Goal: Communication & Community: Ask a question

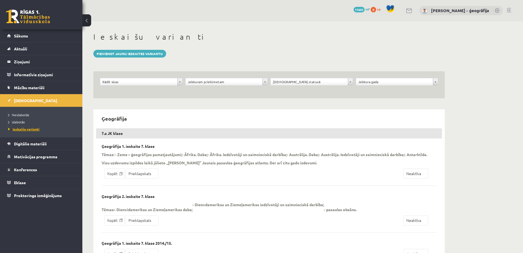
click at [27, 130] on span "Ieskaišu varianti" at bounding box center [23, 129] width 31 height 4
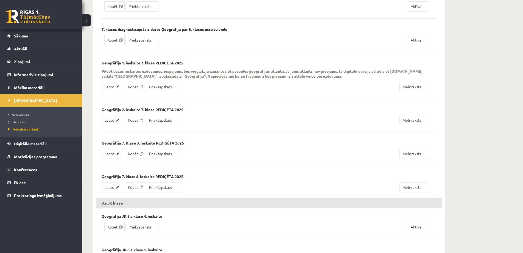
scroll to position [742, 0]
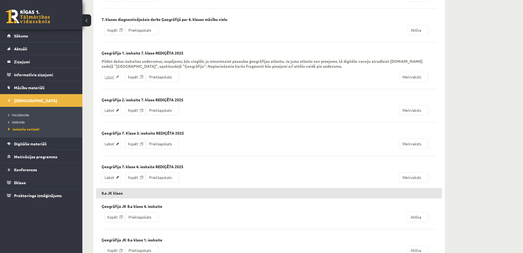
click at [112, 78] on link "Labot" at bounding box center [112, 77] width 20 height 10
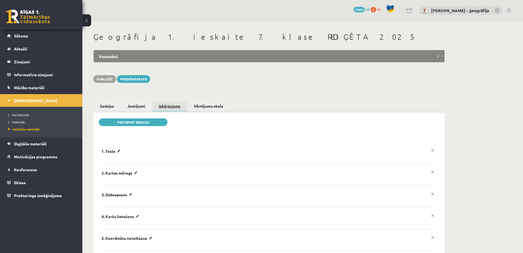
click at [171, 107] on link "Izkārtojums" at bounding box center [169, 106] width 35 height 11
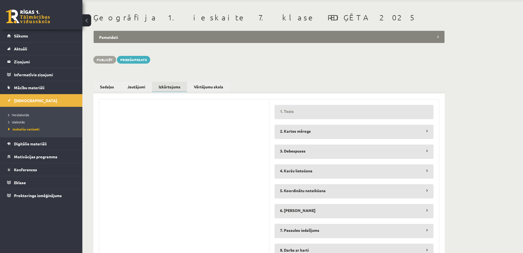
scroll to position [27, 0]
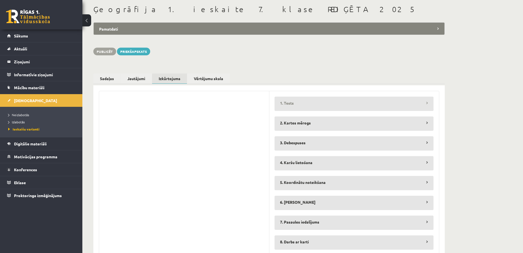
click at [407, 105] on legend "1. Tests" at bounding box center [354, 102] width 159 height 13
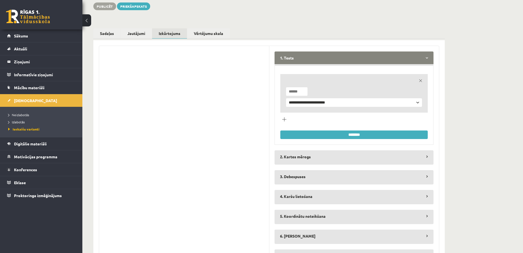
scroll to position [82, 0]
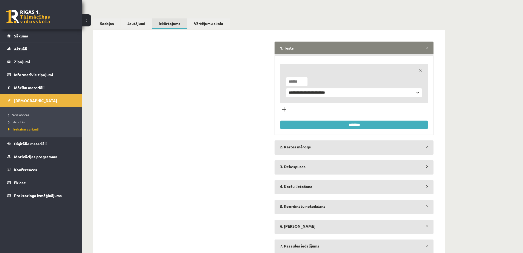
click at [388, 50] on legend "1. Tests" at bounding box center [354, 47] width 159 height 13
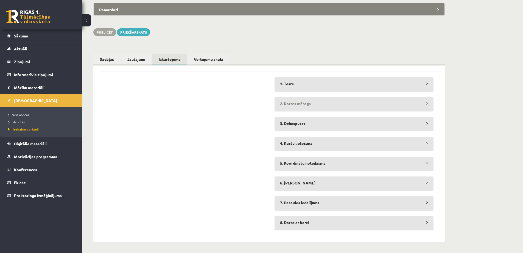
click at [406, 105] on legend "2. Kartes mērogs" at bounding box center [354, 103] width 159 height 13
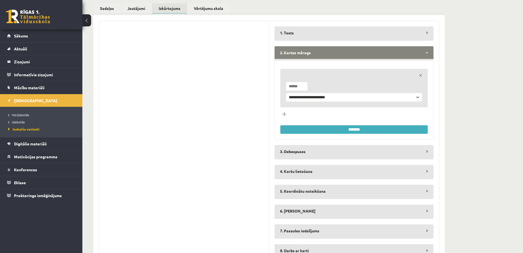
scroll to position [110, 0]
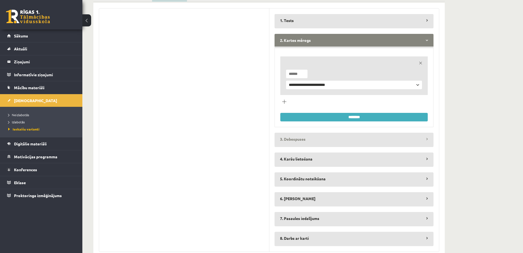
click at [412, 138] on legend "3. Debespuses" at bounding box center [354, 138] width 159 height 13
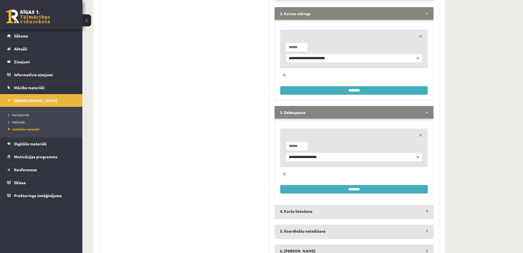
scroll to position [204, 0]
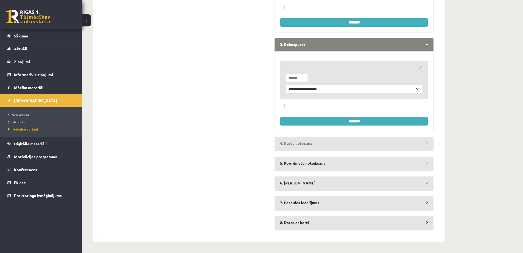
click at [408, 143] on legend "4. Karšu lietošana" at bounding box center [354, 143] width 159 height 13
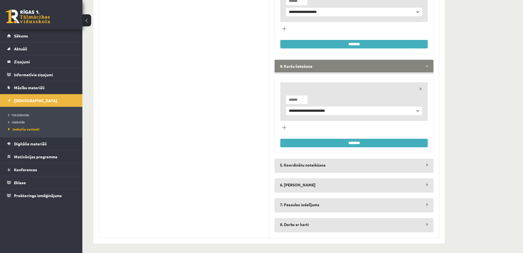
scroll to position [282, 0]
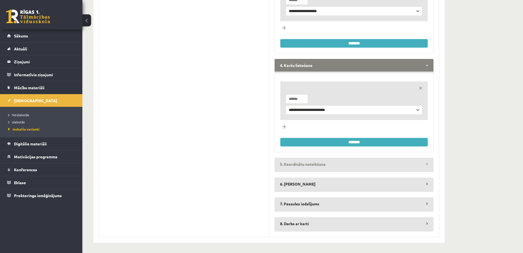
click at [413, 167] on legend "5. Koordinātu noteikšana" at bounding box center [354, 163] width 159 height 13
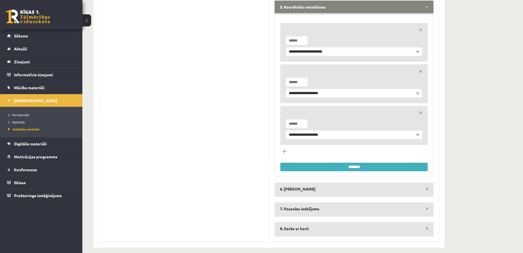
scroll to position [445, 0]
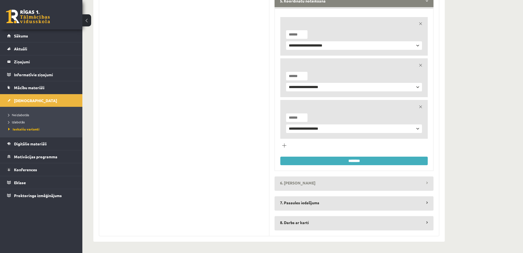
click at [404, 184] on legend "6. Laika joslas" at bounding box center [354, 182] width 159 height 13
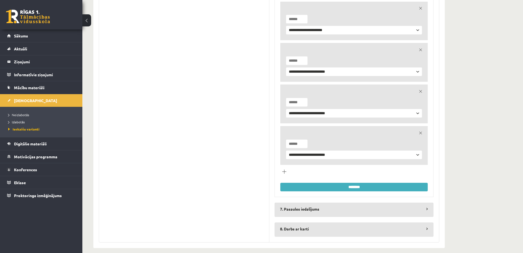
scroll to position [648, 0]
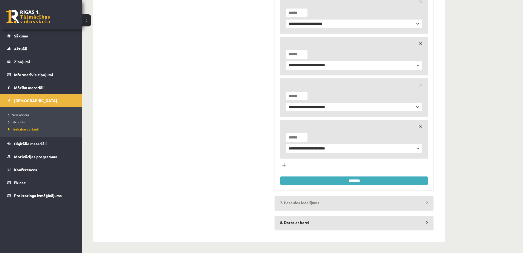
click at [407, 207] on legend "7. Pasaules iedalījums" at bounding box center [354, 202] width 159 height 13
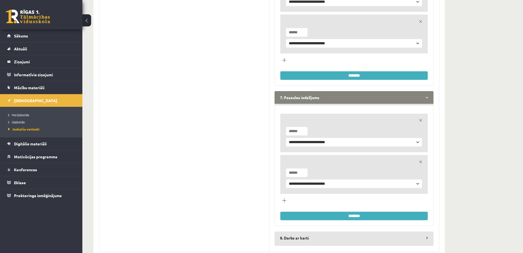
scroll to position [769, 0]
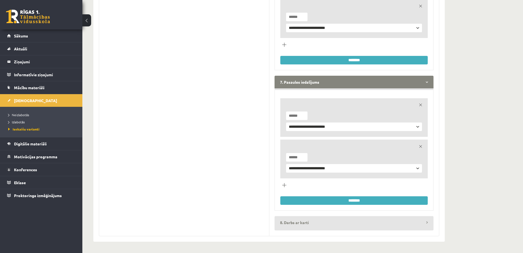
click at [402, 224] on legend "8. Darbs ar karti" at bounding box center [354, 222] width 159 height 13
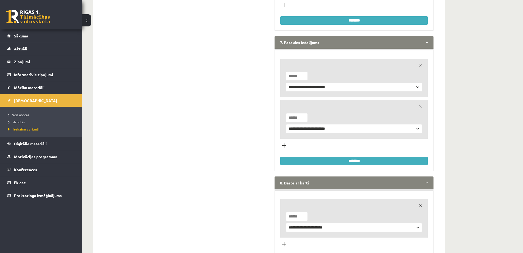
scroll to position [848, 0]
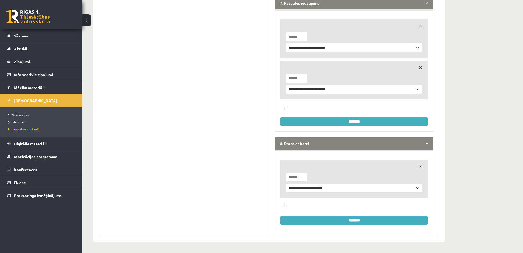
click at [384, 221] on input "********" at bounding box center [355, 220] width 148 height 9
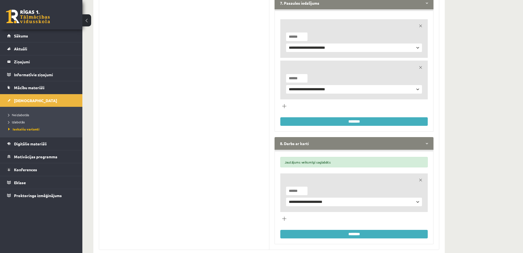
click at [359, 121] on input "********" at bounding box center [355, 121] width 148 height 9
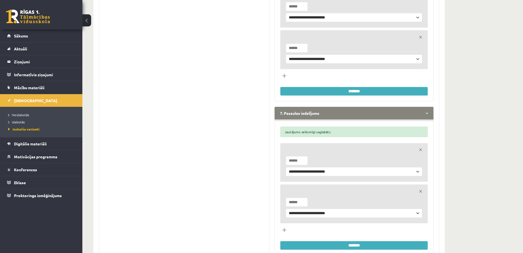
click at [342, 93] on input "********" at bounding box center [355, 91] width 148 height 9
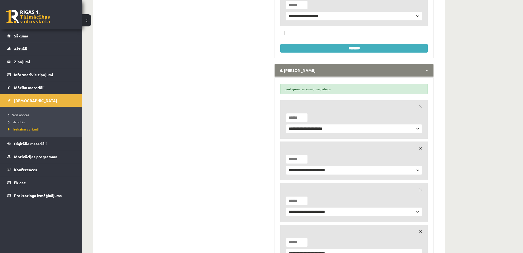
scroll to position [545, 0]
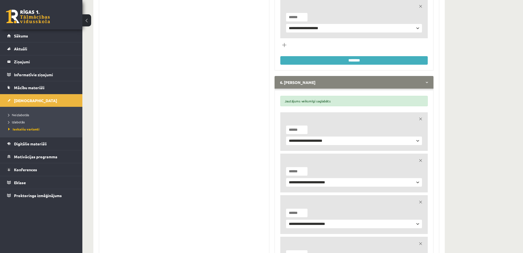
click at [328, 64] on input "********" at bounding box center [355, 60] width 148 height 9
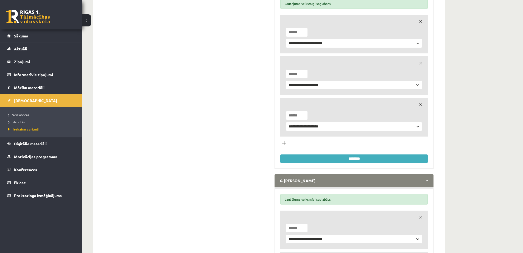
scroll to position [381, 0]
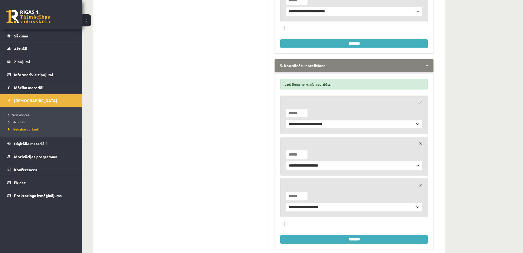
click at [327, 44] on input "********" at bounding box center [355, 43] width 148 height 9
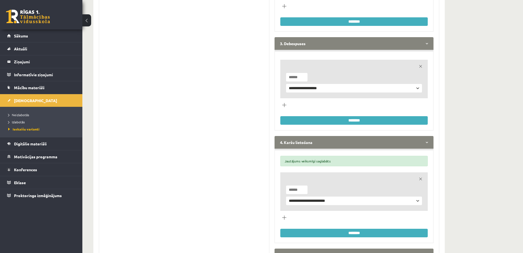
scroll to position [188, 0]
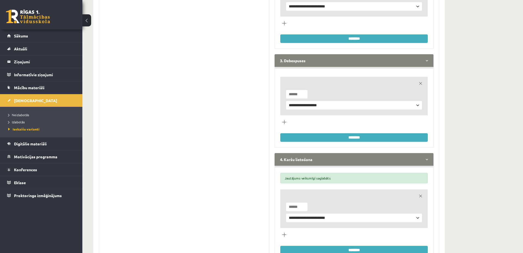
click at [348, 138] on input "********" at bounding box center [355, 137] width 148 height 9
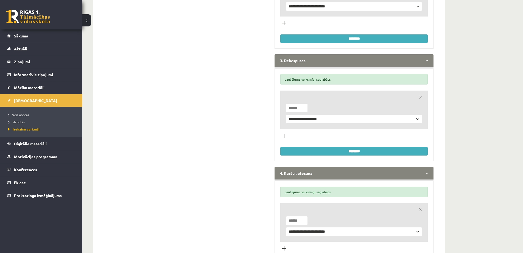
click at [318, 41] on input "********" at bounding box center [355, 38] width 148 height 9
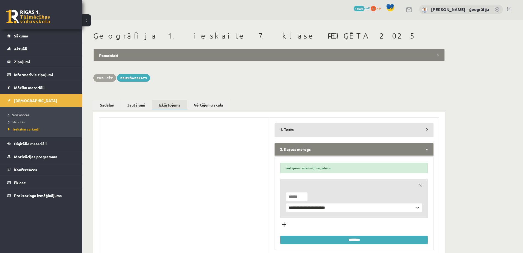
scroll to position [0, 0]
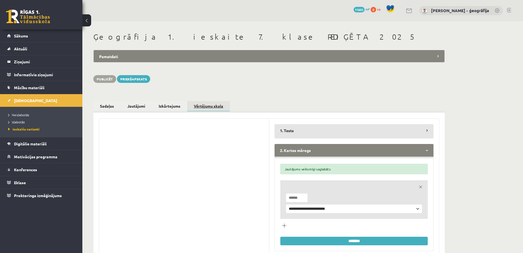
click at [212, 106] on link "Vērtējumu skala" at bounding box center [208, 106] width 43 height 11
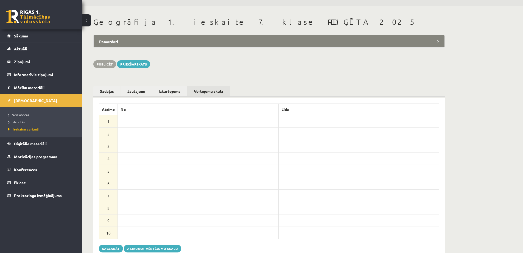
scroll to position [28, 0]
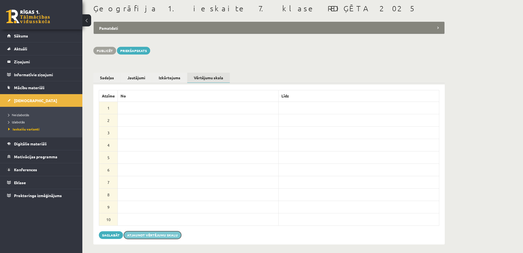
click at [131, 231] on button "Atjaunot vērtējumu skalu" at bounding box center [152, 235] width 57 height 8
click at [110, 231] on button "Saglabāt" at bounding box center [111, 235] width 24 height 8
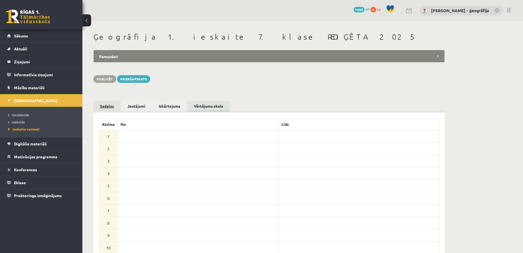
click at [102, 106] on link "Sadaļas" at bounding box center [106, 106] width 27 height 10
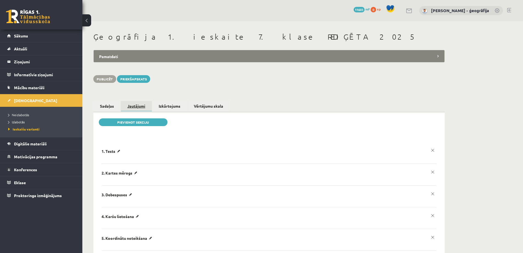
click at [139, 108] on link "Jautājumi" at bounding box center [136, 106] width 31 height 11
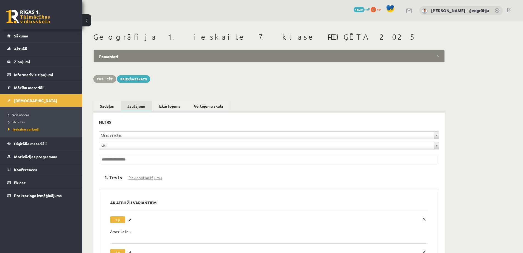
click at [20, 128] on span "Ieskaišu varianti" at bounding box center [23, 129] width 31 height 4
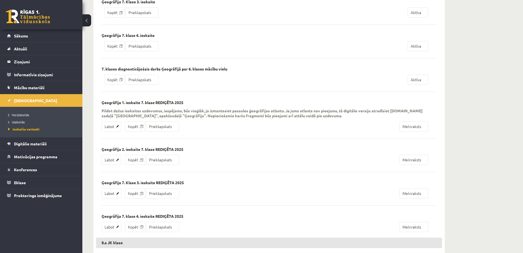
scroll to position [687, 0]
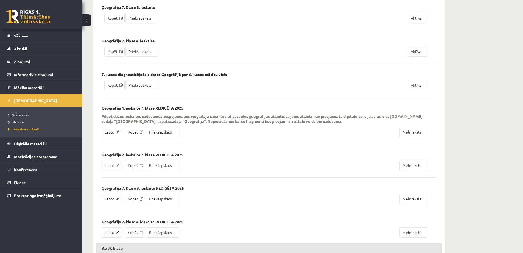
click at [118, 165] on link "Labot" at bounding box center [112, 165] width 20 height 10
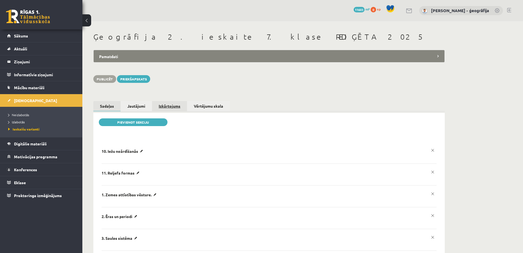
click at [171, 106] on link "Izkārtojums" at bounding box center [169, 106] width 35 height 10
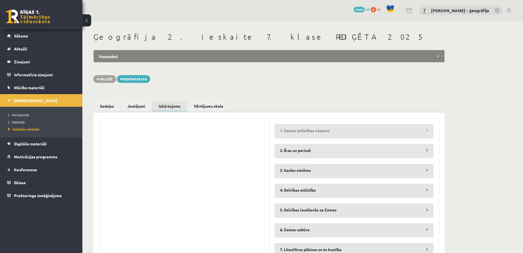
click at [425, 132] on legend "1. Zemes attīstības vēsture." at bounding box center [354, 130] width 159 height 13
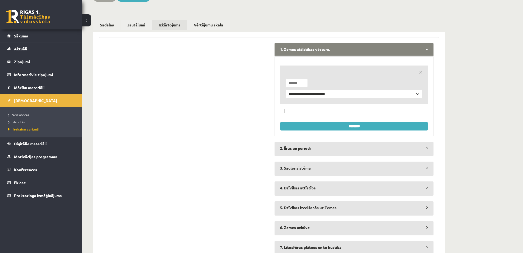
scroll to position [82, 0]
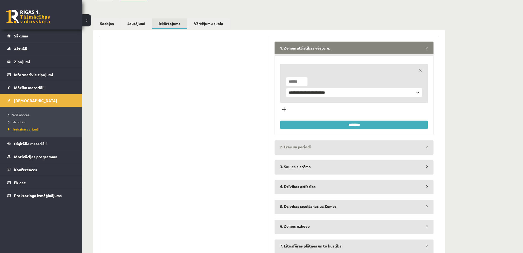
click at [427, 149] on legend "2. Ēras un periodi" at bounding box center [354, 146] width 159 height 13
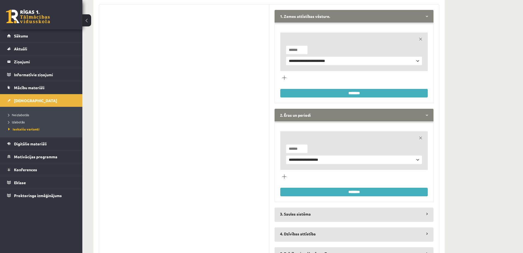
scroll to position [192, 0]
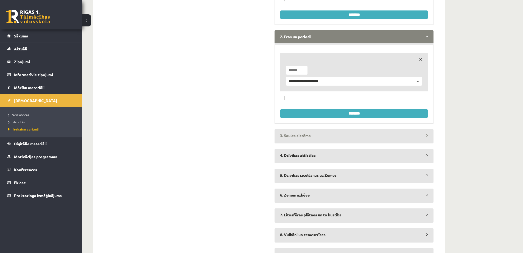
click at [425, 136] on legend "3. Saules sistēma" at bounding box center [354, 135] width 159 height 13
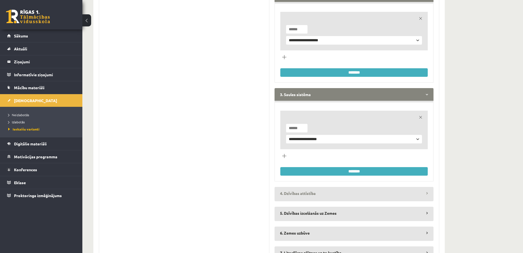
scroll to position [302, 0]
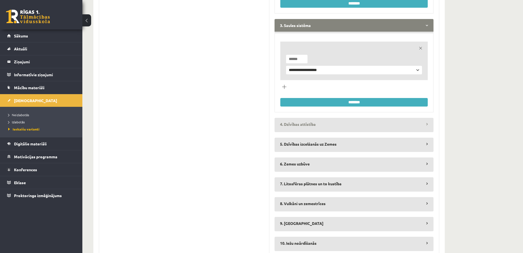
click at [421, 125] on legend "4. Dzīvības attīstība" at bounding box center [354, 124] width 159 height 13
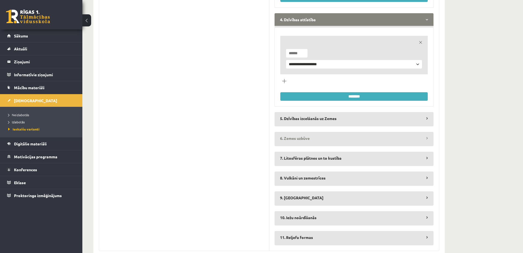
scroll to position [420, 0]
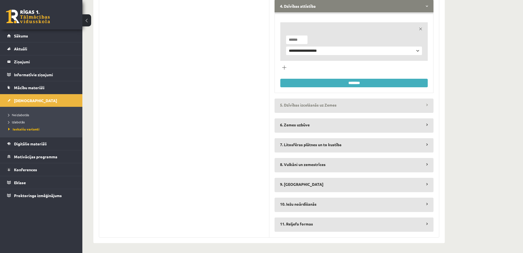
click at [422, 110] on legend "5. Dzīvības izcelšanās uz Zemes" at bounding box center [354, 104] width 159 height 13
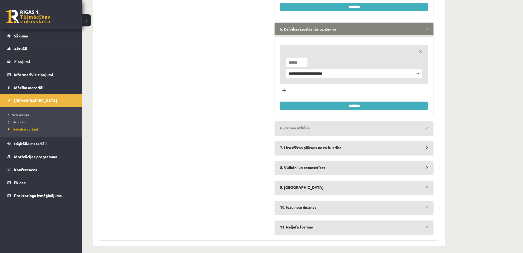
scroll to position [500, 0]
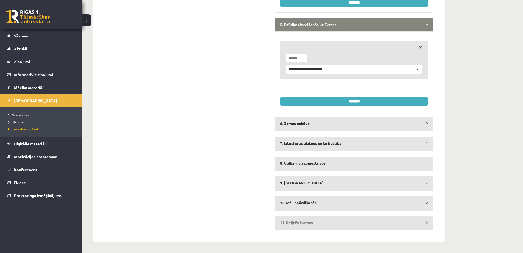
click at [427, 222] on legend "11. Reljefa formas" at bounding box center [354, 222] width 159 height 13
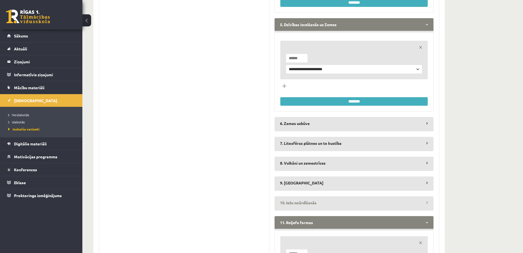
click at [426, 200] on legend "10. Iežu noārdīšanās" at bounding box center [354, 202] width 159 height 13
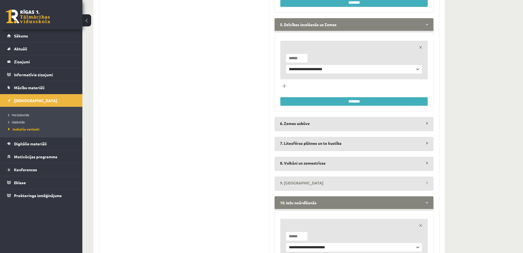
click at [425, 187] on legend "9. [GEOGRAPHIC_DATA]" at bounding box center [354, 182] width 159 height 13
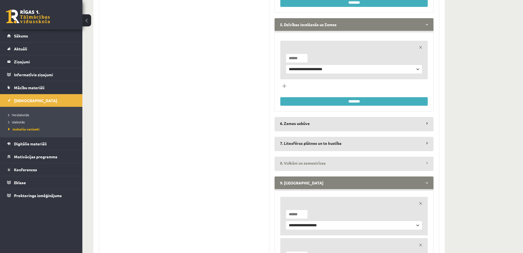
click at [423, 167] on legend "8. Vulkāni un zemestrīces" at bounding box center [354, 162] width 159 height 13
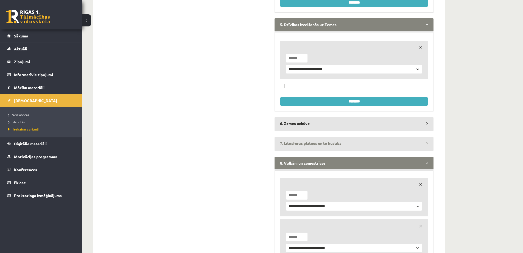
click at [417, 146] on legend "7. Litosfēras plātnes un to kustība" at bounding box center [354, 143] width 159 height 13
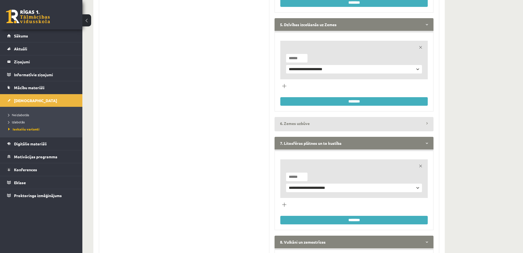
click at [414, 123] on legend "6. Zemes uzbūve" at bounding box center [354, 123] width 159 height 13
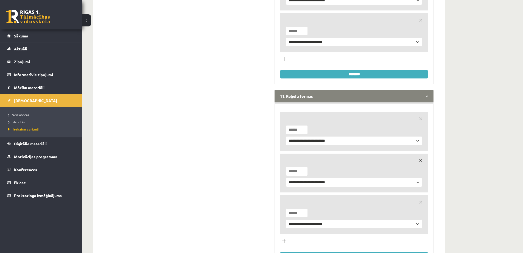
scroll to position [1222, 0]
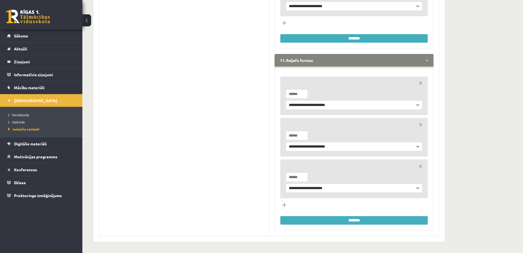
click at [357, 218] on input "********" at bounding box center [355, 220] width 148 height 9
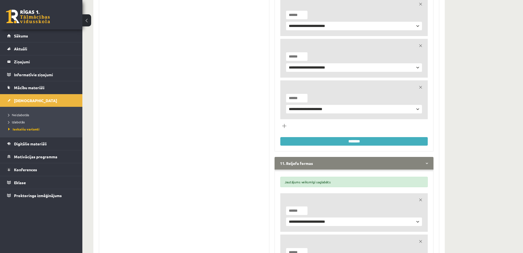
scroll to position [1113, 0]
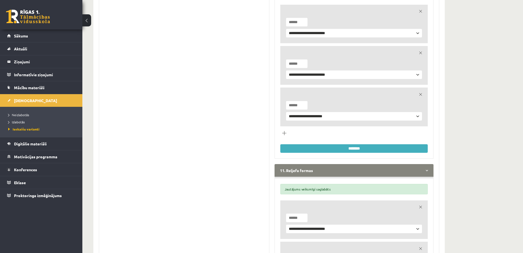
click at [339, 146] on input "********" at bounding box center [355, 148] width 148 height 9
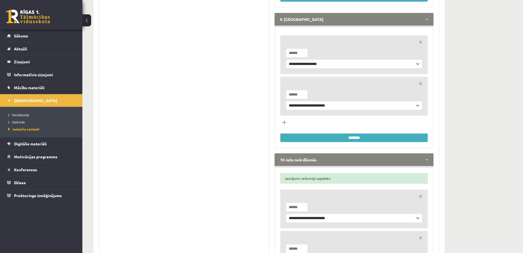
scroll to position [920, 0]
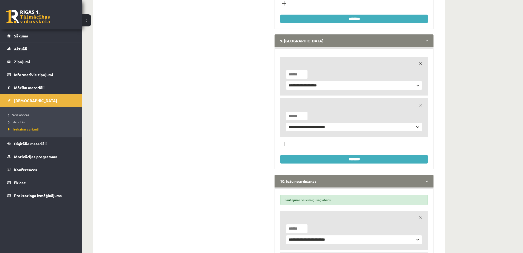
click at [350, 160] on input "********" at bounding box center [355, 159] width 148 height 9
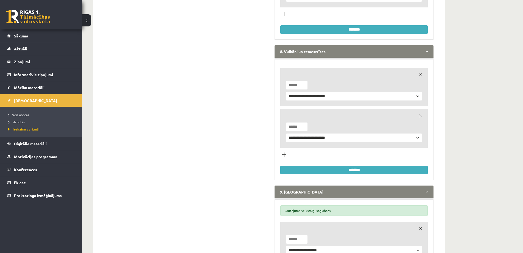
scroll to position [700, 0]
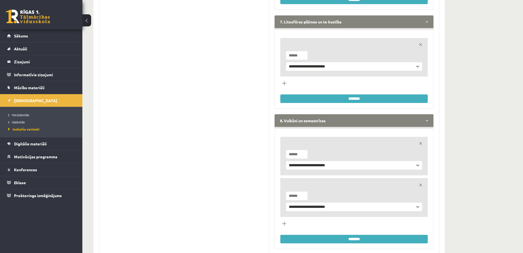
click at [367, 238] on input "********" at bounding box center [355, 238] width 148 height 9
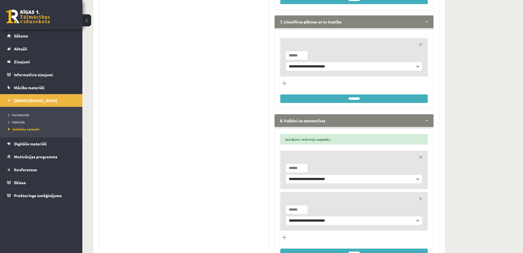
click at [338, 98] on input "********" at bounding box center [355, 98] width 148 height 9
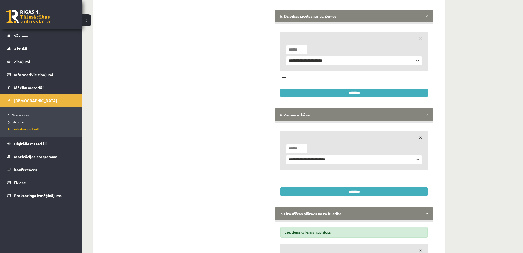
scroll to position [508, 0]
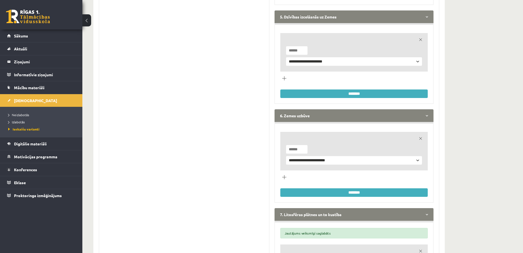
click at [362, 193] on input "********" at bounding box center [355, 192] width 148 height 9
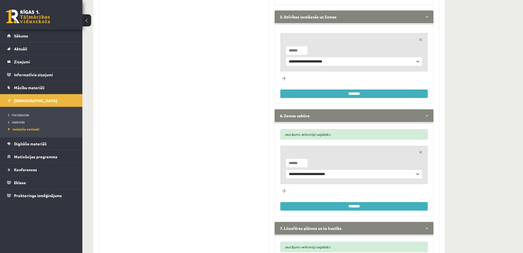
click at [344, 95] on input "********" at bounding box center [355, 93] width 148 height 9
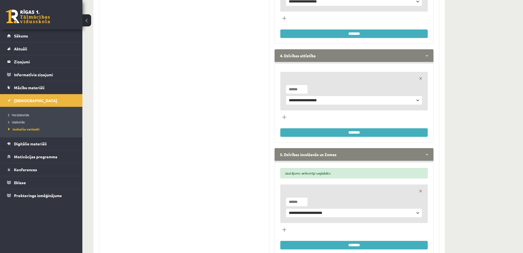
click at [340, 132] on input "********" at bounding box center [355, 132] width 148 height 9
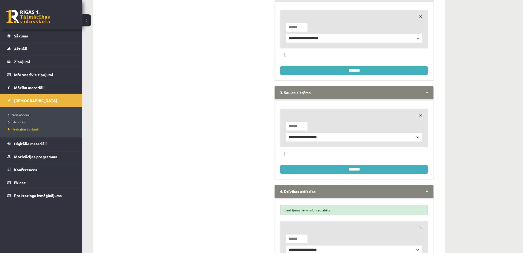
scroll to position [233, 0]
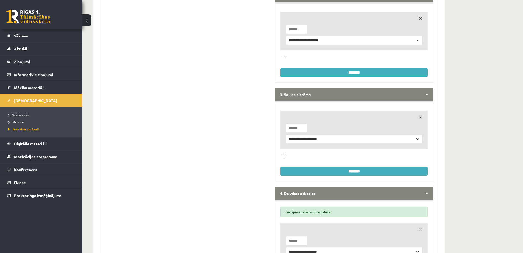
click at [360, 173] on input "********" at bounding box center [355, 171] width 148 height 9
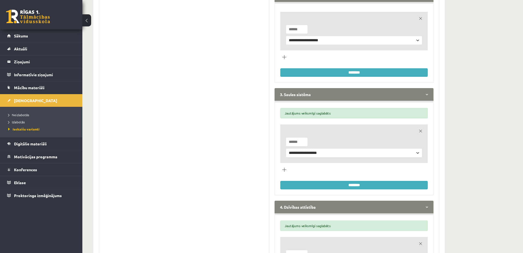
click at [339, 74] on input "********" at bounding box center [355, 72] width 148 height 9
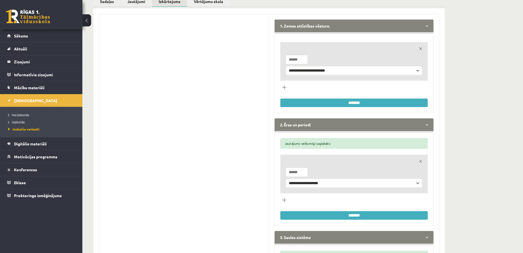
scroll to position [68, 0]
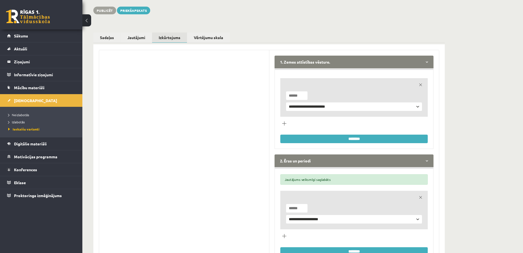
click at [341, 137] on input "********" at bounding box center [355, 138] width 148 height 9
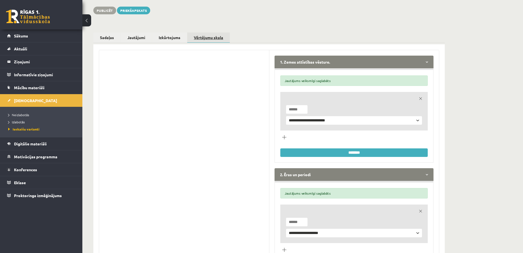
click at [202, 37] on link "Vērtējumu skala" at bounding box center [208, 37] width 43 height 11
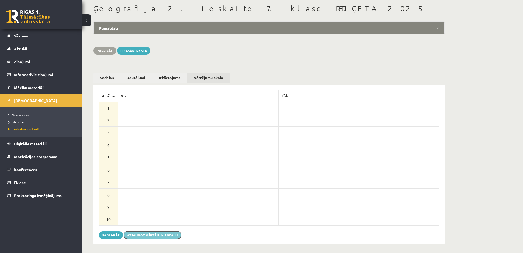
click at [138, 233] on button "Atjaunot vērtējumu skalu" at bounding box center [152, 235] width 57 height 8
click at [114, 232] on button "Saglabāt" at bounding box center [111, 235] width 24 height 8
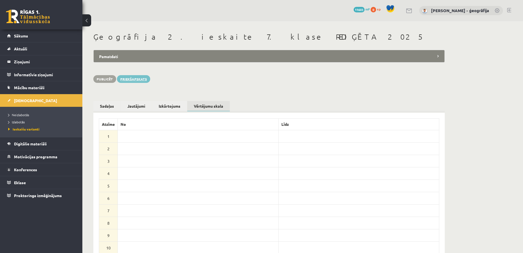
click at [133, 78] on link "Priekšapskats" at bounding box center [133, 79] width 33 height 8
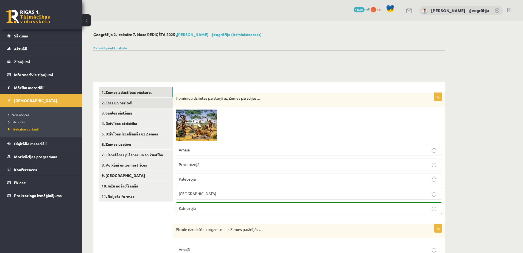
click at [121, 105] on link "2. Ēras un periodi" at bounding box center [136, 103] width 74 height 10
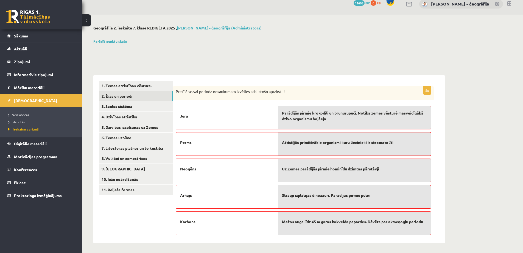
scroll to position [8, 0]
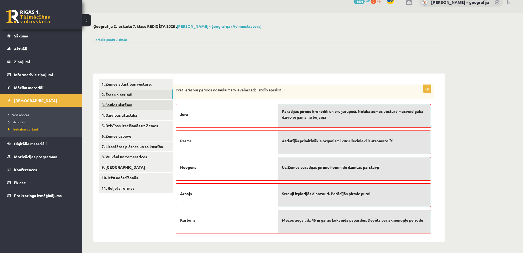
click at [109, 103] on link "3. Saules sistēma" at bounding box center [136, 104] width 74 height 10
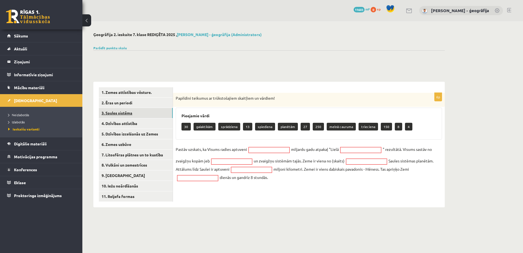
scroll to position [0, 0]
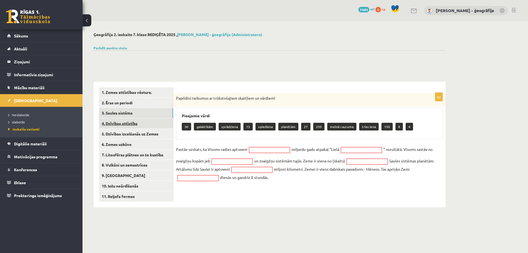
click at [132, 126] on link "4. Dzīvības attīstība" at bounding box center [136, 123] width 74 height 10
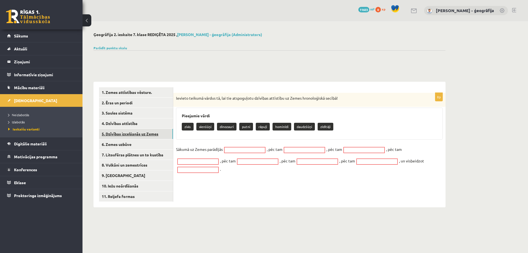
click at [121, 135] on link "5. Dzīvības izcelšanās uz Zemes" at bounding box center [136, 134] width 74 height 10
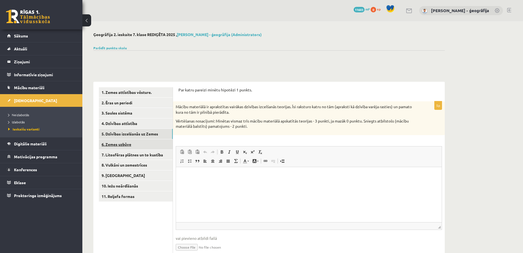
click at [129, 145] on link "6. Zemes uzbūve" at bounding box center [136, 144] width 74 height 10
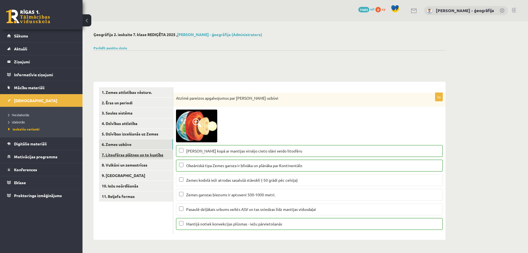
click at [127, 154] on link "7. Litosfēras plātnes un to kustība" at bounding box center [136, 154] width 74 height 10
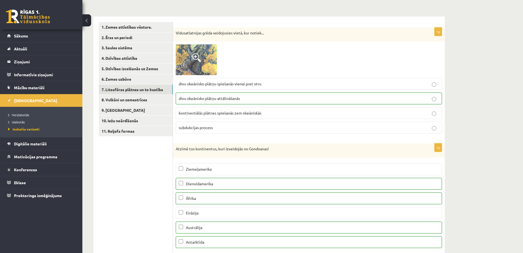
scroll to position [58, 0]
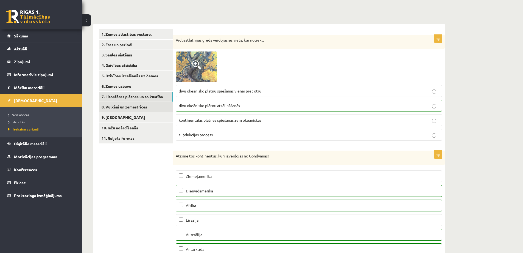
click at [118, 111] on link "8. Vulkāni un zemestrīces" at bounding box center [136, 107] width 74 height 10
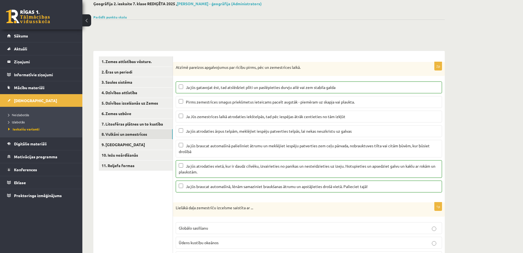
scroll to position [30, 0]
click at [113, 136] on link "8. Vulkāni un zemestrīces" at bounding box center [136, 134] width 74 height 10
click at [112, 146] on link "9. [GEOGRAPHIC_DATA]" at bounding box center [136, 145] width 74 height 10
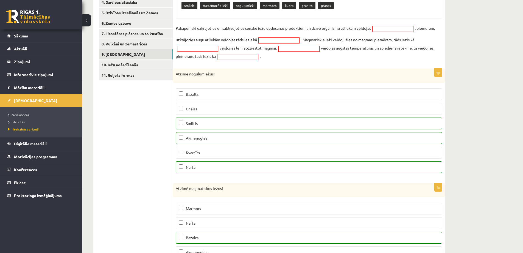
scroll to position [98, 0]
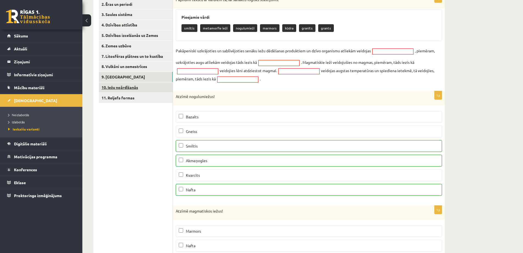
click at [122, 88] on link "10. Iežu noārdīšanās" at bounding box center [136, 87] width 74 height 10
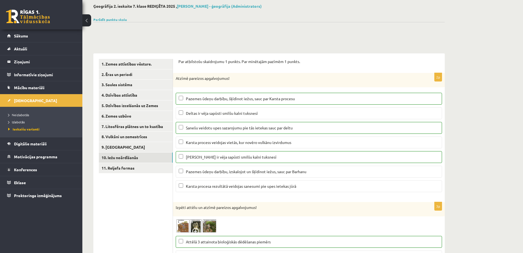
scroll to position [15, 0]
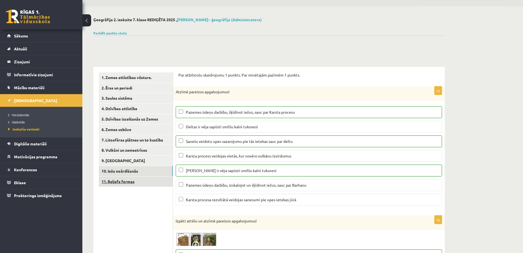
click at [120, 182] on link "11. Reljefa formas" at bounding box center [136, 181] width 74 height 10
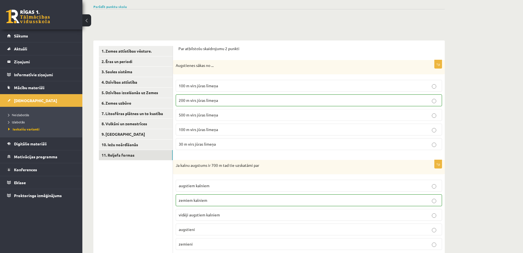
scroll to position [40, 0]
click at [115, 148] on link "10. Iežu noārdīšanās" at bounding box center [136, 145] width 74 height 10
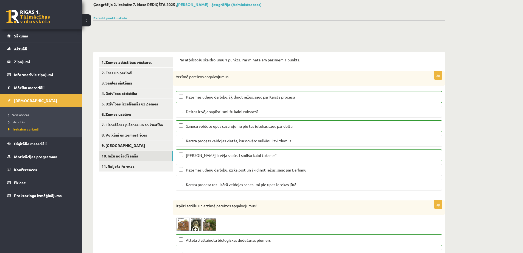
scroll to position [0, 0]
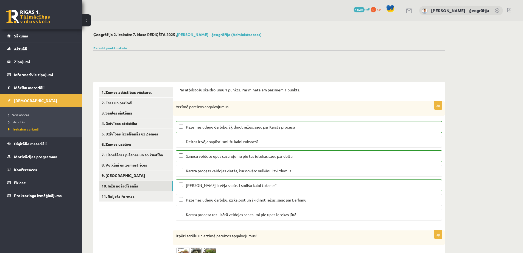
click at [118, 185] on link "10. Iežu noārdīšanās" at bounding box center [136, 186] width 74 height 10
click at [110, 177] on link "9. Ieži" at bounding box center [136, 175] width 74 height 10
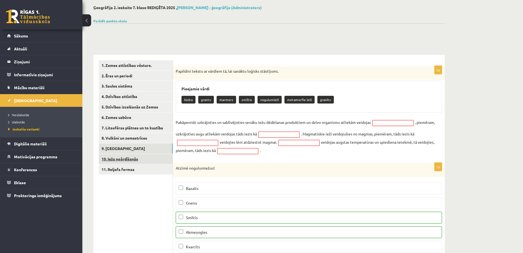
scroll to position [16, 0]
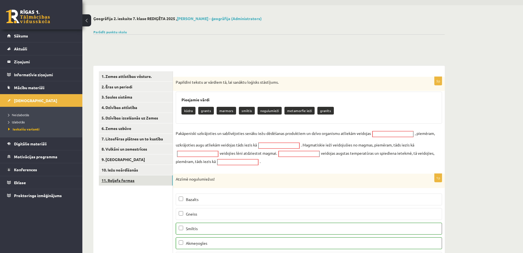
click at [110, 179] on link "11. Reljefa formas" at bounding box center [136, 180] width 74 height 10
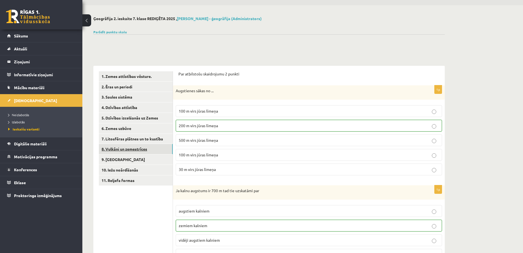
click at [113, 151] on link "8. Vulkāni un zemestrīces" at bounding box center [136, 149] width 74 height 10
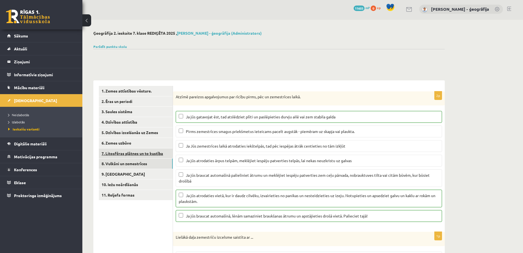
scroll to position [0, 0]
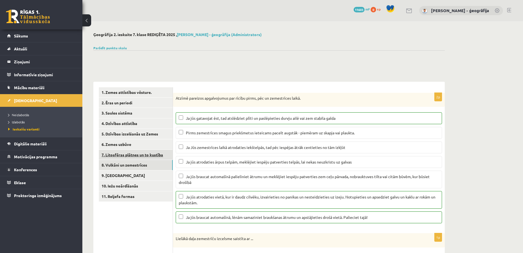
click at [126, 154] on link "7. Litosfēras plātnes un to kustība" at bounding box center [136, 154] width 74 height 10
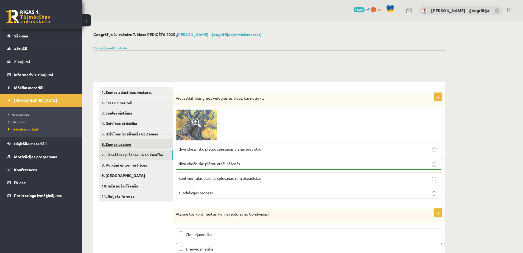
click at [126, 145] on link "6. Zemes uzbūve" at bounding box center [136, 144] width 74 height 10
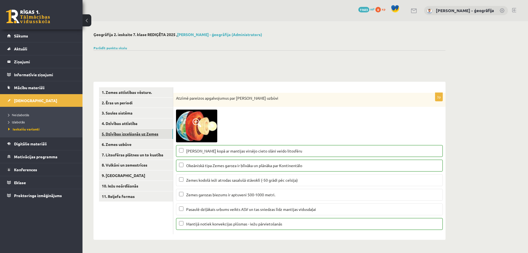
click at [140, 135] on link "5. Dzīvības izcelšanās uz Zemes" at bounding box center [136, 134] width 74 height 10
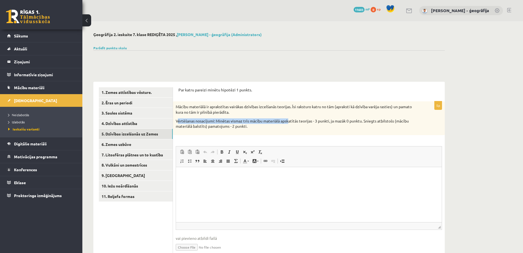
drag, startPoint x: 179, startPoint y: 122, endPoint x: 289, endPoint y: 123, distance: 110.7
click at [289, 123] on p "Vērtēšanas nosacījumi: Minētas vismaz trīs mācību materiālā apskatītās teorijas…" at bounding box center [295, 123] width 239 height 11
click at [306, 119] on p "Vērtēšanas nosacījumi: Minētas vismaz trīs mācību materiālā apskatītās teorijas…" at bounding box center [295, 123] width 239 height 11
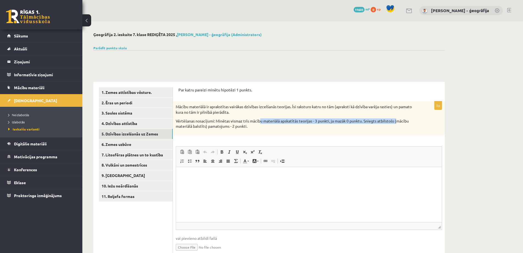
drag, startPoint x: 261, startPoint y: 122, endPoint x: 398, endPoint y: 122, distance: 136.8
click at [398, 122] on p "Vērtēšanas nosacījumi: Minētas vismaz trīs mācību materiālā apskatītās teorijas…" at bounding box center [295, 123] width 239 height 11
drag, startPoint x: 209, startPoint y: 126, endPoint x: 249, endPoint y: 126, distance: 40.9
click at [249, 126] on p "Vērtēšanas nosacījumi: Minētas vismaz trīs mācību materiālā apskatītās teorijas…" at bounding box center [295, 123] width 239 height 11
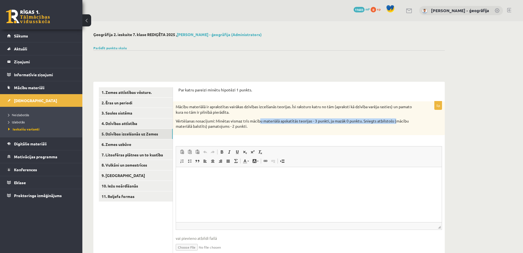
click at [213, 125] on p "Vērtēšanas nosacījumi: Minētas vismaz trīs mācību materiālā apskatītās teorijas…" at bounding box center [295, 123] width 239 height 11
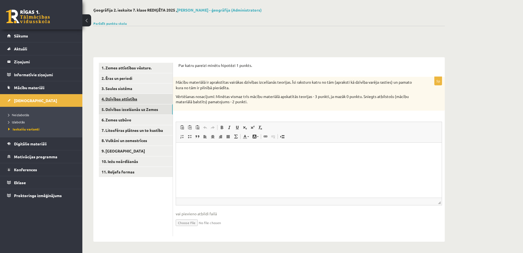
click at [113, 103] on link "4. Dzīvības attīstība" at bounding box center [136, 99] width 74 height 10
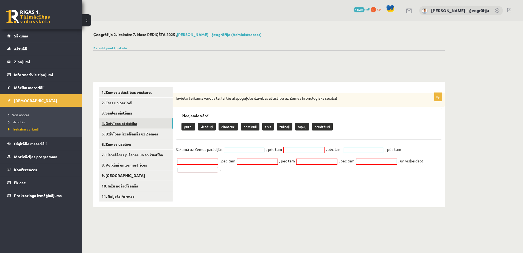
scroll to position [0, 0]
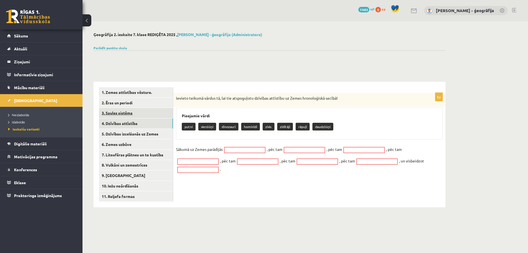
click at [112, 115] on link "3. Saules sistēma" at bounding box center [136, 113] width 74 height 10
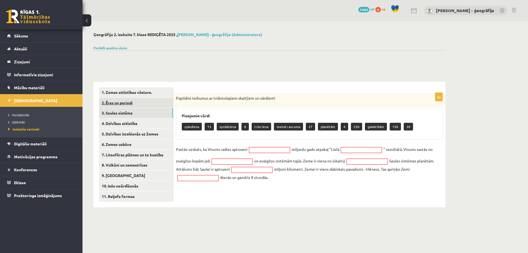
click at [126, 104] on link "2. Ēras un periodi" at bounding box center [136, 103] width 74 height 10
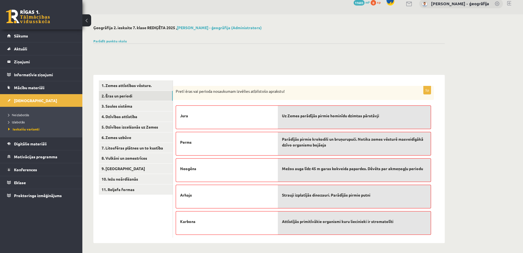
scroll to position [8, 0]
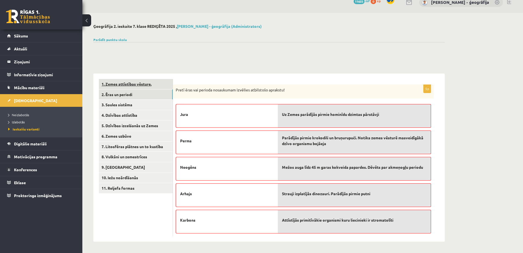
click at [131, 84] on link "1. Zemes attīstības vēsture." at bounding box center [136, 84] width 74 height 10
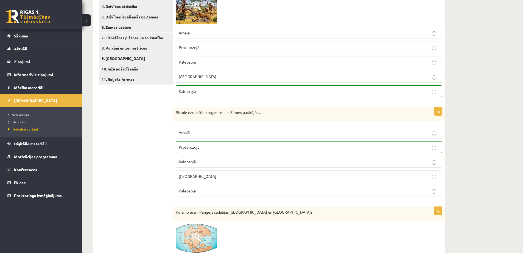
scroll to position [0, 0]
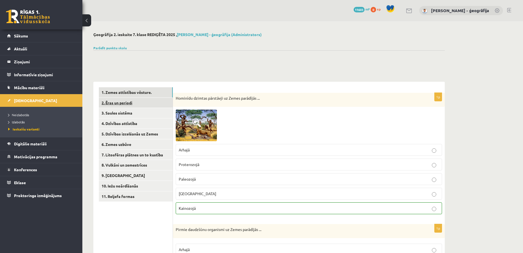
click at [124, 102] on link "2. Ēras un periodi" at bounding box center [136, 103] width 74 height 10
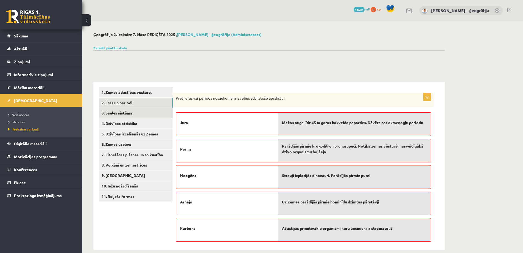
click at [115, 112] on link "3. Saules sistēma" at bounding box center [136, 113] width 74 height 10
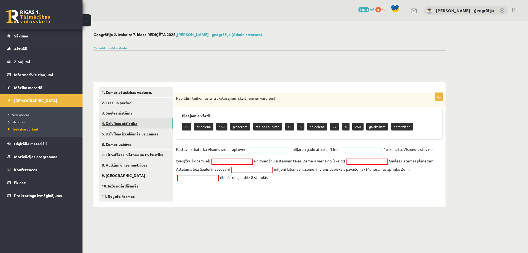
click at [118, 128] on link "4. Dzīvības attīstība" at bounding box center [136, 123] width 74 height 10
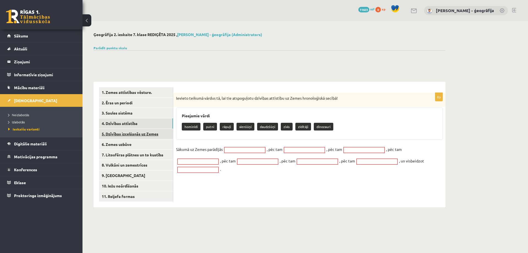
click at [121, 134] on link "5. Dzīvības izcelšanās uz Zemes" at bounding box center [136, 134] width 74 height 10
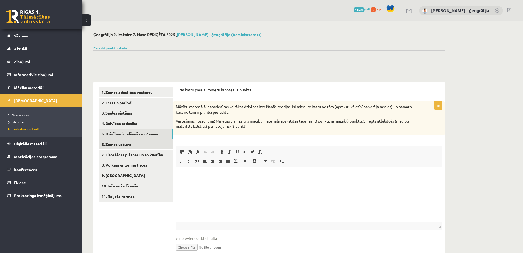
click at [126, 142] on link "6. Zemes uzbūve" at bounding box center [136, 144] width 74 height 10
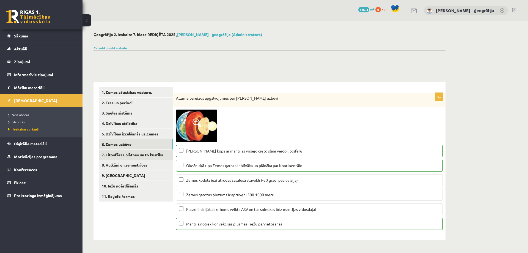
click at [125, 158] on link "7. Litosfēras plātnes un to kustība" at bounding box center [136, 154] width 74 height 10
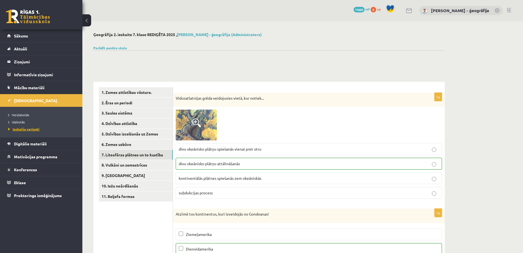
click at [21, 129] on span "Ieskaišu varianti" at bounding box center [23, 129] width 31 height 4
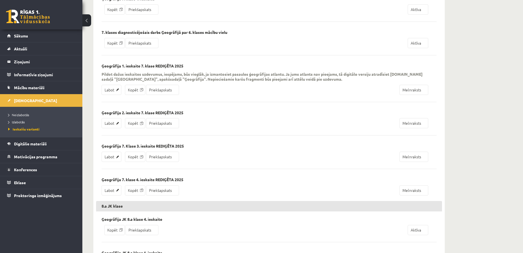
scroll to position [742, 0]
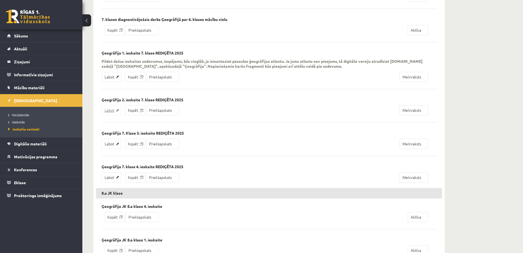
click at [109, 110] on link "Labot" at bounding box center [112, 110] width 20 height 10
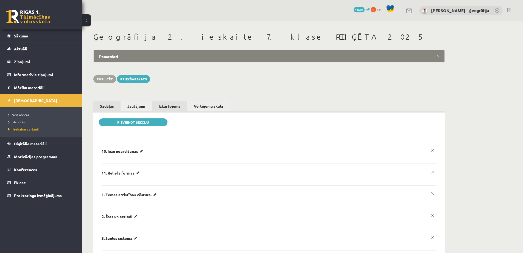
click at [166, 107] on link "Izkārtojums" at bounding box center [169, 106] width 35 height 10
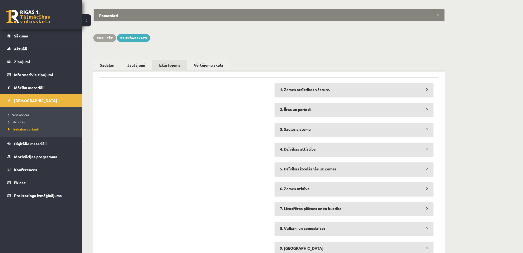
scroll to position [106, 0]
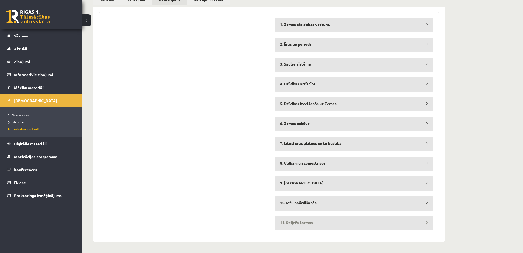
click at [422, 226] on legend "11. Reljefa formas" at bounding box center [354, 222] width 159 height 13
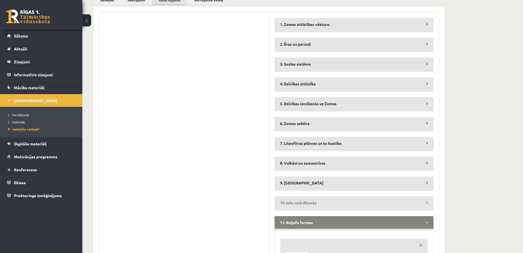
click at [425, 206] on legend "10. Iežu noārdīšanās" at bounding box center [354, 202] width 159 height 13
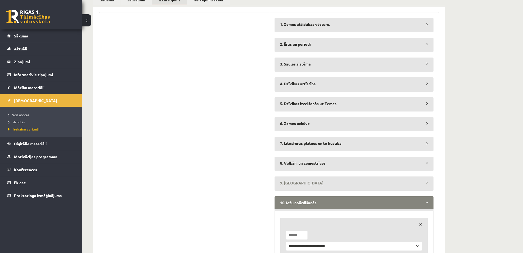
click at [424, 189] on legend "9. Ieži" at bounding box center [354, 182] width 159 height 13
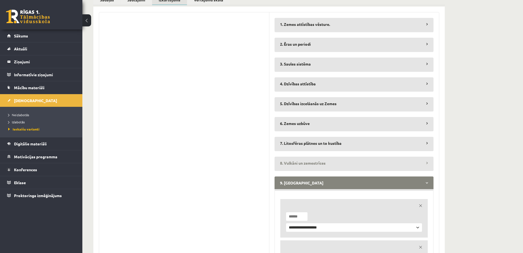
click at [427, 168] on legend "8. Vulkāni un zemestrīces" at bounding box center [354, 162] width 159 height 13
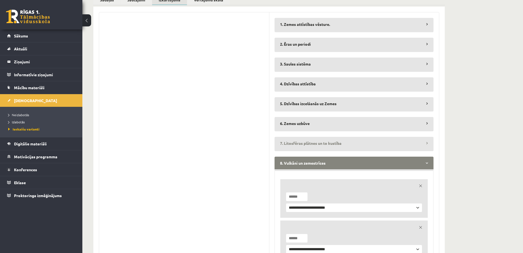
drag, startPoint x: 424, startPoint y: 144, endPoint x: 424, endPoint y: 135, distance: 9.6
click at [424, 144] on legend "7. Litosfēras plātnes un to kustība" at bounding box center [354, 143] width 159 height 13
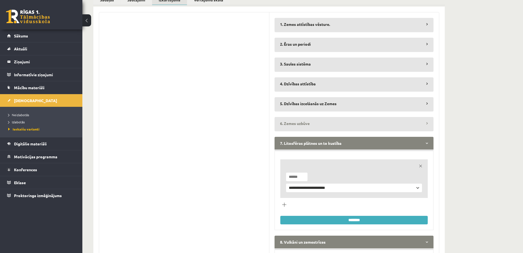
click at [425, 124] on legend "6. Zemes uzbūve" at bounding box center [354, 123] width 159 height 13
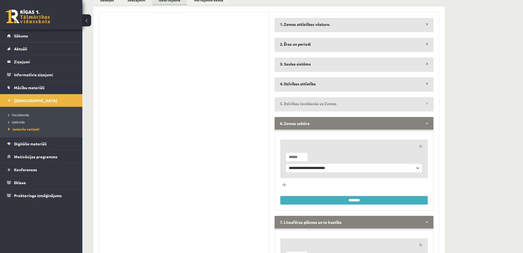
drag, startPoint x: 427, startPoint y: 107, endPoint x: 426, endPoint y: 102, distance: 4.4
click at [426, 107] on legend "5. Dzīvības izcelšanās uz Zemes" at bounding box center [354, 103] width 159 height 13
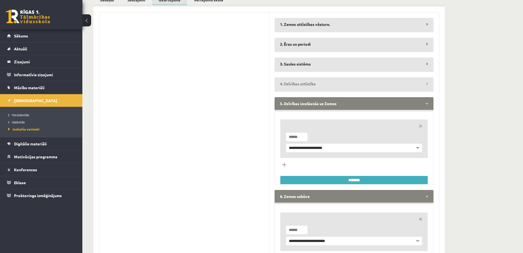
click at [425, 85] on legend "4. Dzīvības attīstība" at bounding box center [354, 83] width 159 height 13
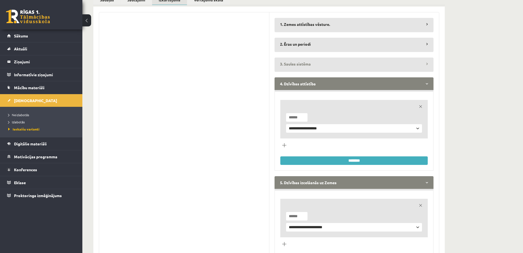
click at [424, 61] on legend "3. Saules sistēma" at bounding box center [354, 63] width 159 height 13
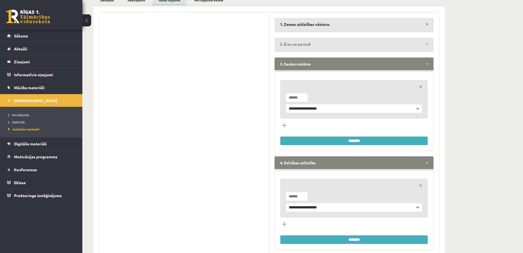
click at [428, 43] on legend "2. Ēras un periodi" at bounding box center [354, 44] width 159 height 13
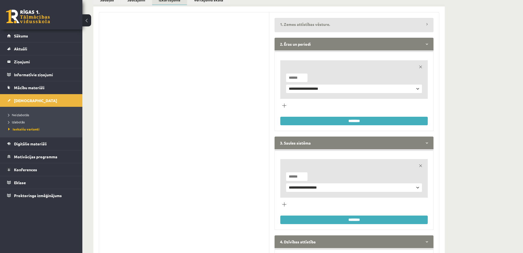
click at [424, 23] on legend "1. Zemes attīstības vēsture." at bounding box center [354, 24] width 159 height 13
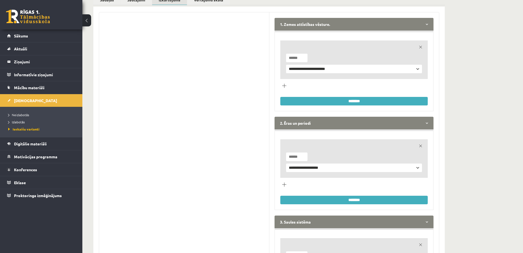
click at [366, 102] on input "********" at bounding box center [355, 101] width 148 height 9
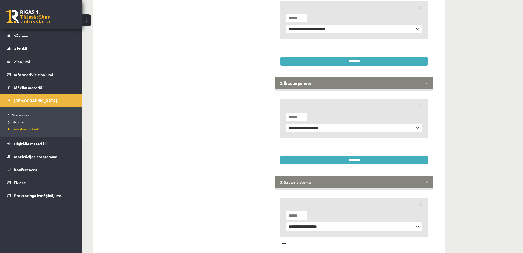
scroll to position [188, 0]
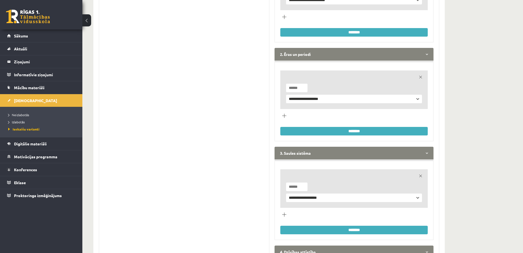
click at [357, 132] on input "********" at bounding box center [355, 131] width 148 height 9
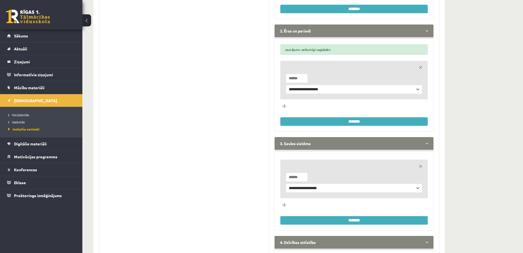
scroll to position [298, 0]
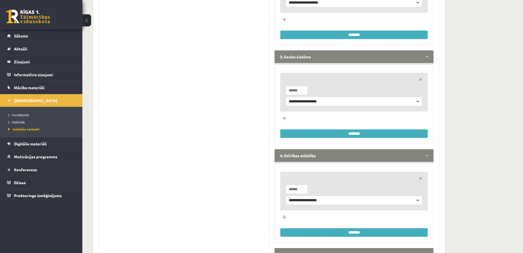
click at [353, 133] on input "********" at bounding box center [355, 133] width 148 height 9
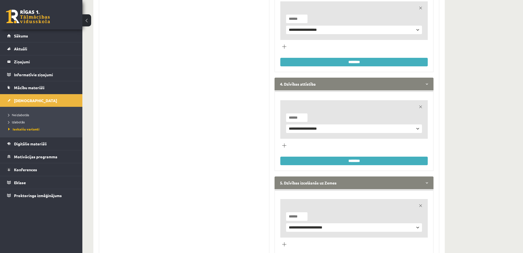
scroll to position [408, 0]
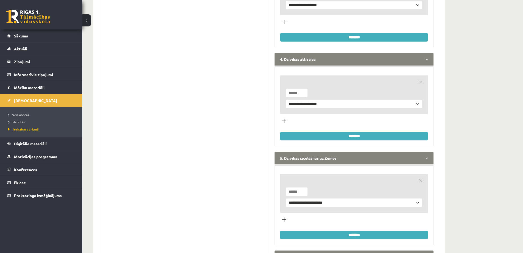
click at [353, 136] on input "********" at bounding box center [355, 136] width 148 height 9
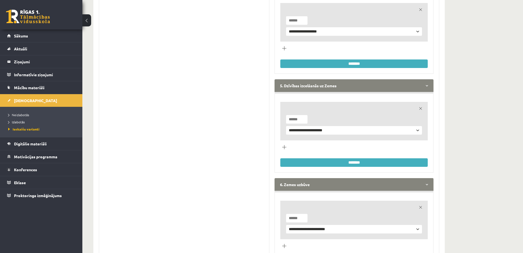
scroll to position [518, 0]
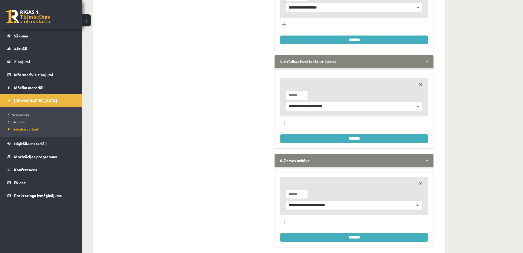
click at [353, 137] on input "********" at bounding box center [355, 138] width 148 height 9
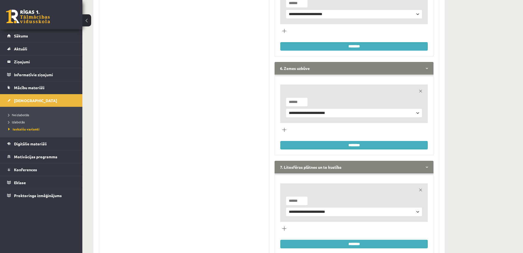
scroll to position [628, 0]
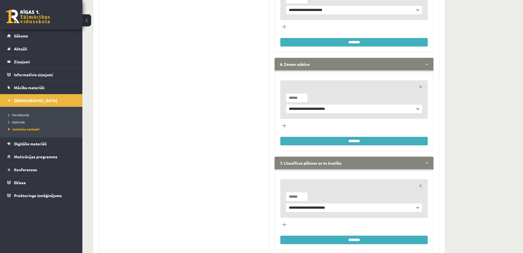
click at [353, 141] on input "********" at bounding box center [355, 141] width 148 height 9
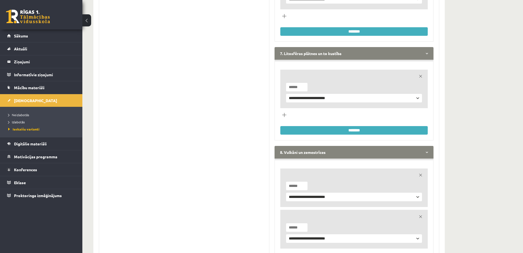
scroll to position [766, 0]
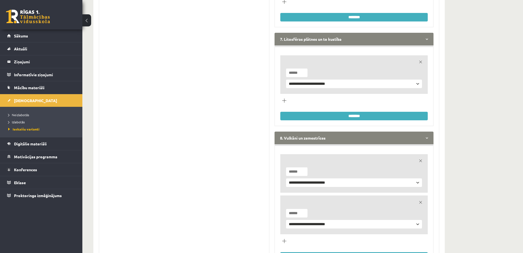
click at [352, 117] on input "********" at bounding box center [355, 116] width 148 height 9
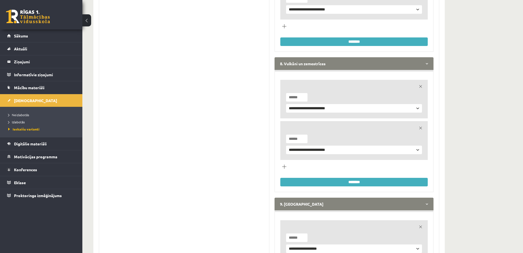
scroll to position [903, 0]
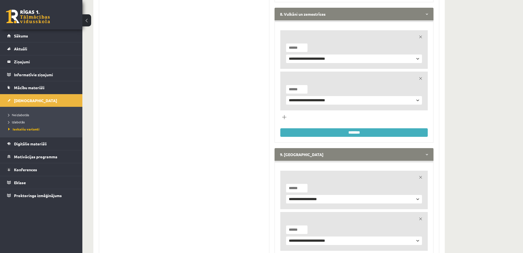
click at [355, 132] on input "********" at bounding box center [355, 132] width 148 height 9
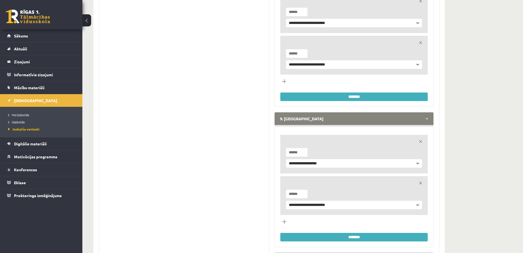
scroll to position [1095, 0]
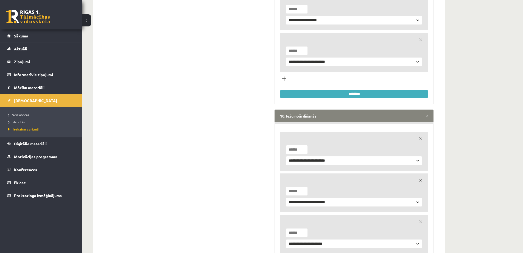
click at [354, 93] on input "********" at bounding box center [355, 94] width 148 height 9
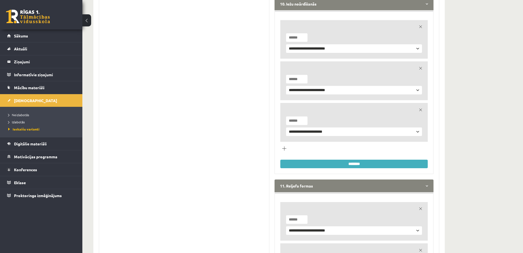
scroll to position [1233, 0]
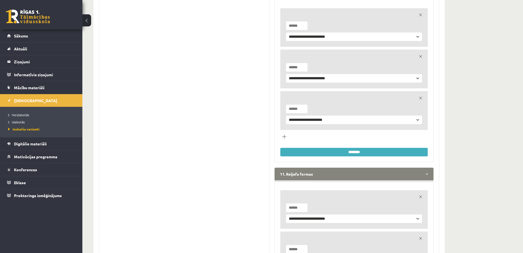
click at [353, 151] on input "********" at bounding box center [355, 152] width 148 height 9
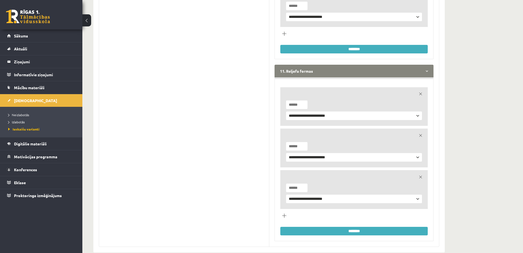
scroll to position [1360, 0]
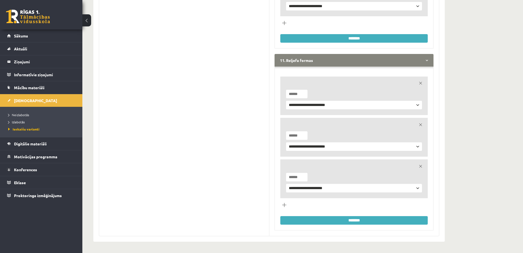
click at [360, 222] on input "********" at bounding box center [355, 220] width 148 height 9
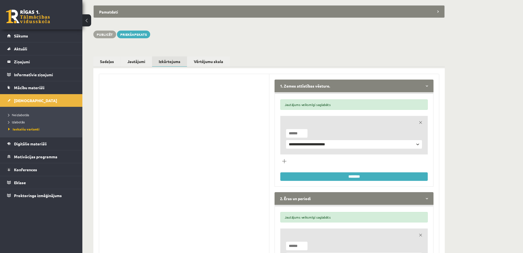
scroll to position [41, 0]
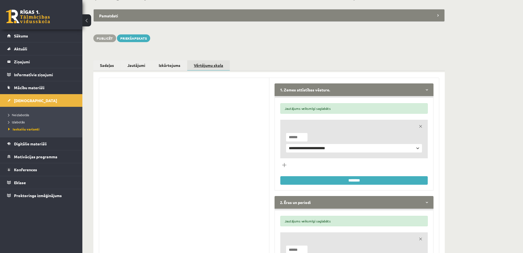
click at [209, 68] on link "Vērtējumu skala" at bounding box center [208, 65] width 43 height 11
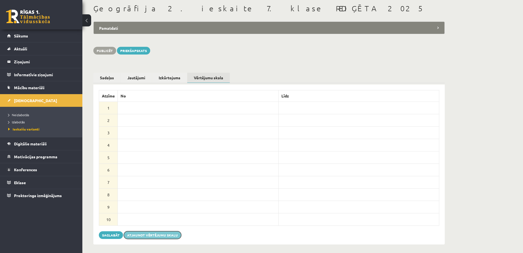
click at [139, 232] on button "Atjaunot vērtējumu skalu" at bounding box center [152, 235] width 57 height 8
click at [111, 232] on button "Saglabāt" at bounding box center [111, 235] width 24 height 8
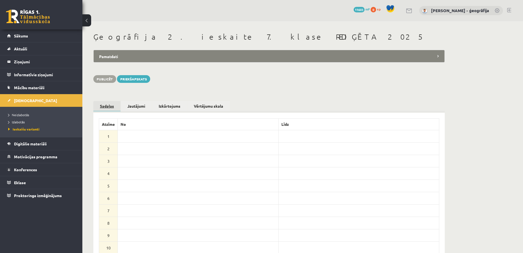
click at [104, 106] on link "Sadaļas" at bounding box center [106, 106] width 27 height 11
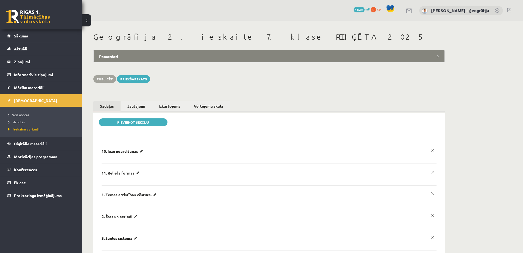
click at [21, 131] on link "Ieskaišu varianti" at bounding box center [42, 128] width 69 height 5
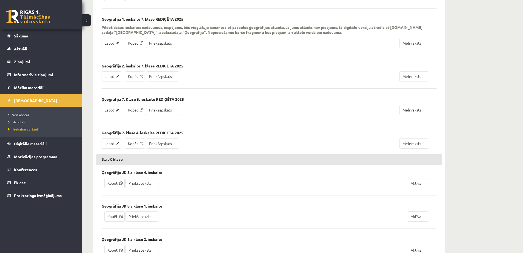
scroll to position [769, 0]
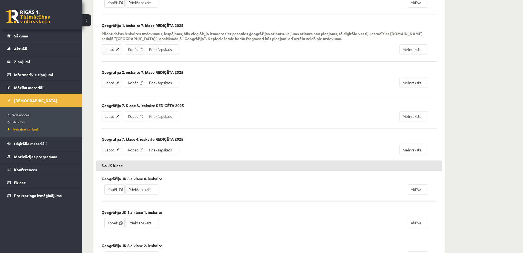
click at [157, 116] on link "Priekšapskats" at bounding box center [162, 116] width 33 height 10
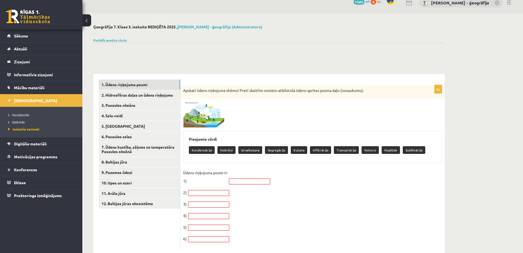
scroll to position [20, 0]
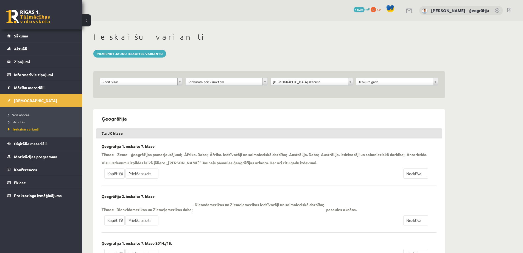
scroll to position [767, 0]
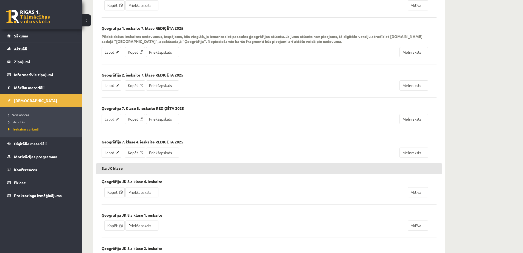
click at [114, 120] on link "Labot" at bounding box center [112, 119] width 20 height 10
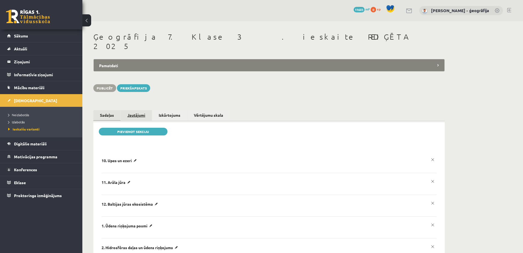
click at [135, 110] on link "Jautājumi" at bounding box center [136, 115] width 31 height 10
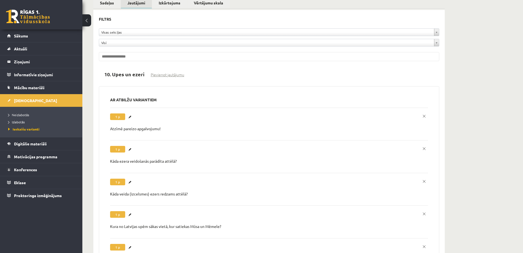
scroll to position [110, 0]
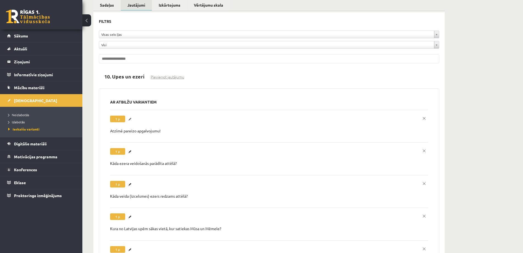
click at [130, 115] on link "Labot" at bounding box center [130, 118] width 5 height 7
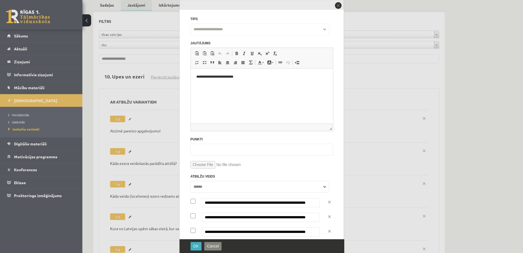
scroll to position [0, 0]
click at [130, 110] on div at bounding box center [261, 126] width 523 height 253
click at [339, 7] on button "close" at bounding box center [339, 6] width 8 height 8
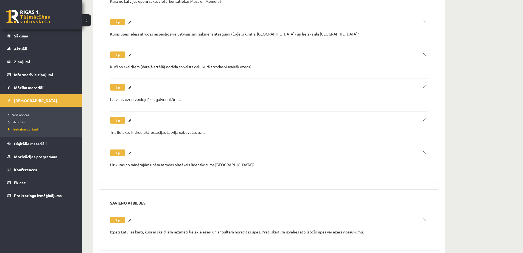
scroll to position [440, 0]
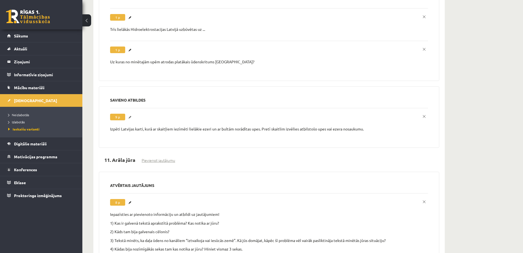
click at [130, 113] on link "Labot" at bounding box center [130, 116] width 5 height 7
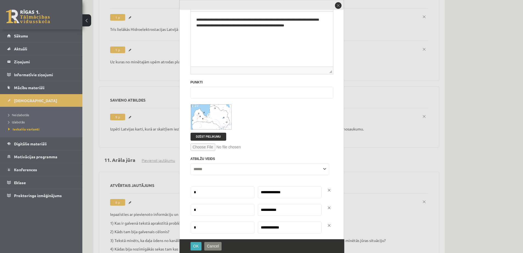
scroll to position [0, 0]
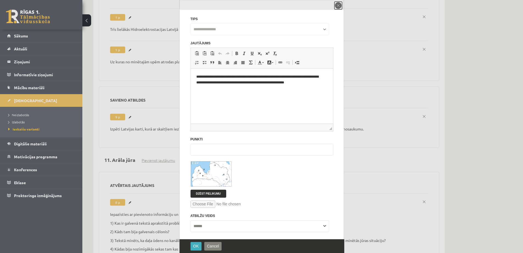
click at [335, 6] on button "close" at bounding box center [339, 6] width 8 height 8
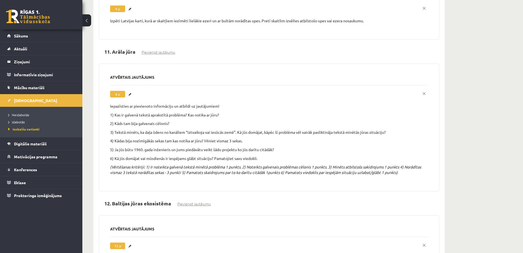
scroll to position [550, 0]
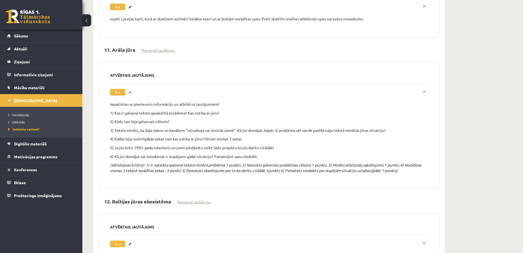
click at [131, 89] on link "Labot" at bounding box center [130, 92] width 5 height 7
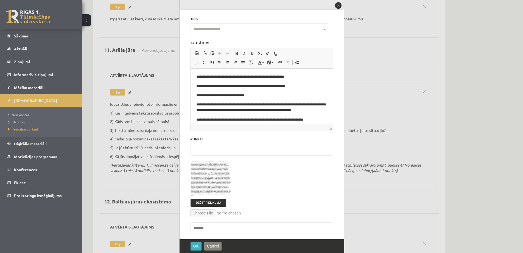
scroll to position [0, 0]
click at [208, 172] on span at bounding box center [211, 174] width 9 height 9
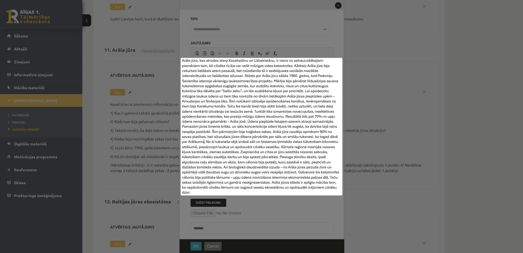
click at [240, 124] on img at bounding box center [262, 126] width 162 height 137
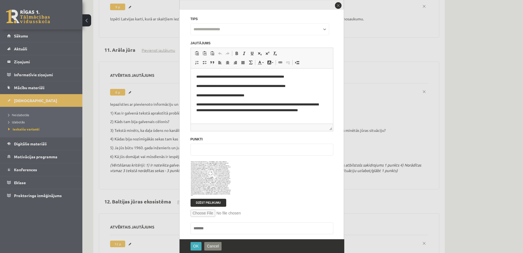
scroll to position [6, 0]
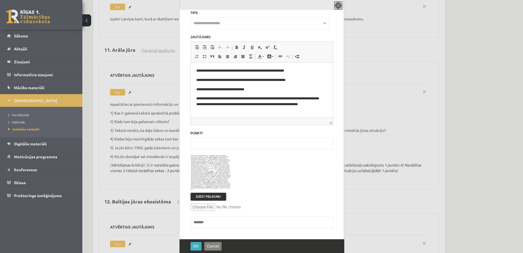
click at [336, 6] on button "close" at bounding box center [339, 6] width 8 height 8
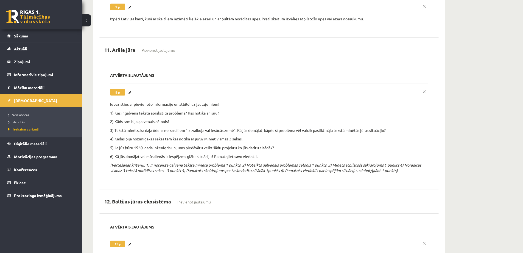
scroll to position [0, 0]
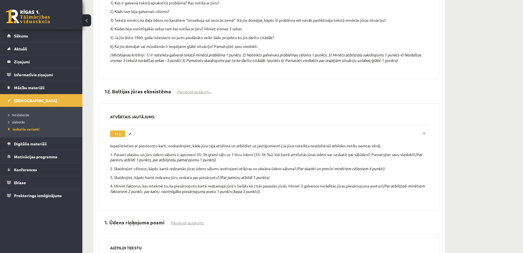
click at [130, 130] on link "Labot" at bounding box center [130, 133] width 5 height 7
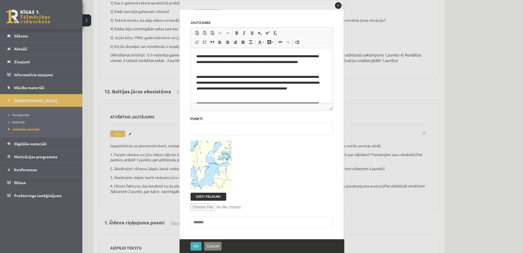
click at [210, 161] on img at bounding box center [211, 164] width 41 height 49
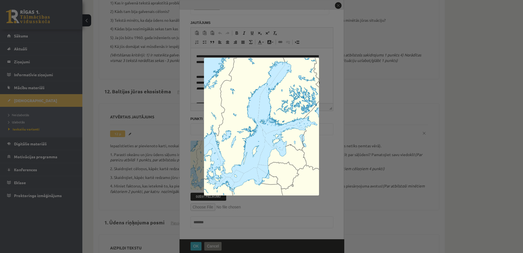
click at [255, 140] on img at bounding box center [261, 126] width 115 height 137
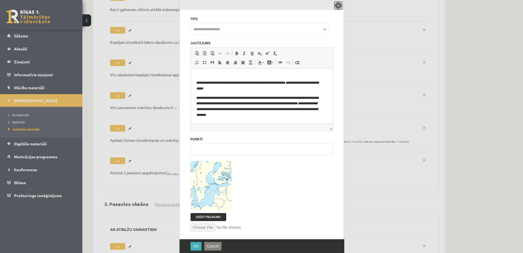
click at [338, 4] on button "close" at bounding box center [339, 6] width 8 height 8
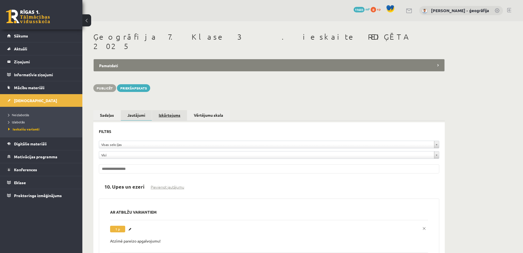
click at [166, 110] on link "Izkārtojums" at bounding box center [169, 115] width 35 height 10
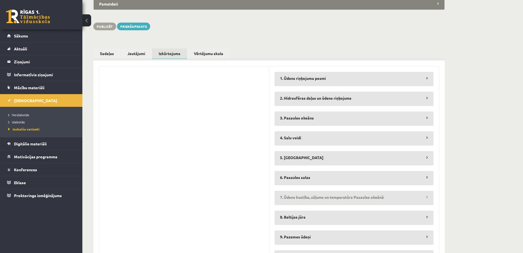
scroll to position [126, 0]
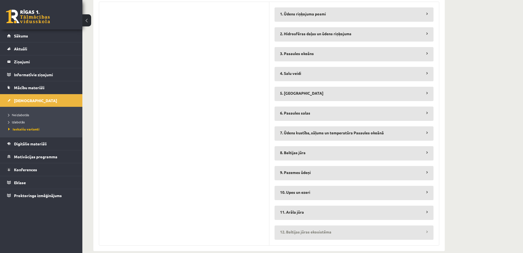
click at [428, 225] on legend "12. Baltijas jūras ekosistēma" at bounding box center [354, 231] width 159 height 13
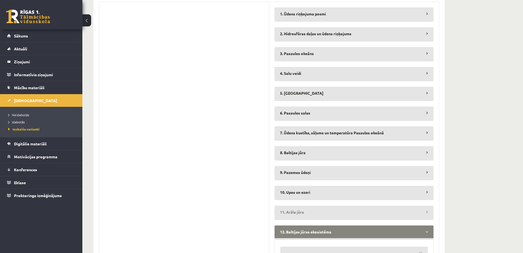
click at [425, 205] on legend "11. Arāla jūra" at bounding box center [354, 211] width 159 height 13
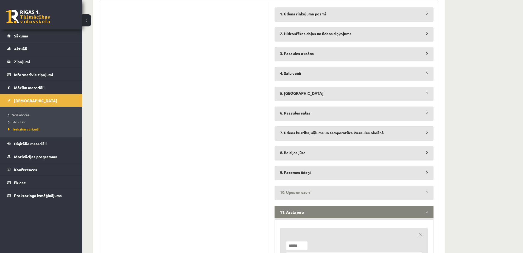
click at [419, 185] on legend "10. Upes un ezeri" at bounding box center [354, 191] width 159 height 13
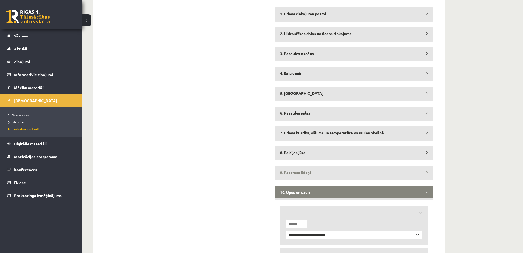
click at [418, 166] on legend "9. Pazemes ūdeņi" at bounding box center [354, 172] width 159 height 13
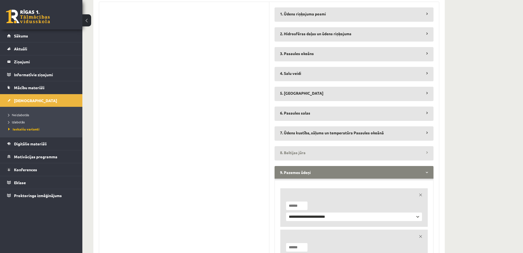
click at [417, 146] on legend "8. Baltijas jūra" at bounding box center [354, 152] width 159 height 13
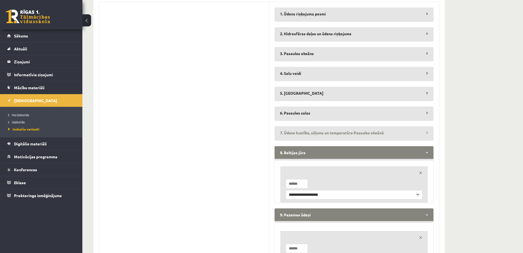
click at [418, 127] on legend "7. Ūdens kustība, sāļums un temperatūra Pasaules okeānā" at bounding box center [354, 132] width 159 height 13
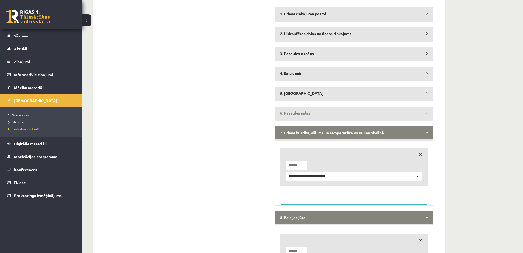
click at [418, 108] on legend "6. Pasaules salas" at bounding box center [354, 112] width 159 height 13
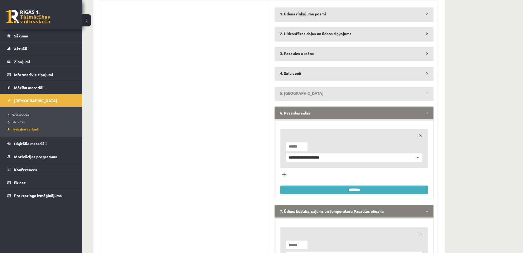
click at [415, 87] on legend "5. Termini" at bounding box center [354, 93] width 159 height 13
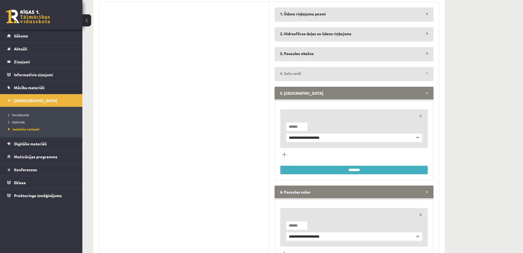
click at [411, 67] on legend "4. Salu veidi" at bounding box center [354, 73] width 159 height 13
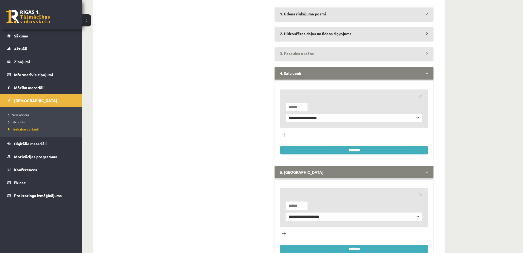
click at [413, 47] on legend "3. Pasaules okeāns" at bounding box center [354, 53] width 159 height 13
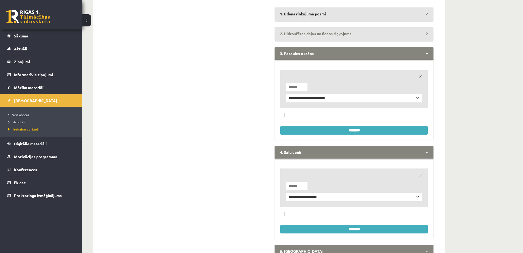
click at [414, 27] on legend "2. Hidrosfēras daļas un ūdens riņķojums" at bounding box center [354, 33] width 159 height 13
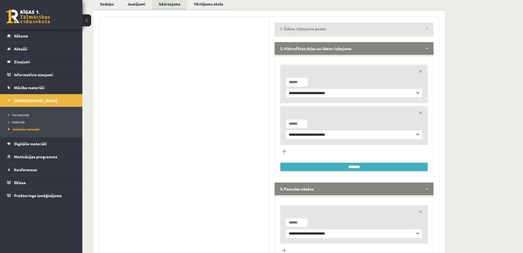
scroll to position [98, 0]
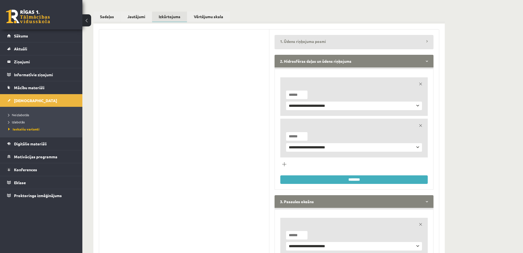
click at [414, 35] on legend "1. Ūdens riņķojuma posmi" at bounding box center [354, 41] width 159 height 13
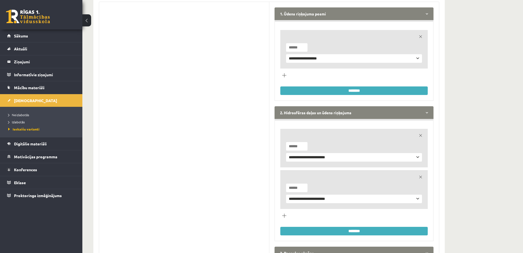
click at [351, 86] on input "********" at bounding box center [355, 90] width 148 height 9
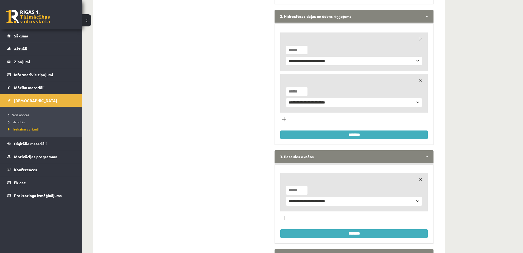
click at [346, 130] on input "********" at bounding box center [355, 134] width 148 height 9
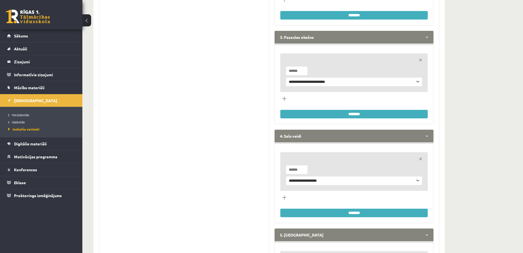
scroll to position [373, 0]
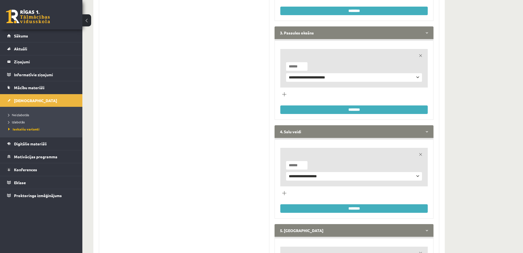
click at [344, 105] on input "********" at bounding box center [355, 109] width 148 height 9
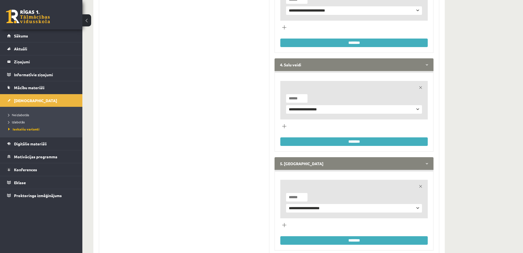
scroll to position [456, 0]
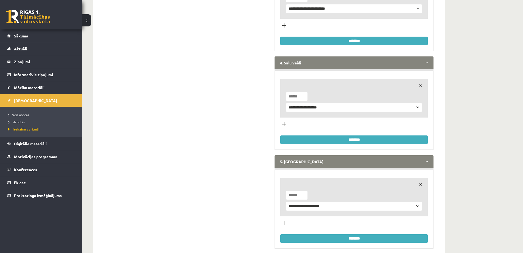
click at [348, 135] on input "********" at bounding box center [355, 139] width 148 height 9
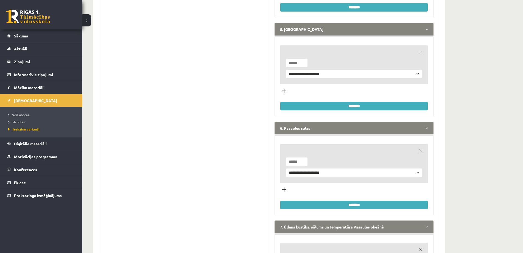
scroll to position [565, 0]
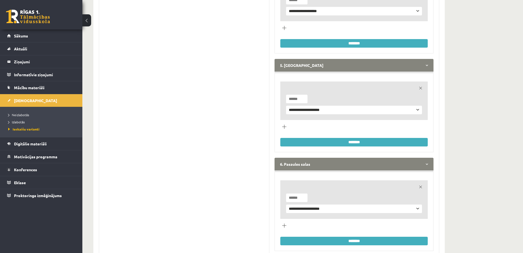
click at [351, 138] on input "********" at bounding box center [355, 142] width 148 height 9
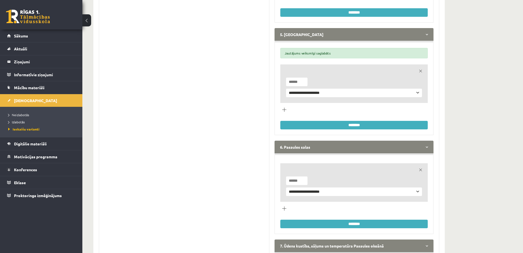
scroll to position [703, 0]
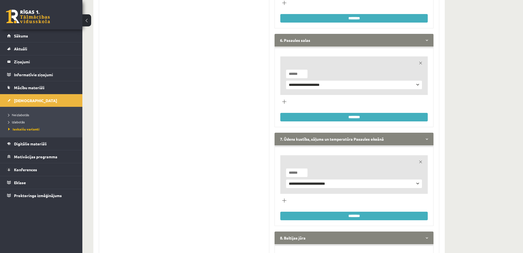
click at [354, 113] on input "********" at bounding box center [355, 117] width 148 height 9
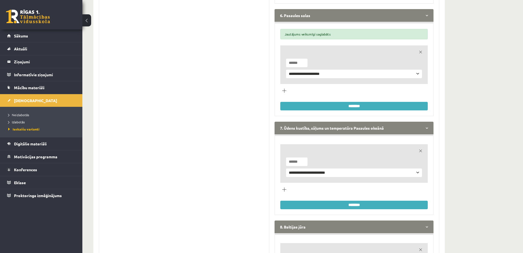
scroll to position [785, 0]
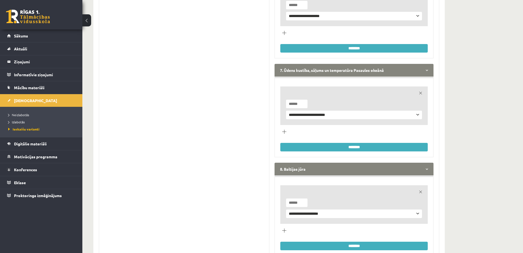
click at [354, 143] on input "********" at bounding box center [355, 147] width 148 height 9
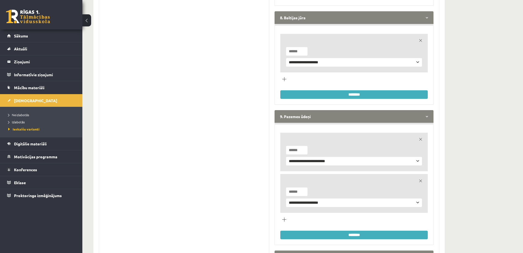
click at [354, 90] on input "********" at bounding box center [355, 94] width 148 height 9
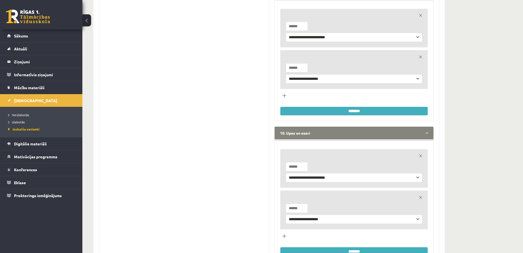
click at [346, 107] on input "********" at bounding box center [355, 111] width 148 height 9
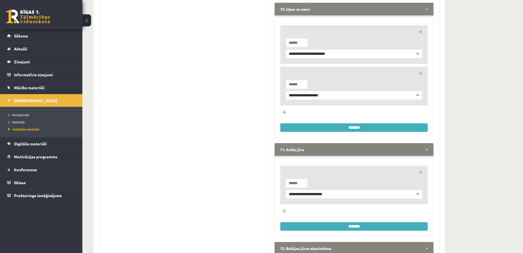
click at [347, 123] on input "********" at bounding box center [355, 127] width 148 height 9
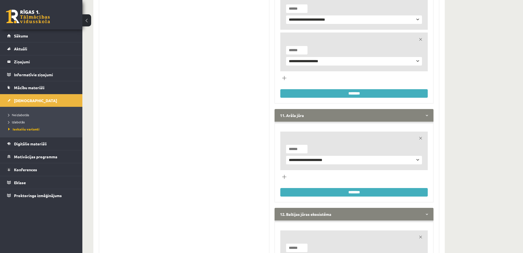
scroll to position [1334, 0]
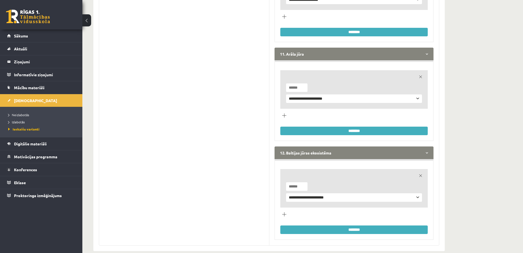
click at [347, 126] on input "********" at bounding box center [355, 130] width 148 height 9
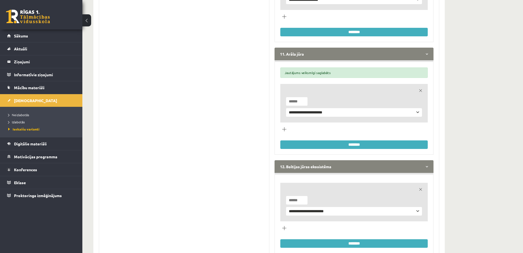
scroll to position [1348, 0]
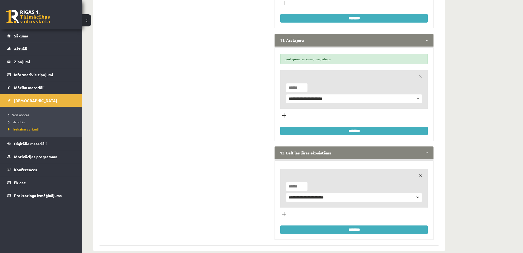
click at [358, 225] on input "********" at bounding box center [355, 229] width 148 height 9
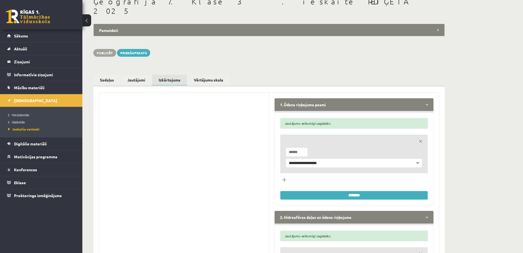
scroll to position [0, 0]
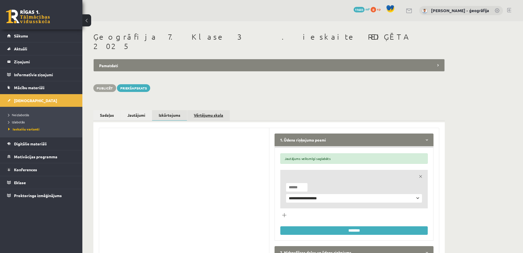
click at [203, 110] on link "Vērtējumu skala" at bounding box center [208, 115] width 43 height 10
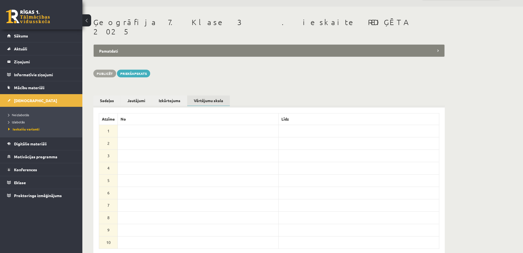
scroll to position [28, 0]
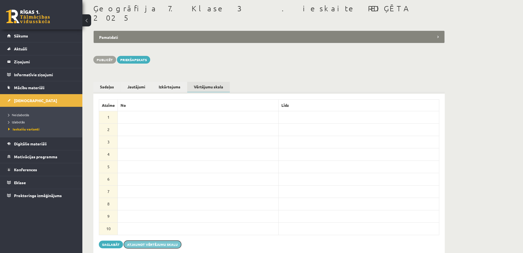
click at [134, 240] on button "Atjaunot vērtējumu skalu" at bounding box center [152, 244] width 57 height 8
click at [109, 240] on button "Saglabāt" at bounding box center [111, 244] width 24 height 8
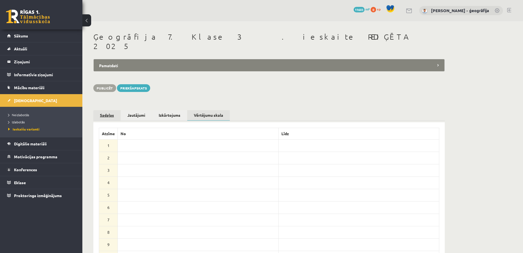
click at [106, 110] on link "Sadaļas" at bounding box center [106, 115] width 27 height 10
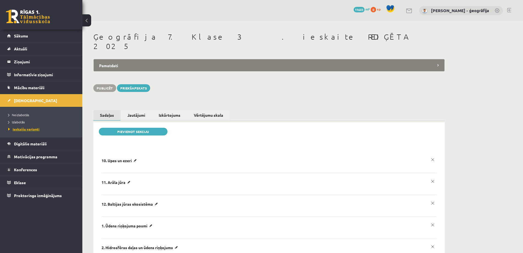
click at [26, 130] on span "Ieskaišu varianti" at bounding box center [23, 129] width 31 height 4
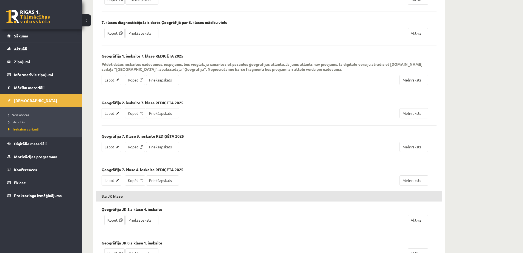
scroll to position [742, 0]
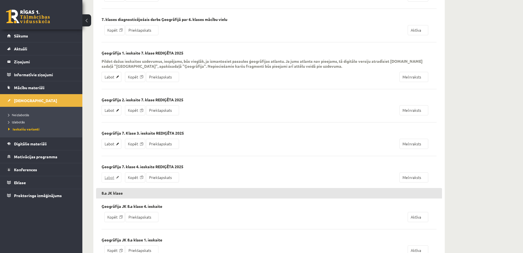
click at [113, 178] on link "Labot" at bounding box center [112, 177] width 20 height 10
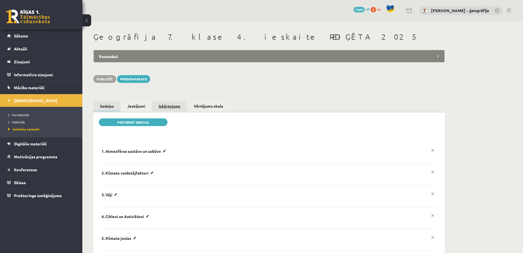
click at [168, 105] on link "Izkārtojums" at bounding box center [169, 106] width 35 height 10
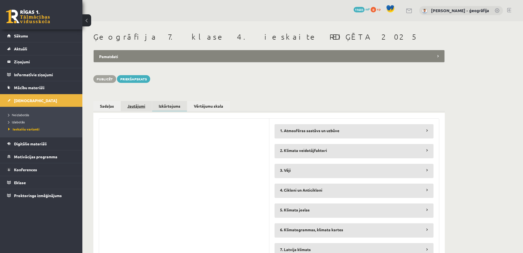
click at [129, 107] on link "Jautājumi" at bounding box center [136, 106] width 31 height 10
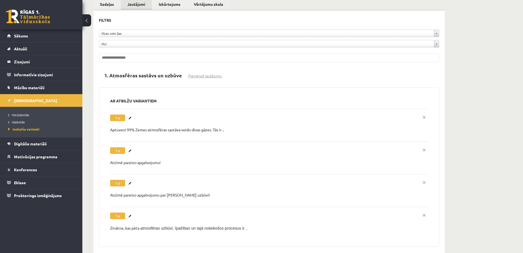
scroll to position [137, 0]
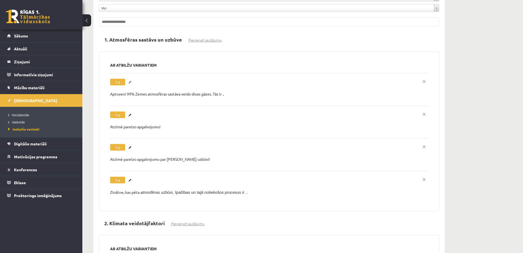
click at [132, 82] on link "Labot" at bounding box center [130, 82] width 5 height 7
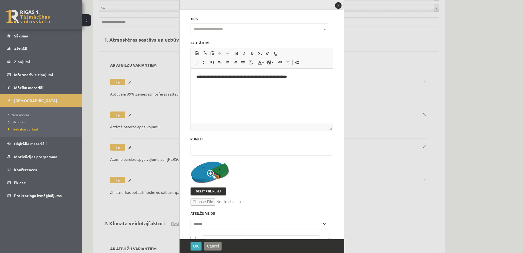
scroll to position [0, 0]
click at [132, 82] on div at bounding box center [261, 126] width 523 height 253
click at [335, 8] on button "close" at bounding box center [339, 6] width 8 height 8
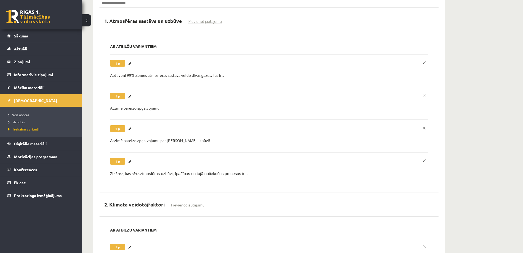
scroll to position [165, 0]
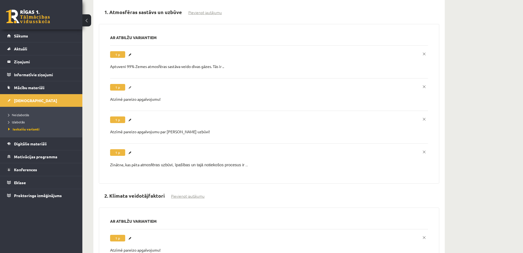
click at [128, 89] on link "Labot" at bounding box center [130, 87] width 5 height 7
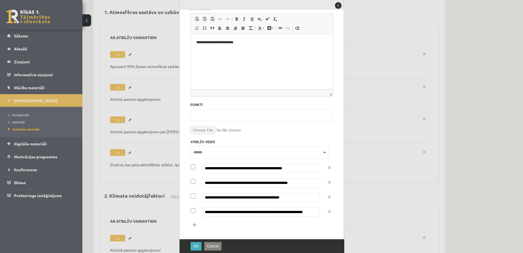
scroll to position [35, 0]
click at [339, 4] on button "close" at bounding box center [339, 6] width 8 height 8
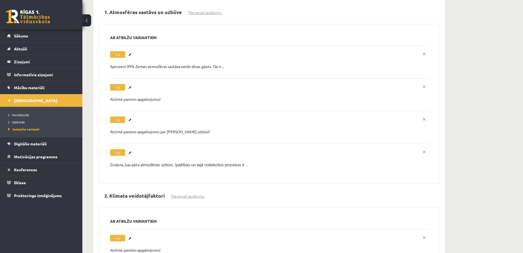
scroll to position [192, 0]
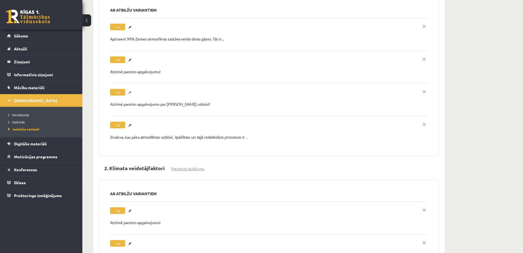
click at [130, 93] on link "Labot" at bounding box center [130, 92] width 5 height 7
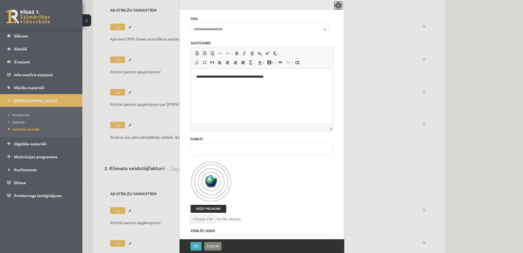
click at [336, 5] on button "close" at bounding box center [339, 6] width 8 height 8
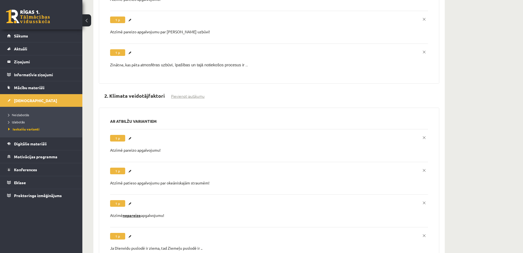
scroll to position [275, 0]
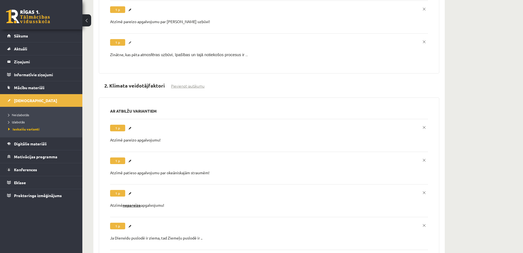
click at [129, 44] on link "Labot" at bounding box center [130, 42] width 5 height 7
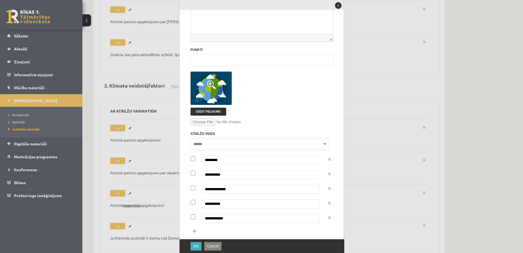
scroll to position [96, 0]
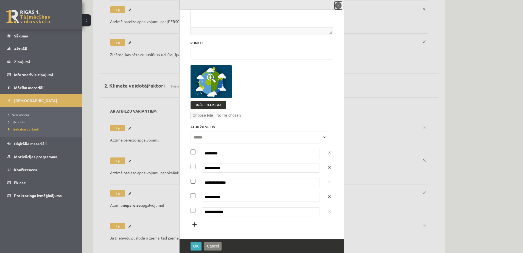
click at [338, 5] on button "close" at bounding box center [339, 6] width 8 height 8
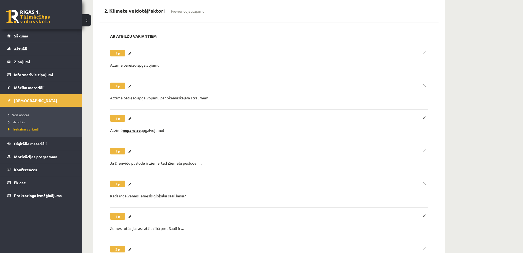
scroll to position [357, 0]
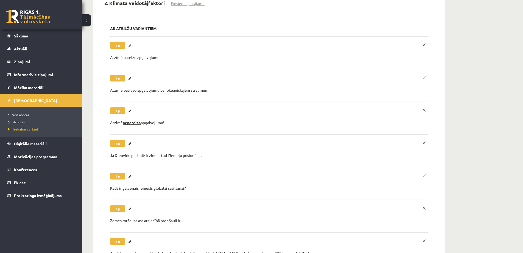
click at [130, 44] on link "Labot" at bounding box center [130, 45] width 5 height 7
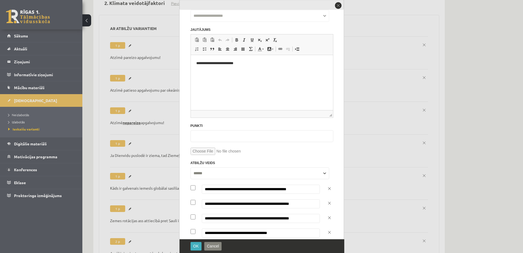
scroll to position [35, 0]
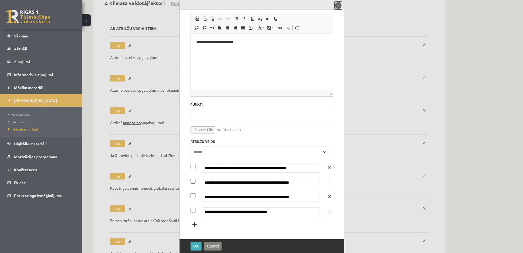
click at [339, 7] on button "close" at bounding box center [339, 6] width 8 height 8
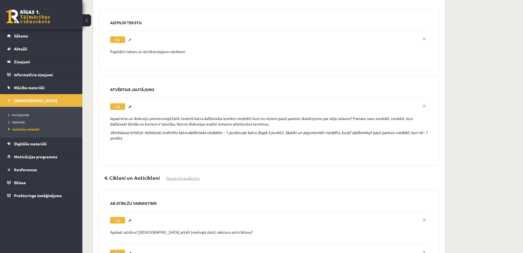
click at [129, 40] on link "Labot" at bounding box center [130, 39] width 5 height 7
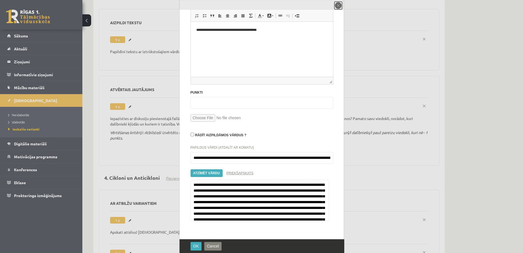
click at [337, 4] on button "close" at bounding box center [339, 6] width 8 height 8
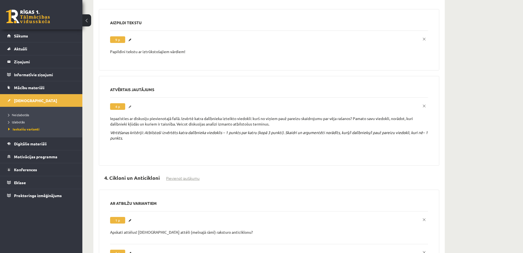
click at [130, 106] on link "Labot" at bounding box center [130, 106] width 5 height 7
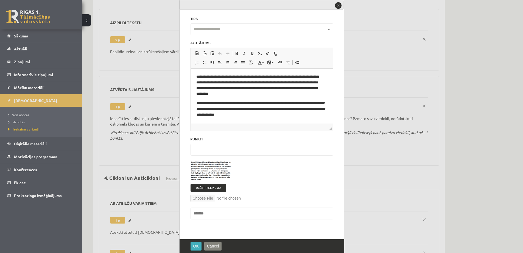
click at [210, 173] on span at bounding box center [211, 174] width 9 height 9
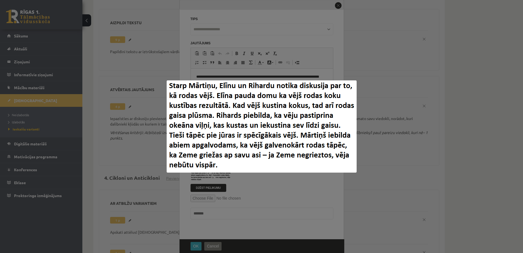
click at [210, 173] on div at bounding box center [261, 126] width 523 height 253
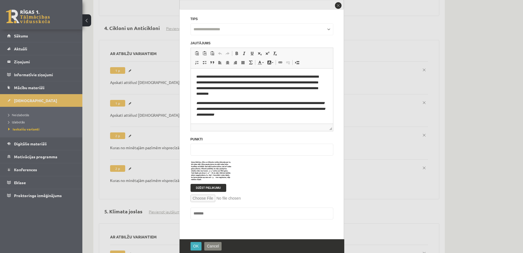
scroll to position [852, 0]
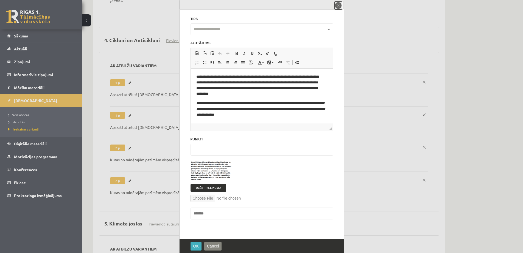
click at [338, 7] on button "close" at bounding box center [339, 6] width 8 height 8
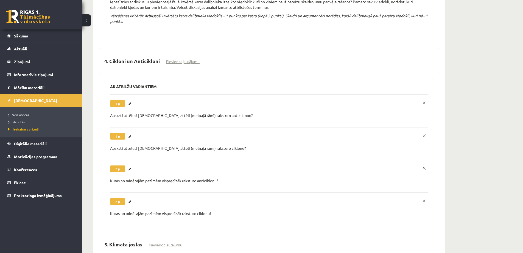
scroll to position [832, 0]
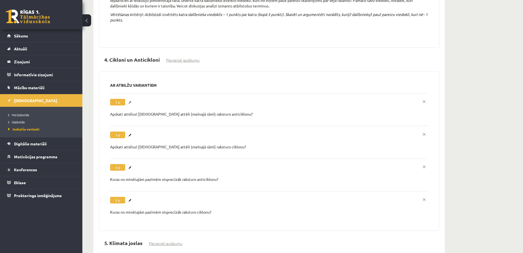
click at [128, 101] on link "Labot" at bounding box center [130, 102] width 5 height 7
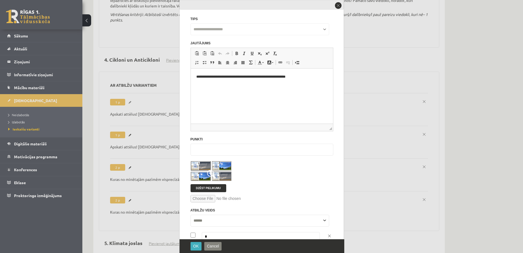
scroll to position [0, 0]
click at [131, 135] on div at bounding box center [261, 126] width 523 height 253
click at [337, 5] on button "close" at bounding box center [339, 6] width 8 height 8
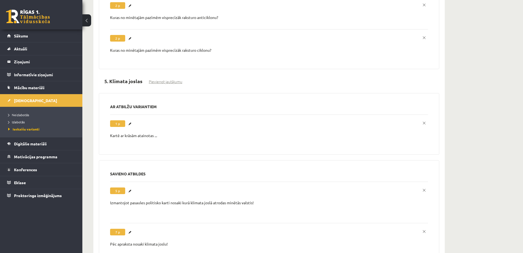
scroll to position [997, 0]
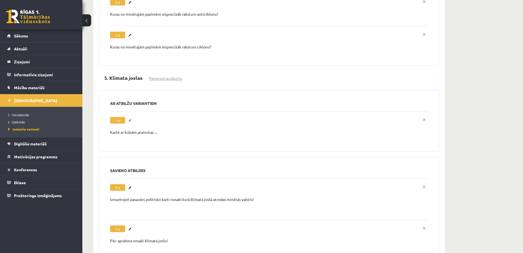
click at [129, 120] on link "Labot" at bounding box center [130, 120] width 5 height 7
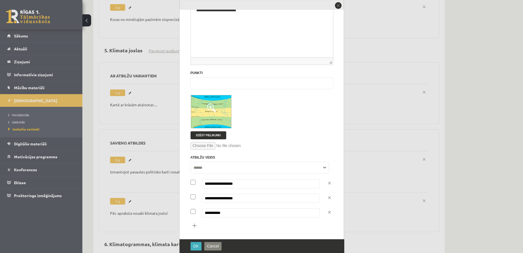
scroll to position [67, 0]
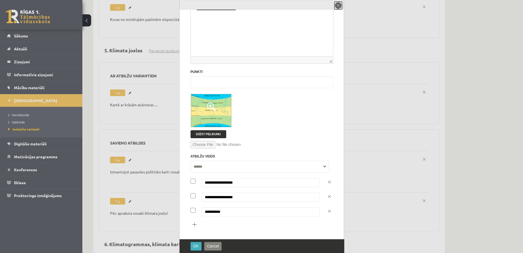
click at [339, 6] on button "close" at bounding box center [339, 6] width 8 height 8
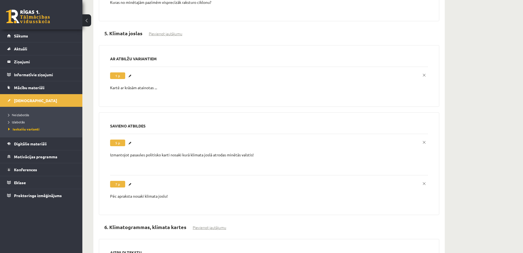
scroll to position [1135, 0]
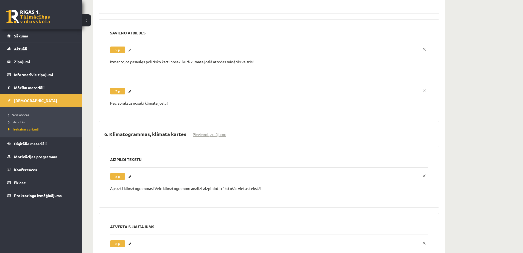
click at [129, 52] on link "Labot" at bounding box center [130, 49] width 5 height 7
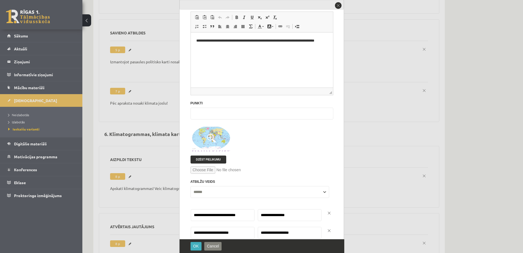
scroll to position [34, 0]
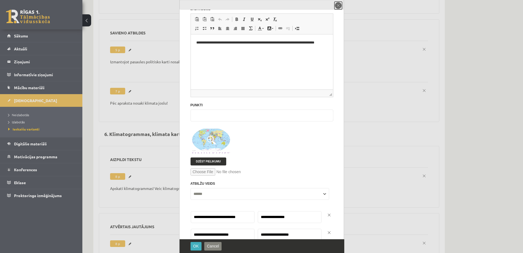
click at [339, 5] on button "close" at bounding box center [339, 6] width 8 height 8
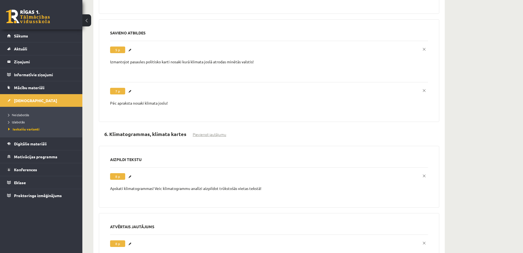
scroll to position [0, 0]
click at [133, 91] on link "Labot" at bounding box center [130, 91] width 5 height 7
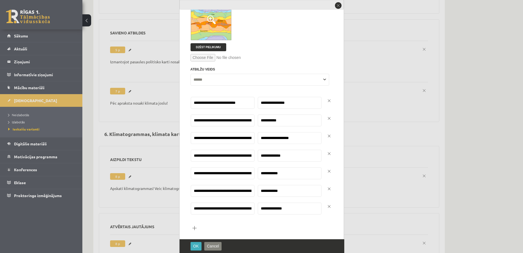
scroll to position [158, 0]
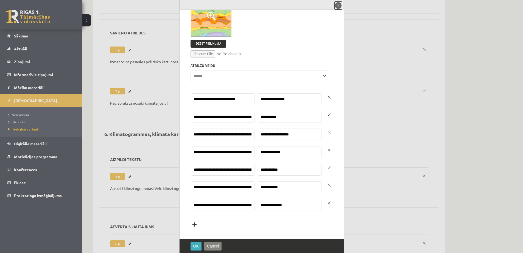
click at [339, 5] on button "close" at bounding box center [339, 6] width 8 height 8
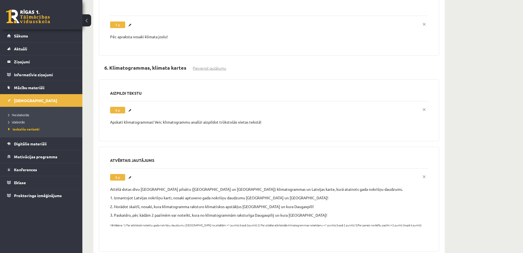
scroll to position [1217, 0]
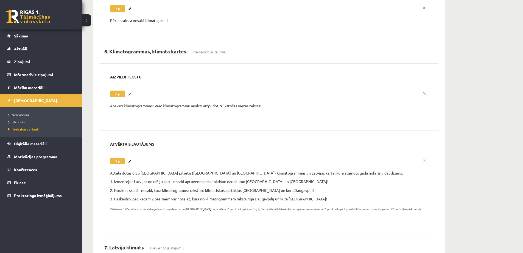
click at [130, 95] on link "Labot" at bounding box center [130, 93] width 5 height 7
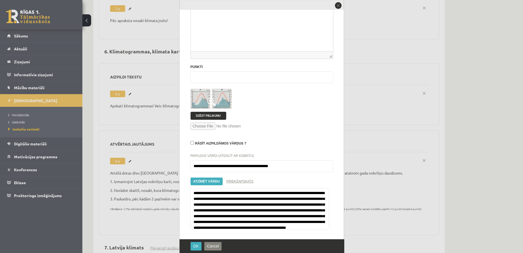
scroll to position [81, 0]
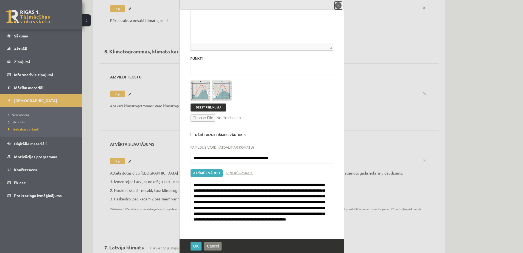
click at [340, 7] on button "close" at bounding box center [339, 6] width 8 height 8
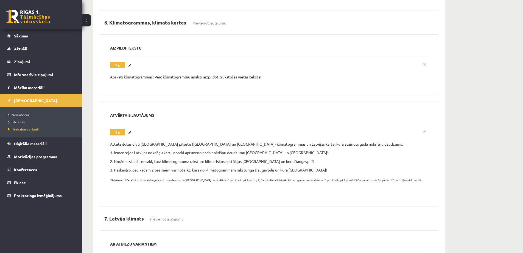
scroll to position [1299, 0]
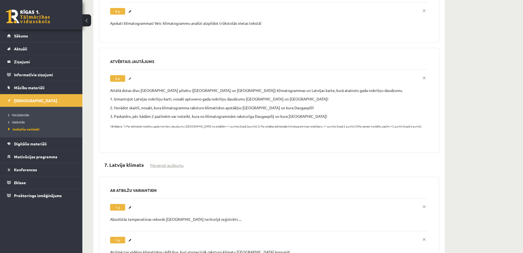
click at [132, 79] on link "Labot" at bounding box center [130, 78] width 5 height 7
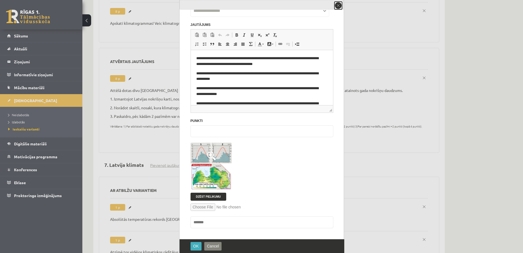
click at [337, 4] on button "close" at bounding box center [339, 6] width 8 height 8
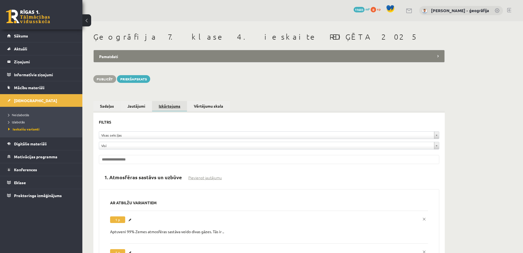
click at [167, 104] on link "Izkārtojums" at bounding box center [169, 106] width 35 height 11
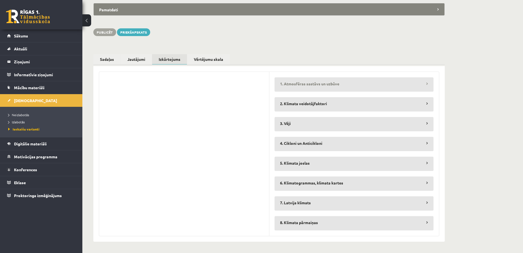
click at [432, 85] on legend "1. Atmosfēras sastāvs un uzbūve" at bounding box center [354, 83] width 159 height 13
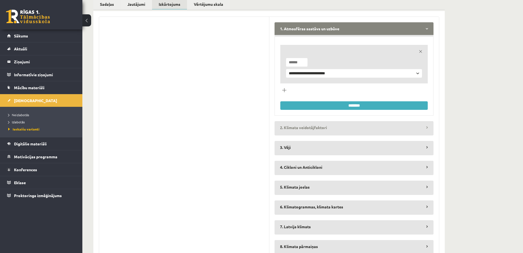
click at [429, 126] on legend "2. Klimata veidotājfaktori" at bounding box center [354, 127] width 159 height 13
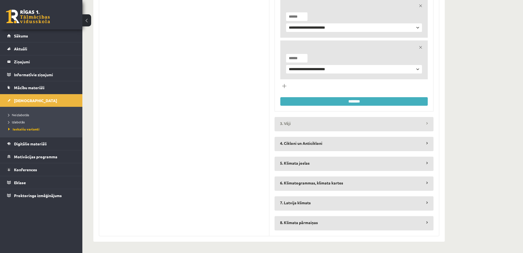
click at [413, 128] on legend "3. Vēji" at bounding box center [354, 123] width 159 height 13
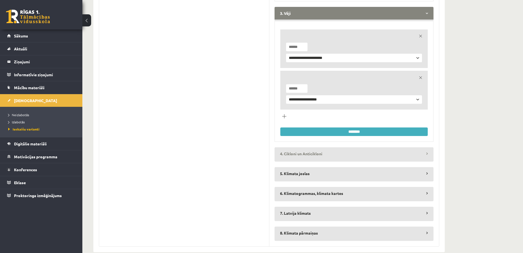
click at [421, 153] on legend "4. Cikloni un Anticikloni" at bounding box center [354, 153] width 159 height 13
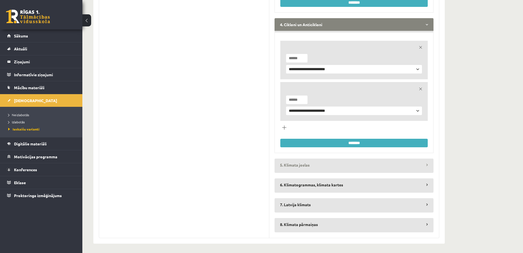
click at [424, 170] on legend "5. Klimata joslas" at bounding box center [354, 164] width 159 height 13
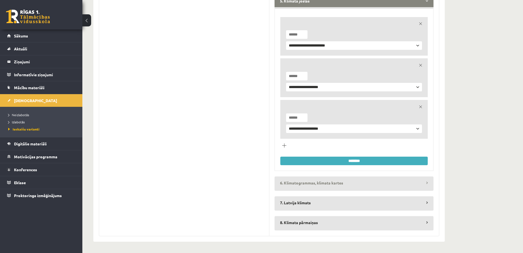
click at [422, 187] on legend "6. Klimatogrammas, klimata kartes" at bounding box center [354, 182] width 159 height 13
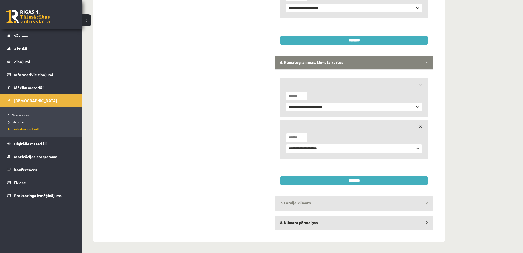
click at [428, 205] on legend "7. Latvija klimats" at bounding box center [354, 202] width 159 height 13
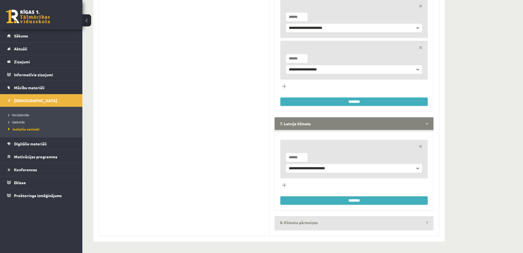
click at [424, 223] on legend "8. Klimata pārmaiņas" at bounding box center [354, 222] width 159 height 13
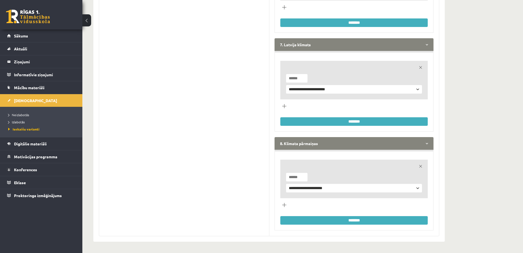
click at [355, 219] on input "********" at bounding box center [355, 220] width 148 height 9
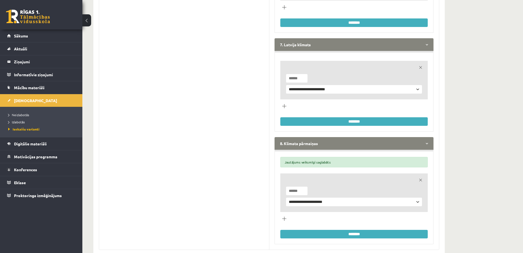
click at [355, 123] on input "********" at bounding box center [355, 121] width 148 height 9
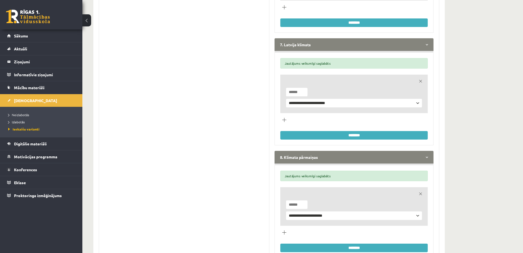
click at [346, 24] on input "********" at bounding box center [355, 22] width 148 height 9
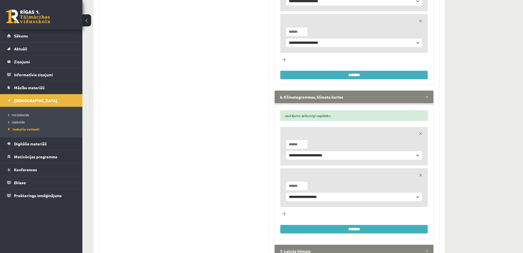
click at [339, 75] on input "********" at bounding box center [355, 75] width 148 height 9
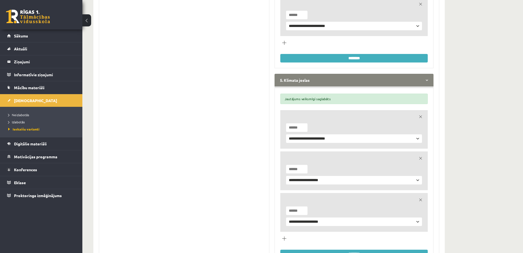
click at [340, 60] on input "********" at bounding box center [355, 58] width 148 height 9
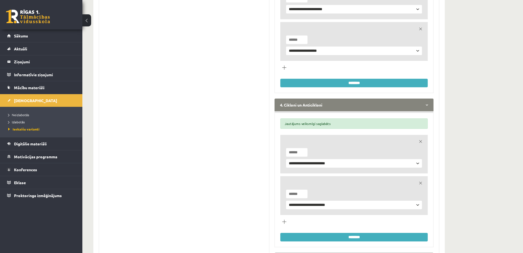
click at [335, 81] on input "********" at bounding box center [355, 83] width 148 height 9
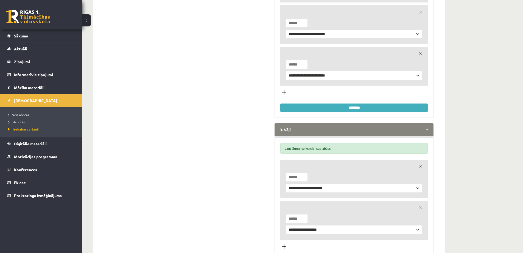
click at [339, 108] on input "********" at bounding box center [355, 107] width 148 height 9
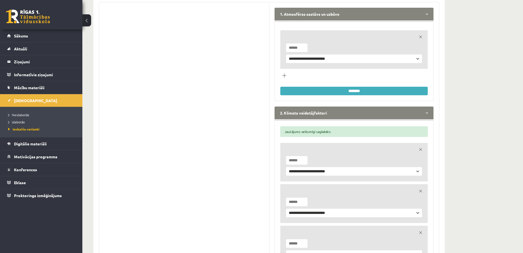
click at [346, 88] on input "********" at bounding box center [355, 91] width 148 height 9
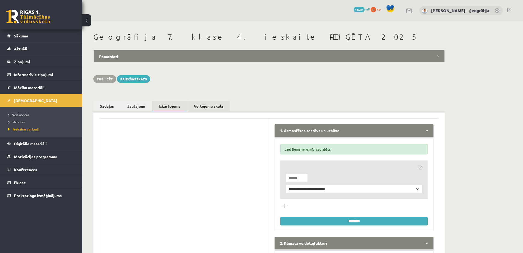
click at [204, 105] on link "Vērtējumu skala" at bounding box center [208, 106] width 43 height 10
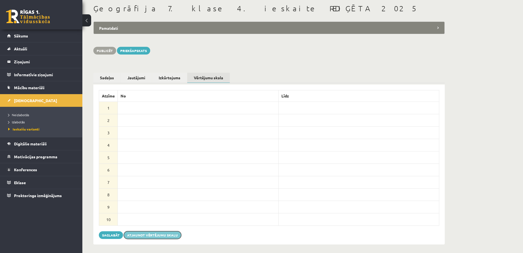
click at [131, 233] on button "Atjaunot vērtējumu skalu" at bounding box center [152, 235] width 57 height 8
click at [110, 232] on button "Saglabāt" at bounding box center [111, 235] width 24 height 8
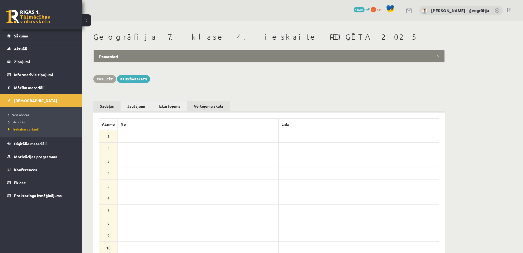
click at [102, 105] on link "Sadaļas" at bounding box center [106, 106] width 27 height 10
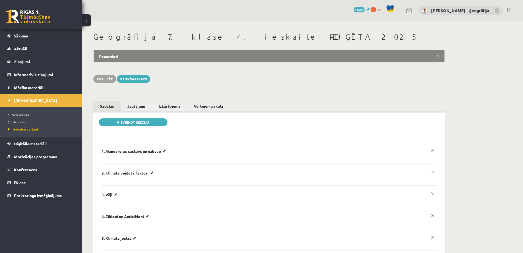
click at [26, 129] on span "Ieskaišu varianti" at bounding box center [23, 129] width 31 height 4
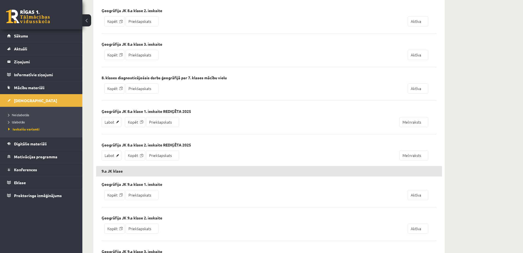
scroll to position [1017, 0]
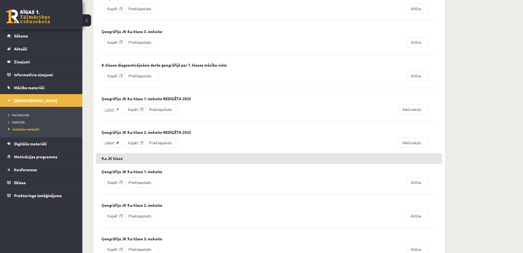
click at [115, 109] on link "Labot" at bounding box center [112, 109] width 20 height 10
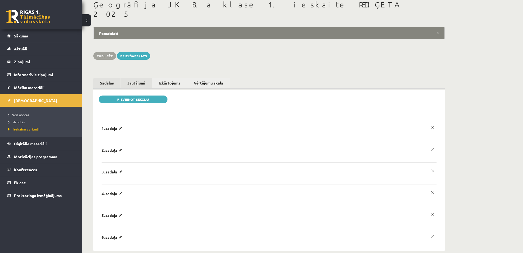
click at [137, 78] on link "Jautājumi" at bounding box center [136, 83] width 31 height 10
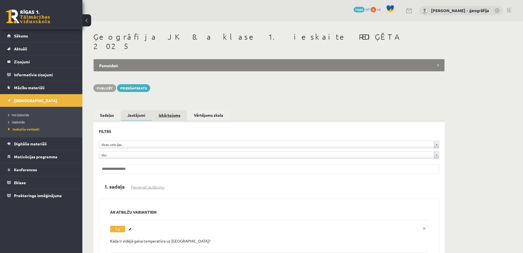
click at [170, 110] on link "Izkārtojums" at bounding box center [169, 115] width 35 height 10
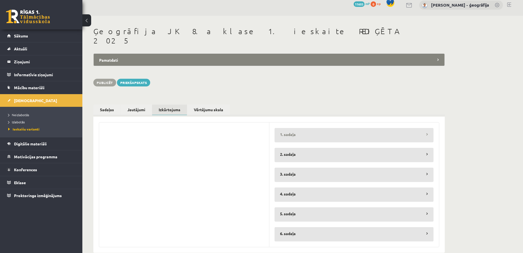
scroll to position [7, 0]
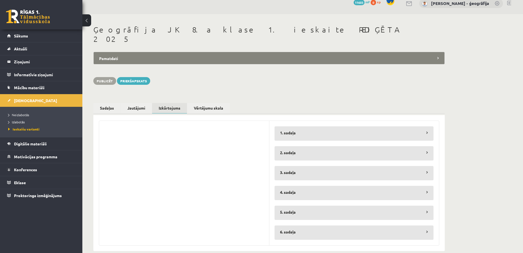
click at [424, 229] on fieldset "**********" at bounding box center [354, 232] width 159 height 14
click at [425, 225] on legend "6. sadaļa" at bounding box center [354, 231] width 159 height 13
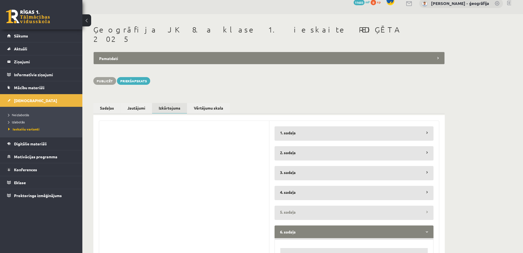
click at [429, 205] on legend "5. sadaļa" at bounding box center [354, 211] width 159 height 13
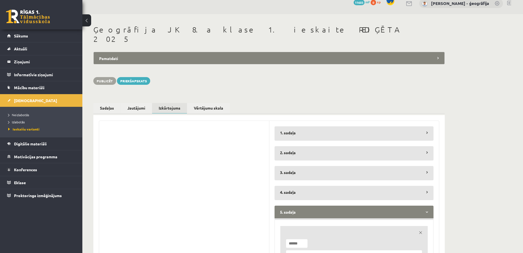
click at [428, 190] on fieldset "**********" at bounding box center [354, 192] width 159 height 14
click at [427, 185] on legend "4. sadaļa" at bounding box center [354, 191] width 159 height 13
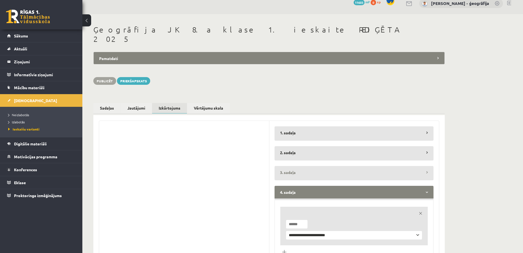
click at [426, 167] on legend "3. sadaļa" at bounding box center [354, 172] width 159 height 13
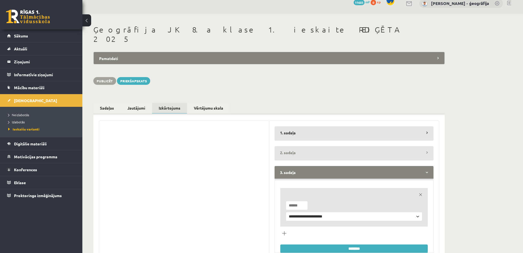
drag, startPoint x: 425, startPoint y: 148, endPoint x: 425, endPoint y: 141, distance: 6.9
click at [425, 148] on legend "2. sadaļa" at bounding box center [354, 152] width 159 height 13
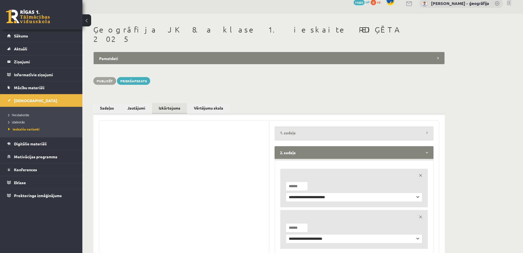
click at [421, 126] on legend "1. sadaļa" at bounding box center [354, 132] width 159 height 13
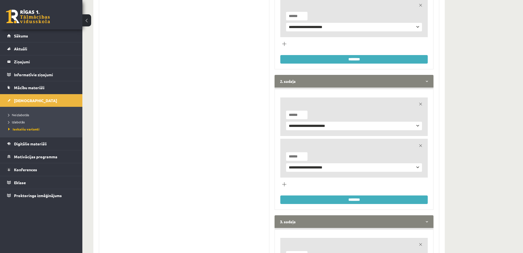
scroll to position [309, 0]
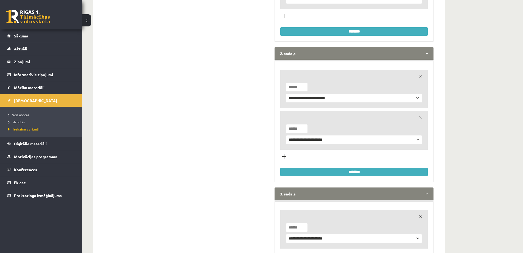
click at [364, 27] on input "********" at bounding box center [355, 31] width 148 height 9
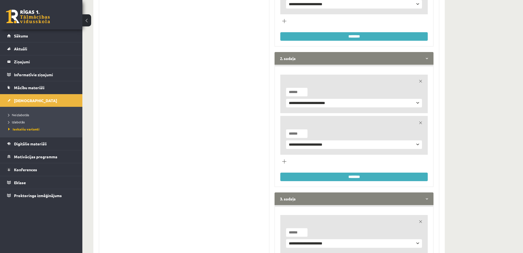
scroll to position [392, 0]
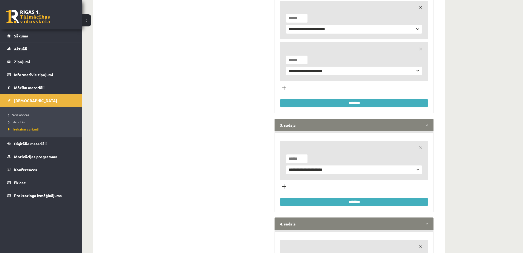
click at [368, 99] on input "********" at bounding box center [355, 103] width 148 height 9
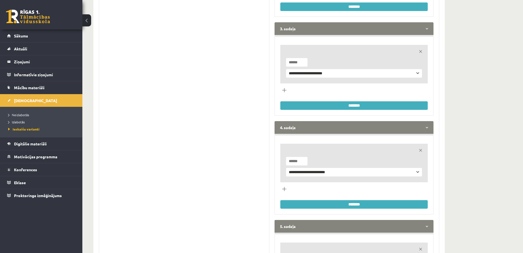
click at [367, 101] on input "********" at bounding box center [355, 105] width 148 height 9
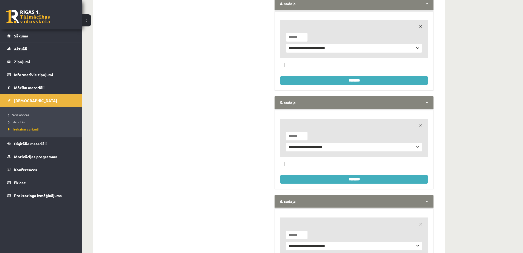
click at [362, 76] on input "********" at bounding box center [355, 80] width 148 height 9
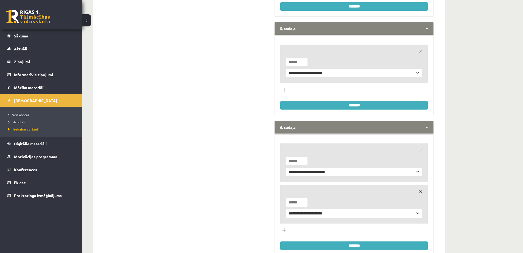
scroll to position [743, 0]
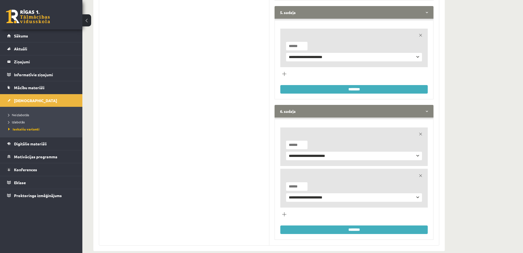
click at [362, 85] on input "********" at bounding box center [355, 89] width 148 height 9
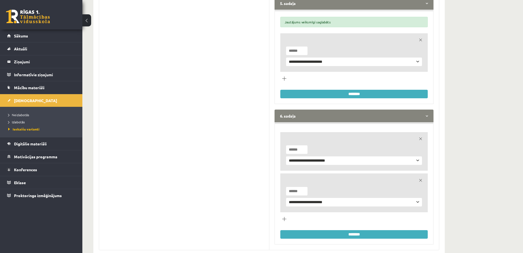
scroll to position [756, 0]
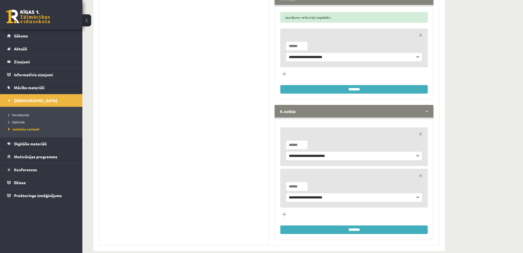
click at [361, 225] on input "********" at bounding box center [355, 229] width 148 height 9
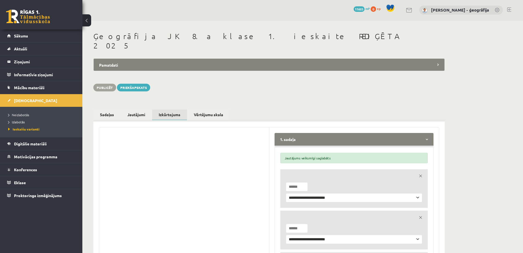
scroll to position [0, 0]
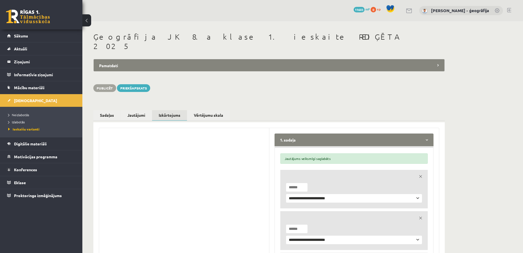
click at [429, 133] on legend "1. sadaļa" at bounding box center [354, 139] width 159 height 13
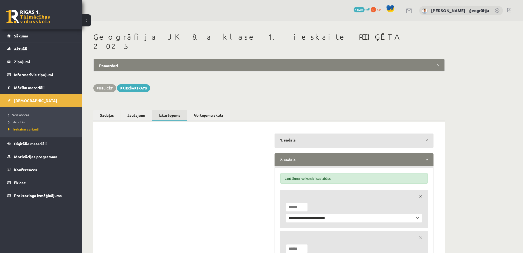
click at [431, 153] on legend "2. sadaļa" at bounding box center [354, 159] width 159 height 13
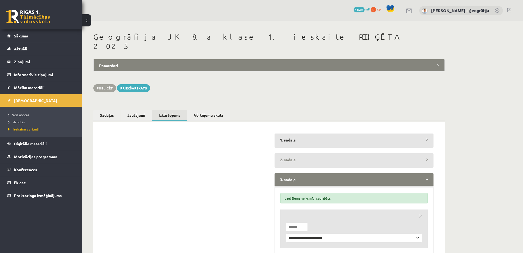
click at [430, 153] on legend "2. sadaļa" at bounding box center [354, 159] width 159 height 13
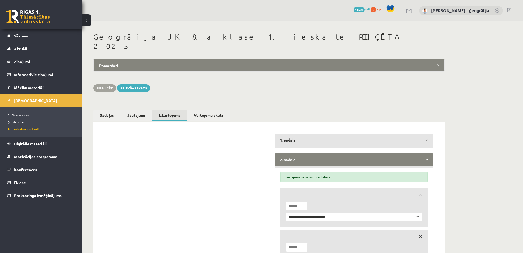
click at [430, 153] on legend "2. sadaļa" at bounding box center [354, 159] width 159 height 13
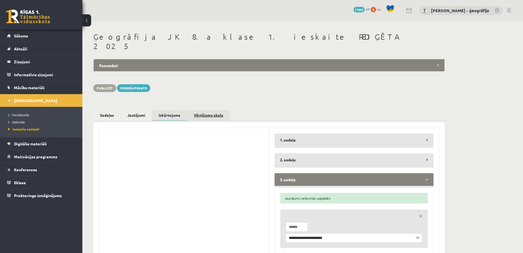
click at [207, 110] on link "Vērtējumu skala" at bounding box center [208, 115] width 43 height 10
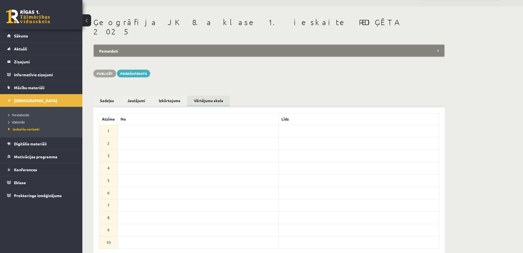
scroll to position [28, 0]
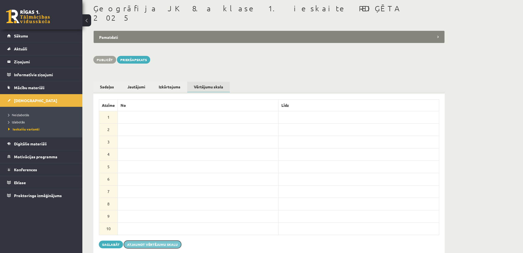
click at [133, 240] on button "Atjaunot vērtējumu skalu" at bounding box center [152, 244] width 57 height 8
click at [106, 240] on button "Saglabāt" at bounding box center [111, 244] width 24 height 8
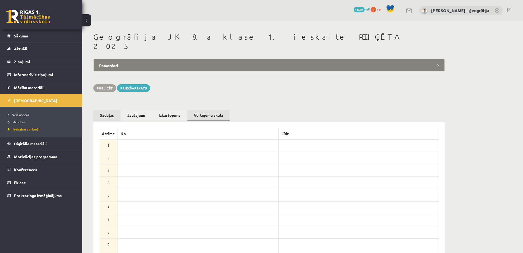
click at [107, 110] on link "Sadaļas" at bounding box center [106, 115] width 27 height 10
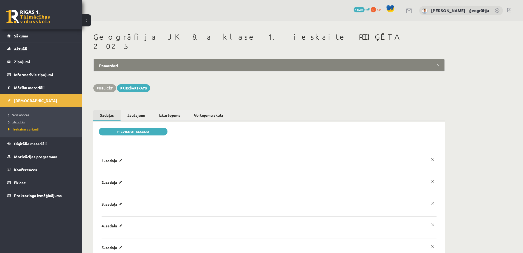
click at [17, 121] on span "Izlabotās" at bounding box center [16, 122] width 16 height 4
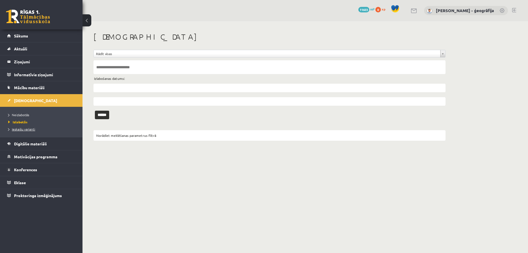
click at [19, 129] on span "Ieskaišu varianti" at bounding box center [21, 129] width 27 height 4
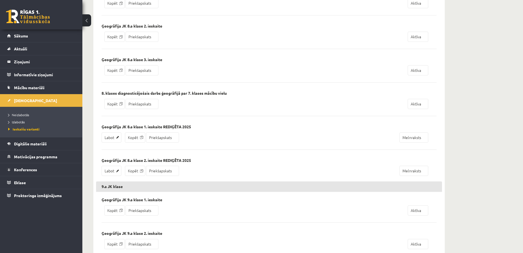
scroll to position [989, 0]
click at [110, 171] on link "Labot" at bounding box center [112, 170] width 20 height 10
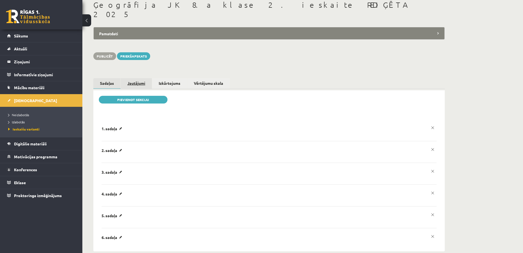
click at [133, 78] on link "Jautājumi" at bounding box center [136, 83] width 31 height 10
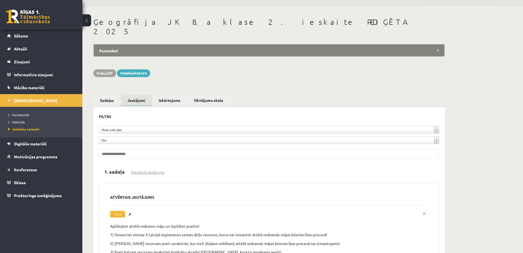
scroll to position [4, 0]
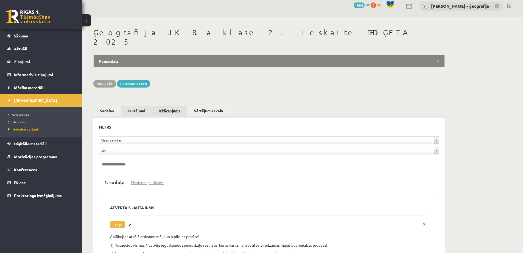
click at [168, 106] on link "Izkārtojums" at bounding box center [169, 111] width 35 height 10
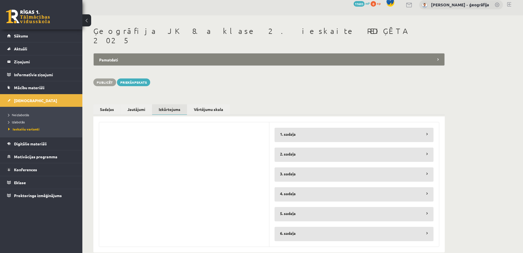
scroll to position [7, 0]
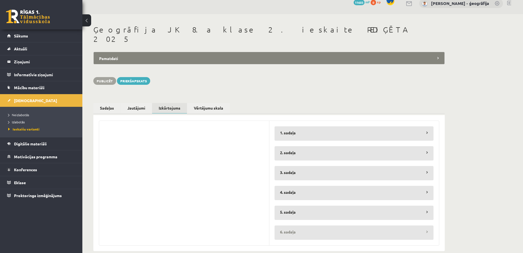
click at [428, 225] on legend "6. sadaļa" at bounding box center [354, 231] width 159 height 13
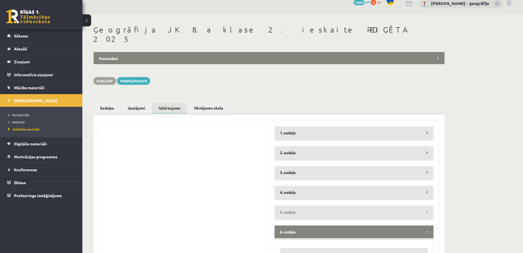
click at [427, 205] on legend "5. sadaļa" at bounding box center [354, 211] width 159 height 13
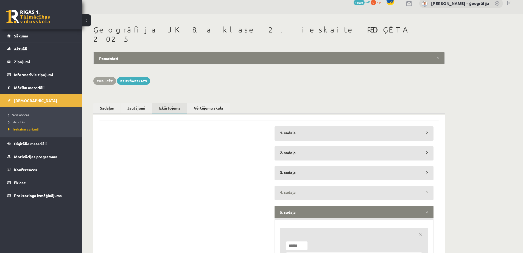
click at [426, 185] on legend "4. sadaļa" at bounding box center [354, 191] width 159 height 13
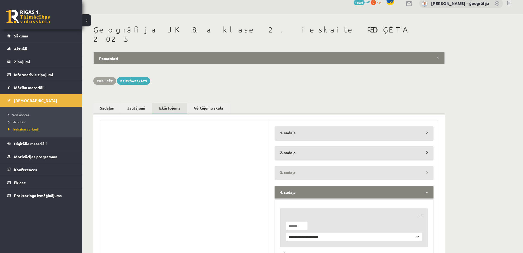
click at [425, 167] on legend "3. sadaļa" at bounding box center [354, 172] width 159 height 13
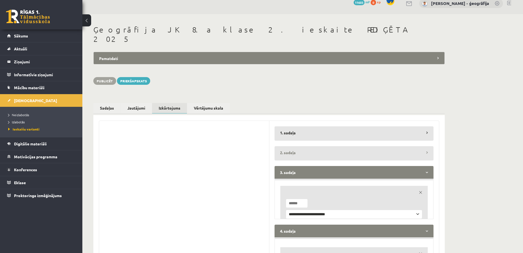
click at [424, 146] on legend "2. sadaļa" at bounding box center [354, 152] width 159 height 13
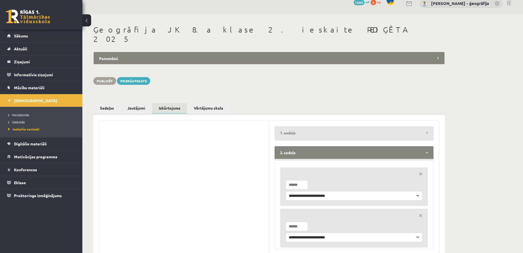
click at [422, 128] on legend "1. sadaļa" at bounding box center [354, 132] width 159 height 13
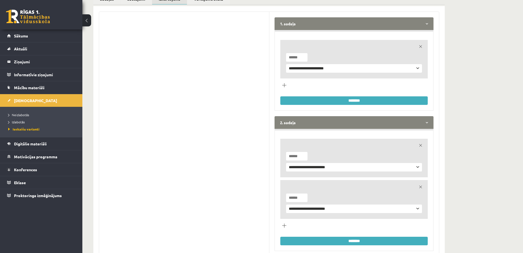
scroll to position [117, 0]
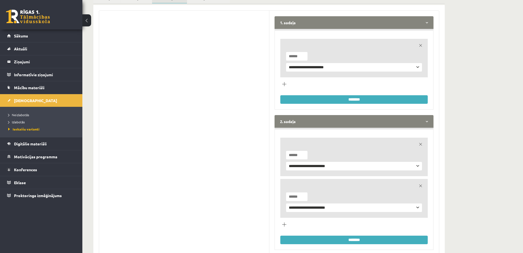
click at [360, 95] on input "********" at bounding box center [355, 99] width 148 height 9
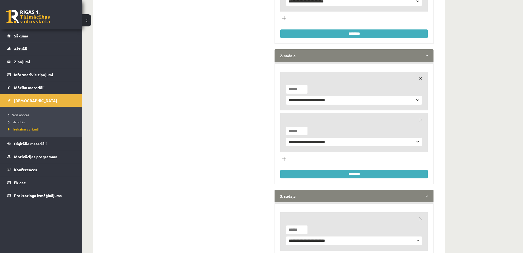
scroll to position [199, 0]
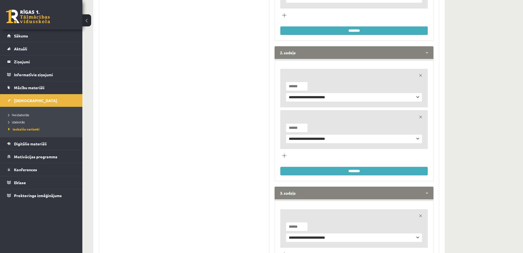
click at [358, 167] on input "********" at bounding box center [355, 171] width 148 height 9
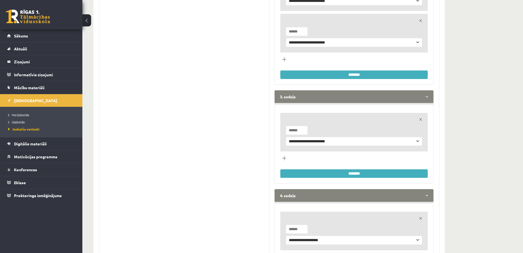
click at [354, 169] on input "********" at bounding box center [355, 173] width 148 height 9
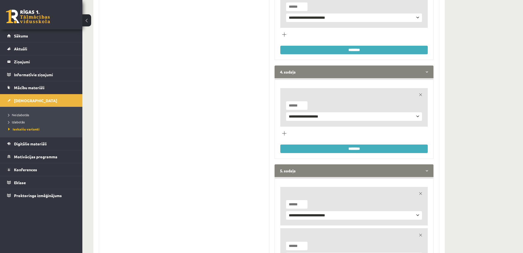
scroll to position [447, 0]
click at [346, 144] on input "********" at bounding box center [355, 148] width 148 height 9
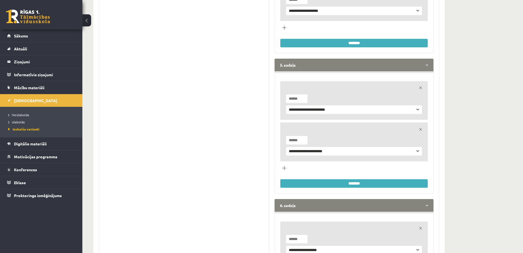
scroll to position [584, 0]
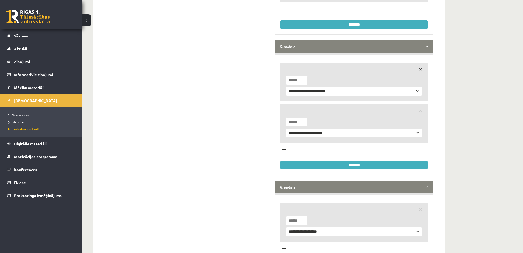
click at [347, 160] on input "********" at bounding box center [355, 164] width 148 height 9
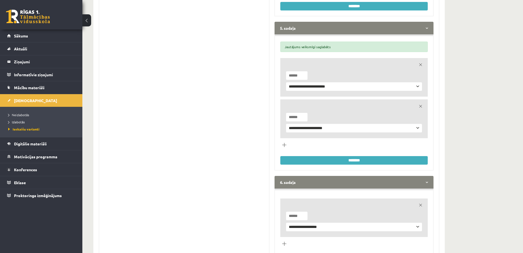
scroll to position [632, 0]
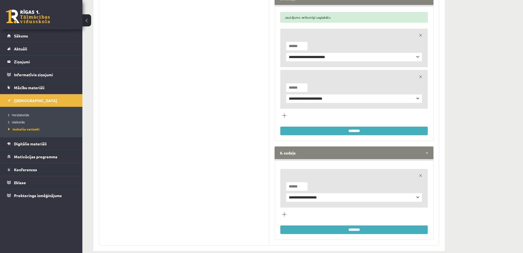
click at [357, 225] on input "********" at bounding box center [355, 229] width 148 height 9
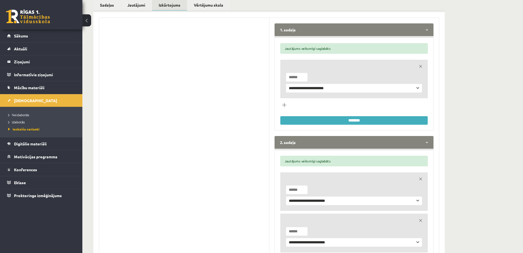
scroll to position [0, 0]
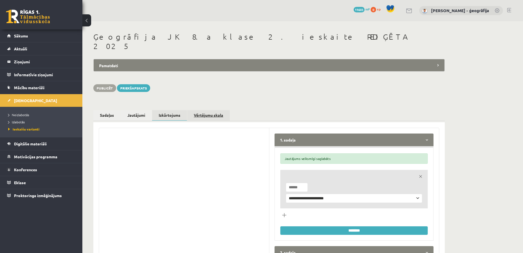
click at [209, 110] on link "Vērtējumu skala" at bounding box center [208, 115] width 43 height 10
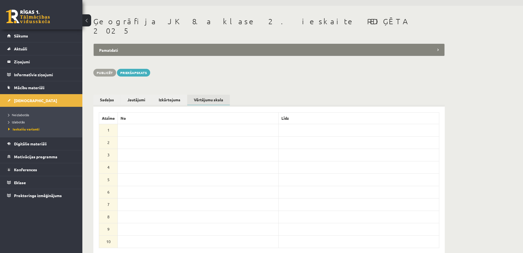
scroll to position [28, 0]
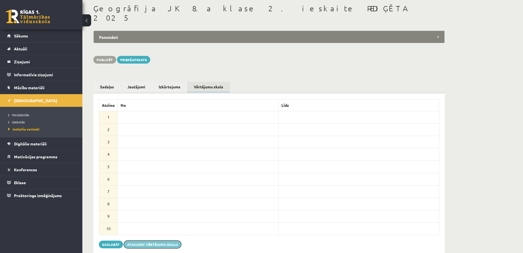
click at [132, 240] on button "Atjaunot vērtējumu skalu" at bounding box center [152, 244] width 57 height 8
click at [111, 240] on button "Saglabāt" at bounding box center [111, 244] width 24 height 8
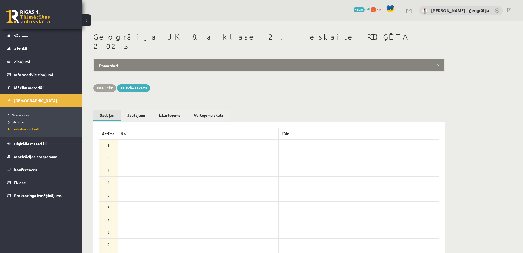
click at [106, 110] on link "Sadaļas" at bounding box center [106, 115] width 27 height 11
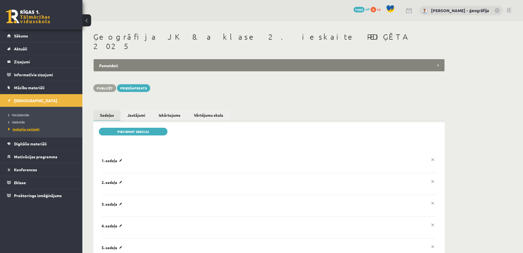
click at [26, 128] on span "Ieskaišu varianti" at bounding box center [23, 129] width 31 height 4
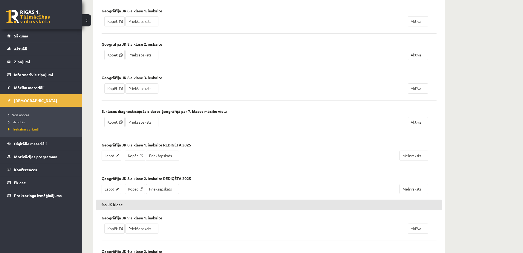
scroll to position [989, 0]
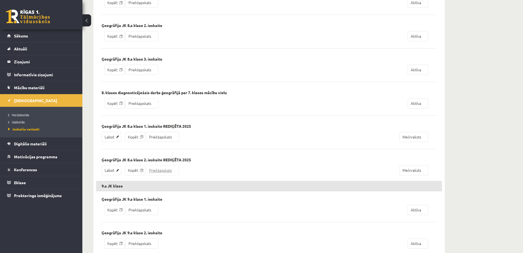
click at [160, 170] on link "Priekšapskats" at bounding box center [162, 170] width 33 height 10
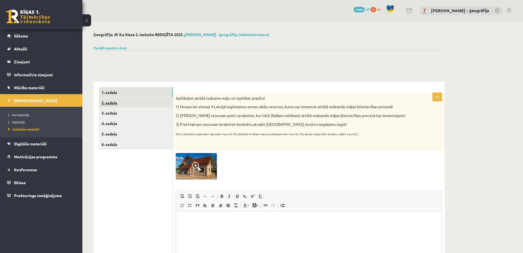
click at [115, 104] on link "2. sadaļa" at bounding box center [136, 103] width 74 height 10
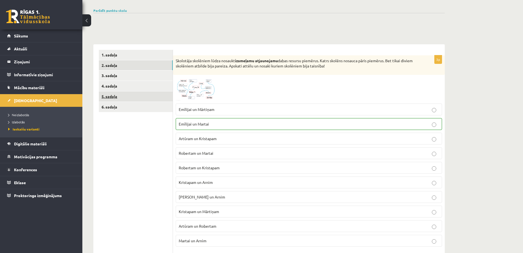
scroll to position [28, 0]
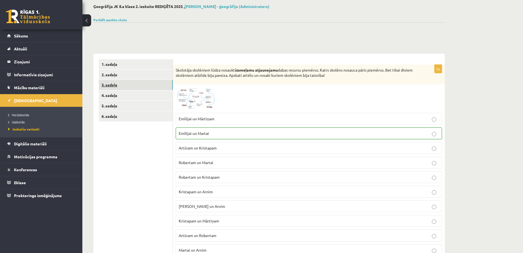
click at [125, 85] on link "3. sadaļa" at bounding box center [136, 85] width 74 height 10
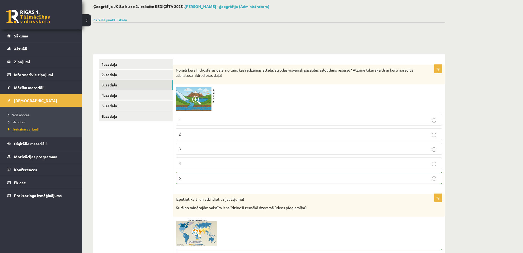
click at [199, 99] on span at bounding box center [196, 100] width 9 height 9
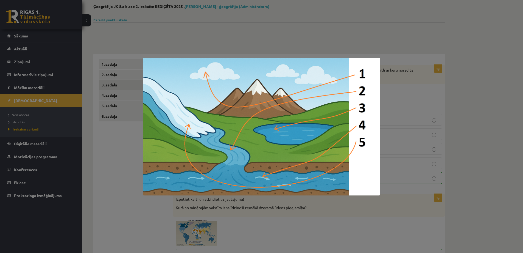
click at [199, 99] on img at bounding box center [261, 126] width 237 height 137
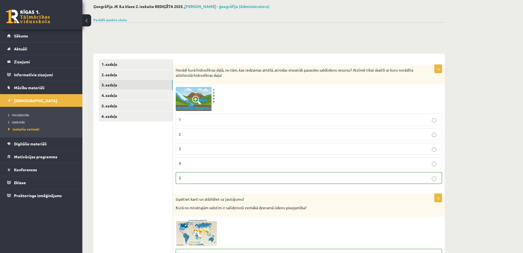
click at [199, 99] on span at bounding box center [196, 100] width 9 height 9
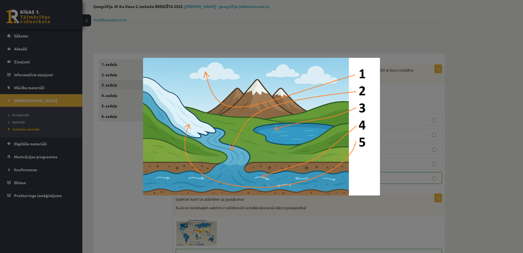
click at [199, 99] on img at bounding box center [261, 126] width 237 height 137
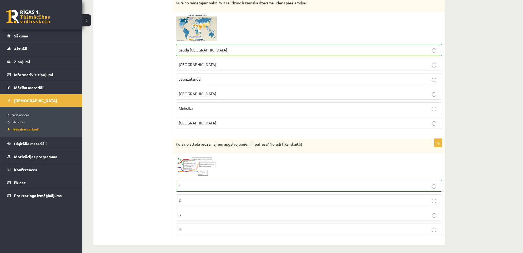
scroll to position [236, 0]
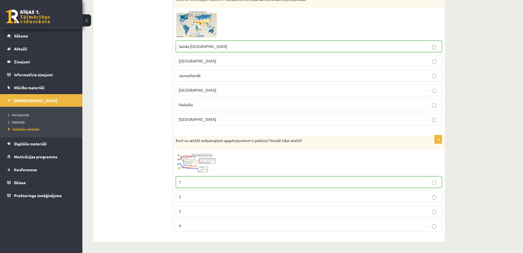
click at [197, 164] on span at bounding box center [196, 165] width 9 height 9
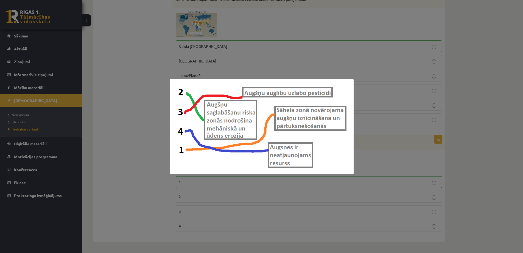
click at [197, 164] on img at bounding box center [262, 126] width 184 height 95
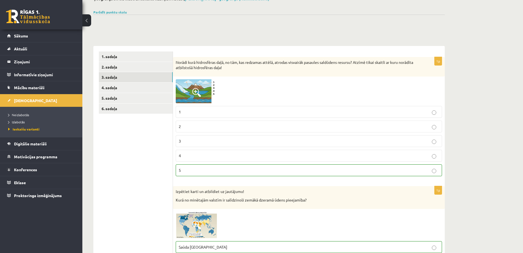
scroll to position [0, 0]
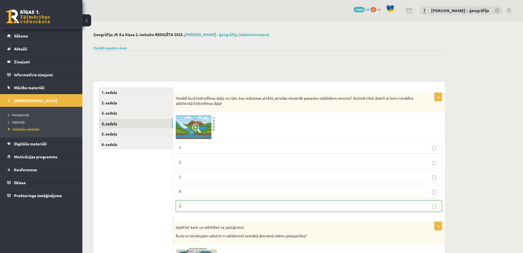
click at [113, 123] on link "4. sadaļa" at bounding box center [136, 123] width 74 height 10
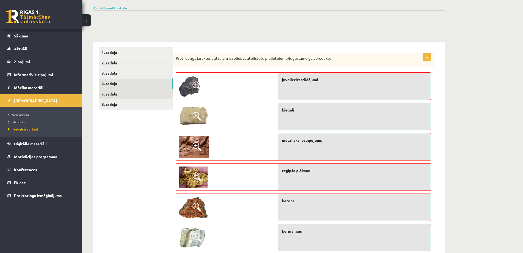
scroll to position [30, 0]
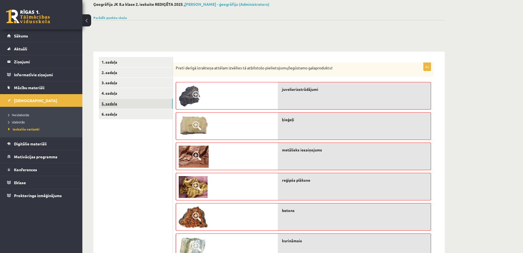
click at [116, 104] on link "5. sadaļa" at bounding box center [136, 103] width 74 height 10
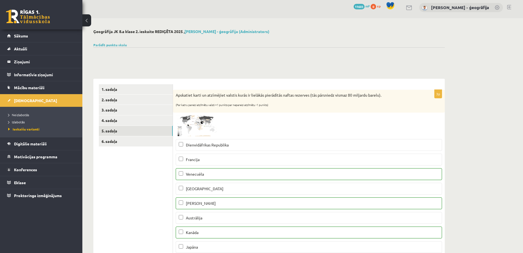
scroll to position [0, 0]
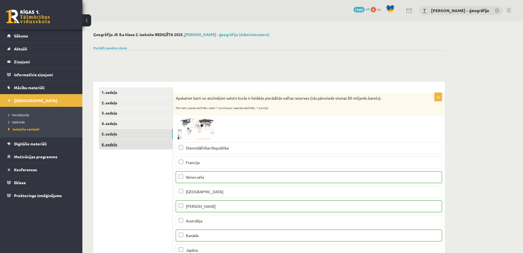
click at [118, 142] on link "6. sadaļa" at bounding box center [136, 144] width 74 height 10
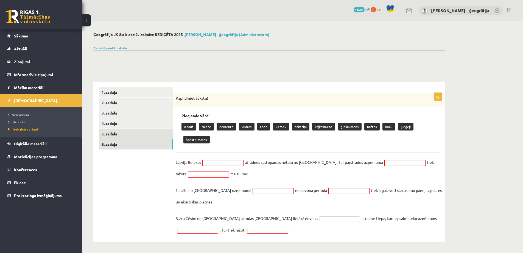
scroll to position [1, 0]
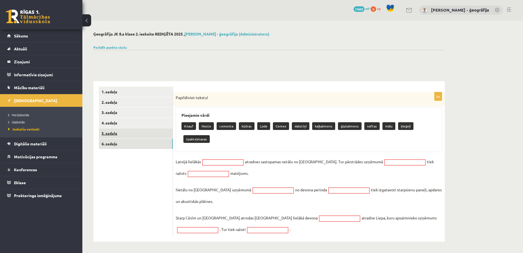
click at [135, 133] on link "5. sadaļa" at bounding box center [136, 133] width 74 height 10
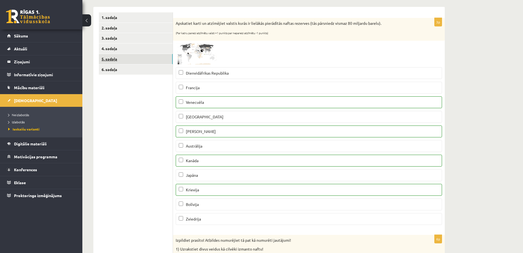
scroll to position [0, 0]
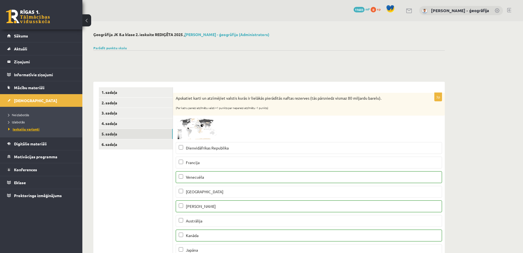
click at [25, 127] on span "Ieskaišu varianti" at bounding box center [23, 129] width 31 height 4
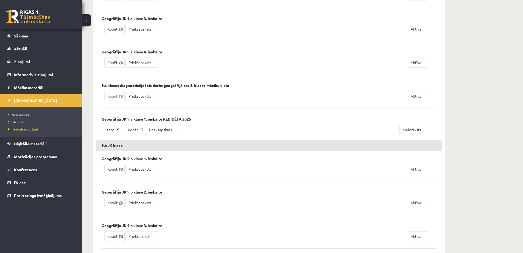
scroll to position [1264, 0]
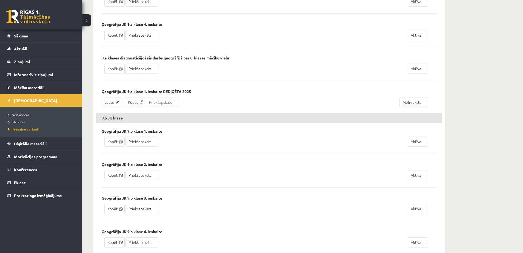
click at [155, 103] on link "Priekšapskats" at bounding box center [162, 102] width 33 height 10
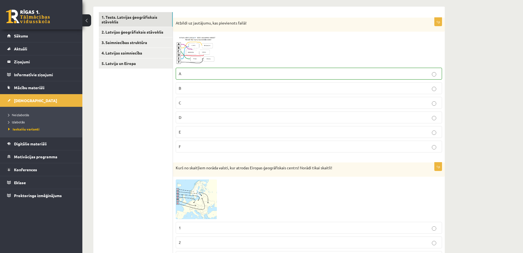
scroll to position [82, 0]
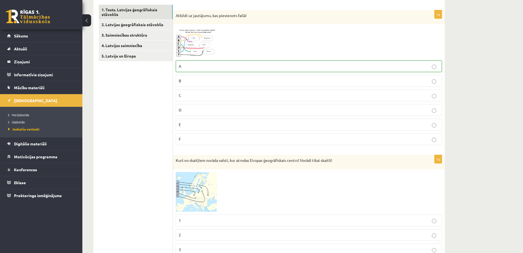
click at [189, 46] on img at bounding box center [196, 42] width 41 height 30
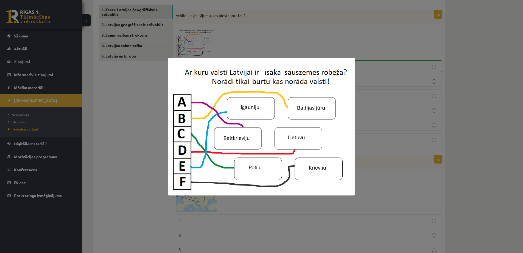
click at [226, 93] on img at bounding box center [261, 126] width 186 height 137
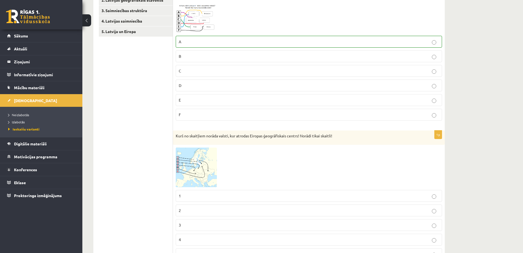
scroll to position [137, 0]
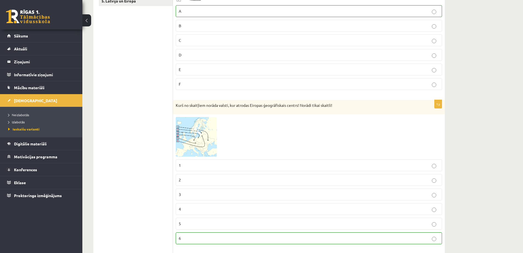
click at [192, 135] on img at bounding box center [196, 137] width 41 height 40
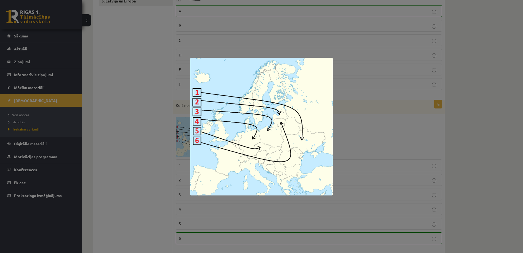
click at [192, 135] on img at bounding box center [261, 126] width 143 height 137
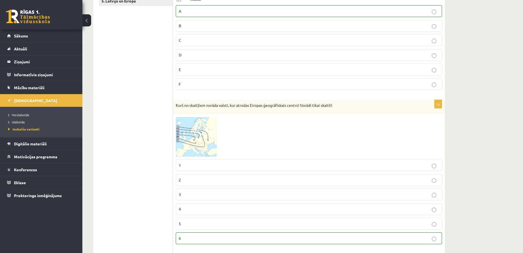
click at [192, 135] on img at bounding box center [196, 137] width 41 height 40
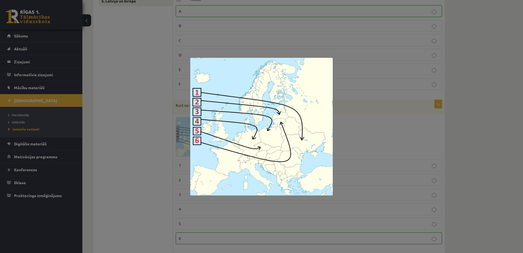
click at [193, 135] on img at bounding box center [261, 126] width 143 height 137
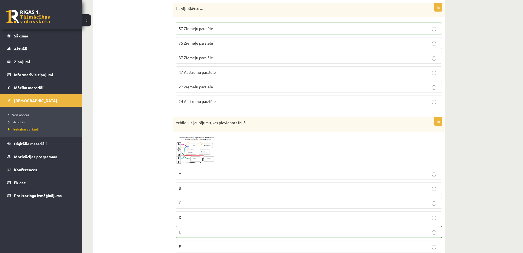
scroll to position [742, 0]
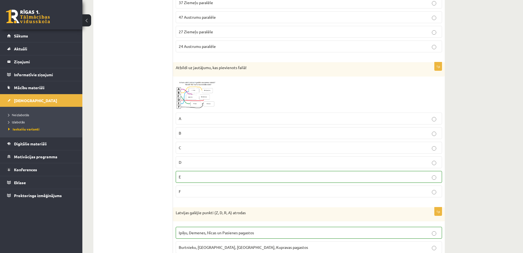
click at [193, 96] on span at bounding box center [196, 92] width 9 height 9
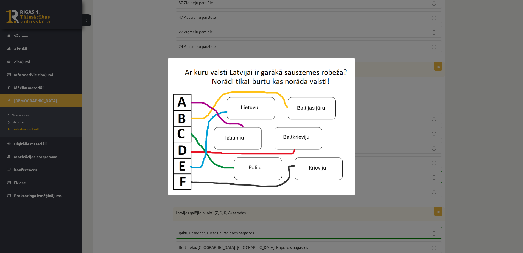
click at [199, 96] on img at bounding box center [261, 126] width 186 height 137
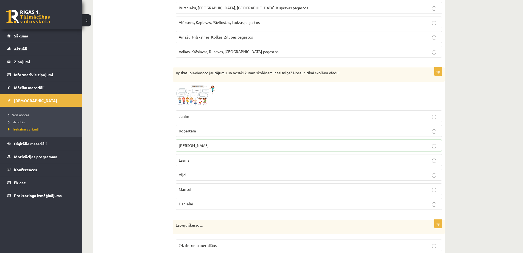
scroll to position [989, 0]
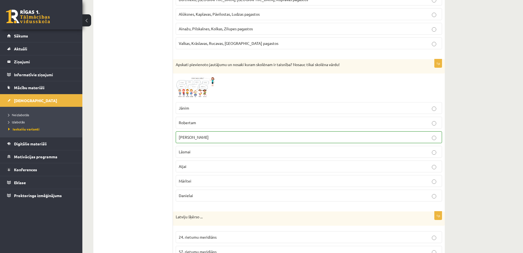
click at [192, 89] on span at bounding box center [196, 89] width 9 height 9
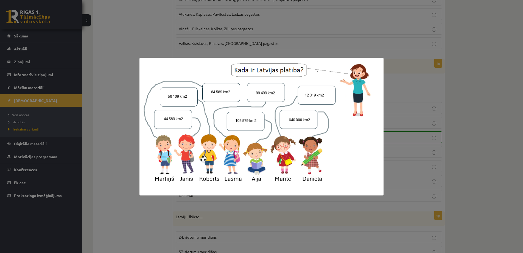
click at [198, 86] on img at bounding box center [262, 126] width 244 height 137
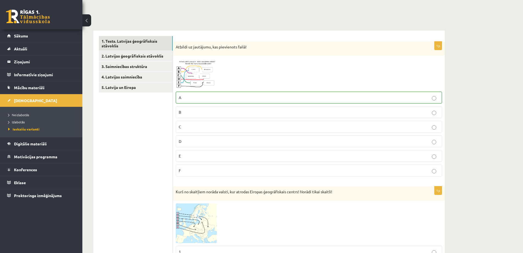
scroll to position [0, 0]
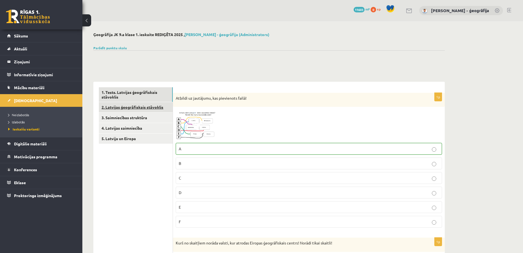
click at [126, 110] on link "2. Latvijas ģeogrāfiskais stāvoklis" at bounding box center [136, 107] width 74 height 10
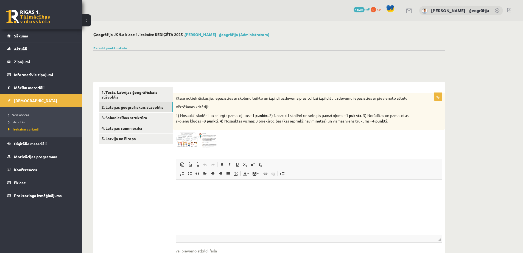
click at [192, 138] on img at bounding box center [196, 139] width 41 height 15
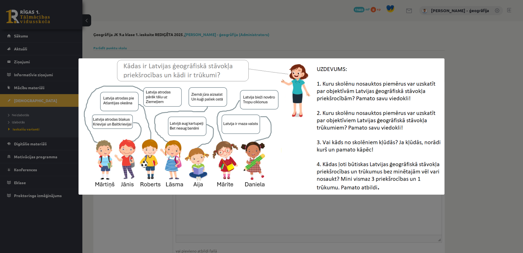
click at [192, 138] on img at bounding box center [262, 126] width 367 height 136
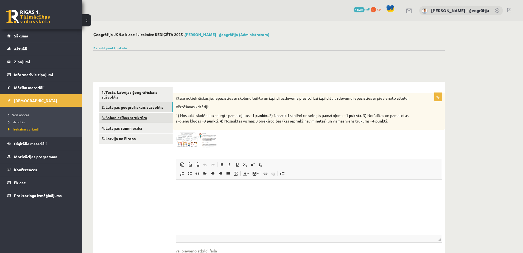
click at [132, 118] on link "3. Saimniecības struktūra" at bounding box center [136, 117] width 74 height 10
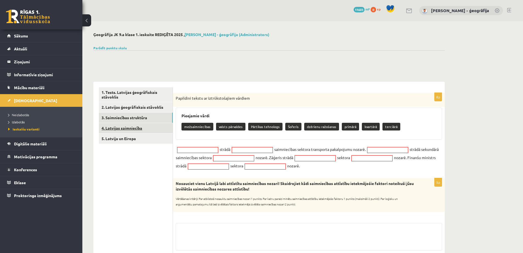
click at [131, 128] on link "4. Latvijas saimniecība" at bounding box center [136, 128] width 74 height 10
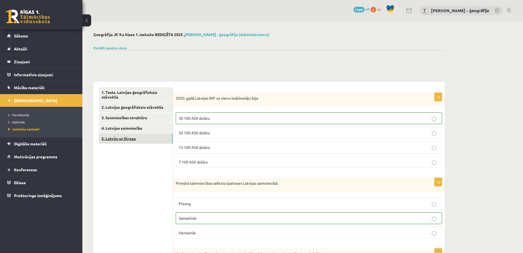
click at [131, 136] on link "5. Latvija un Eiropa" at bounding box center [136, 138] width 74 height 10
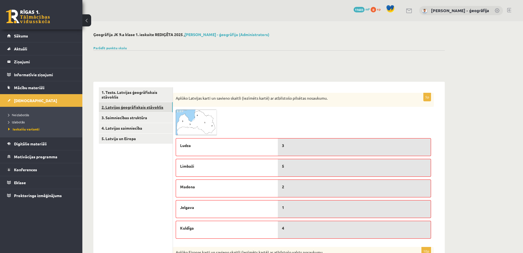
click at [126, 109] on link "2. Latvijas ģeogrāfiskais stāvoklis" at bounding box center [136, 107] width 74 height 10
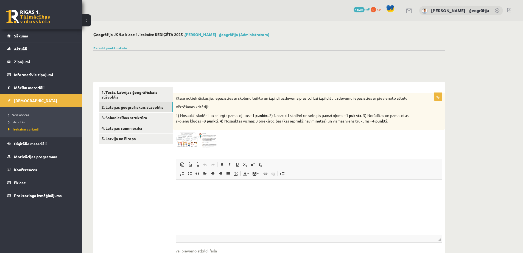
click at [187, 139] on img at bounding box center [196, 139] width 41 height 15
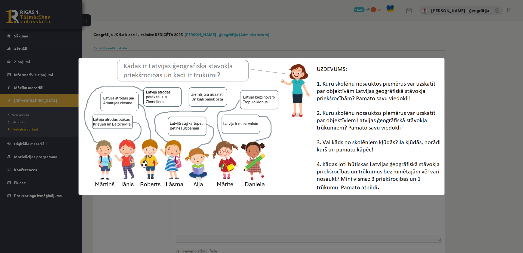
click at [238, 201] on div at bounding box center [261, 126] width 523 height 253
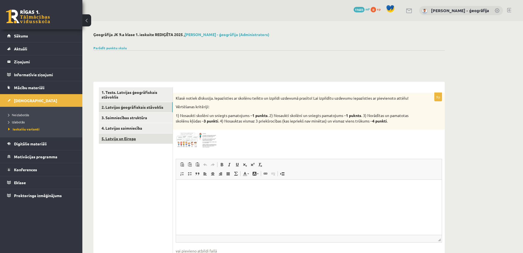
click at [119, 138] on link "5. Latvija un Eiropa" at bounding box center [136, 138] width 74 height 10
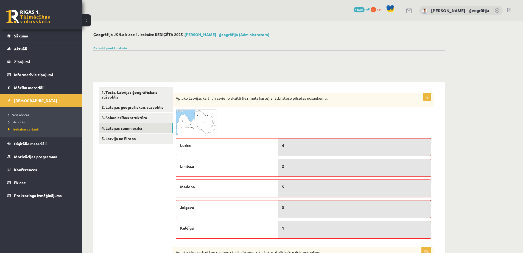
click at [124, 126] on link "4. Latvijas saimniecība" at bounding box center [136, 128] width 74 height 10
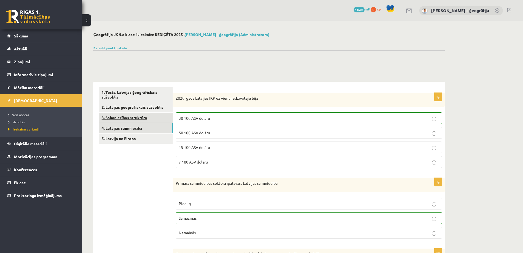
click at [123, 115] on link "3. Saimniecības struktūra" at bounding box center [136, 117] width 74 height 10
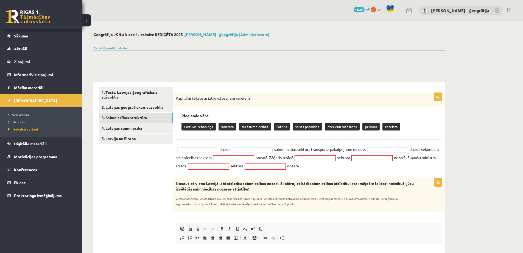
click at [24, 128] on span "Ieskaišu varianti" at bounding box center [23, 129] width 31 height 4
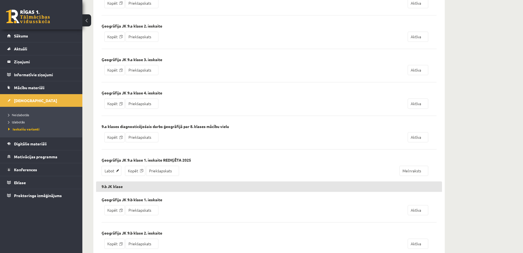
scroll to position [1209, 0]
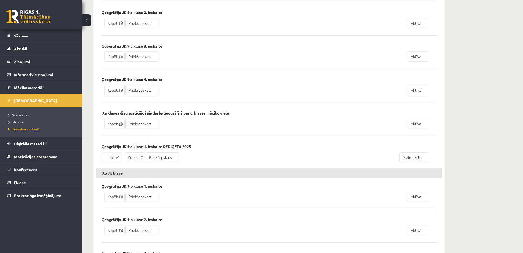
click at [112, 157] on link "Labot" at bounding box center [112, 157] width 20 height 10
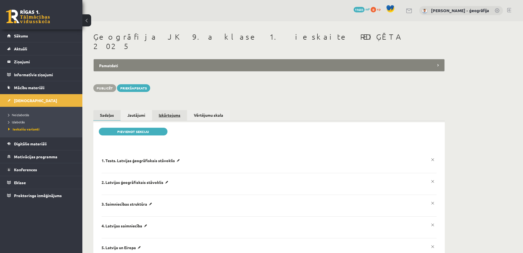
click at [175, 110] on link "Izkārtojums" at bounding box center [169, 115] width 35 height 10
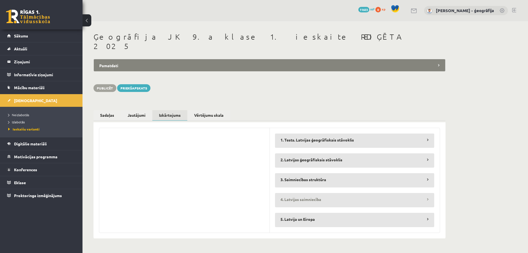
drag, startPoint x: 431, startPoint y: 212, endPoint x: 415, endPoint y: 195, distance: 23.8
click at [431, 212] on legend "5. Latvija un Eiropa" at bounding box center [354, 218] width 159 height 13
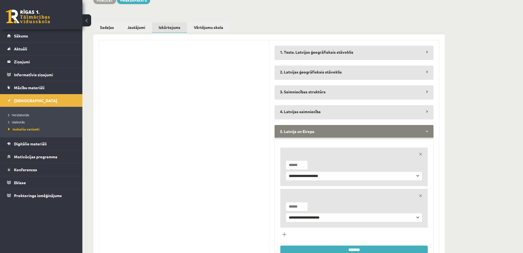
scroll to position [108, 0]
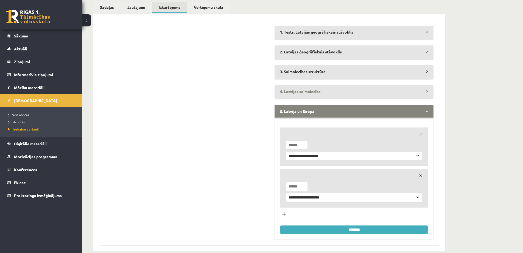
click at [391, 85] on legend "4. Latvijas saimniecība" at bounding box center [354, 91] width 159 height 13
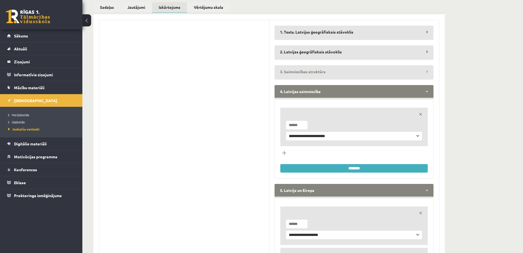
click at [388, 67] on legend "3. Saimniecības struktūra" at bounding box center [354, 71] width 159 height 13
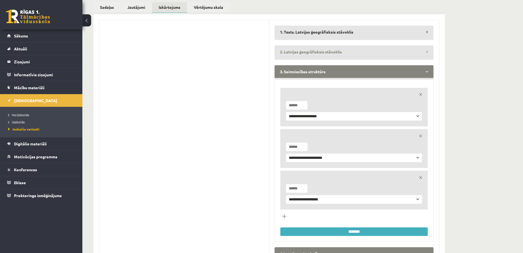
click at [387, 45] on legend "2. Latvijas ģeogrāfiskais stāvoklis" at bounding box center [354, 51] width 159 height 13
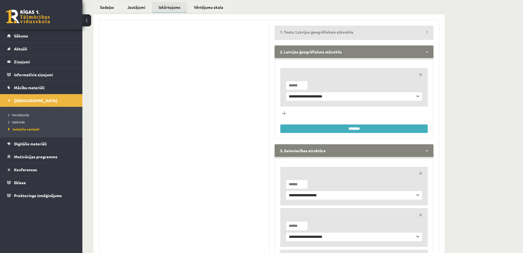
click at [381, 27] on legend "1. Tests. Latvijas ģeogrāfiskais stāvoklis" at bounding box center [354, 32] width 159 height 13
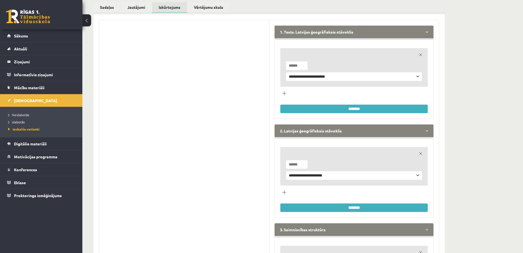
click at [351, 104] on input "********" at bounding box center [355, 108] width 148 height 9
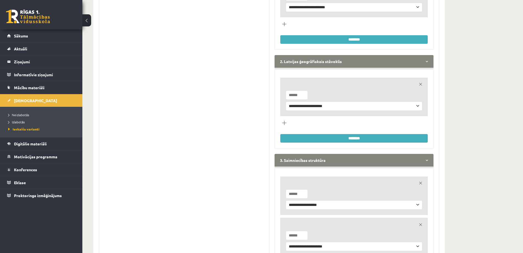
scroll to position [218, 0]
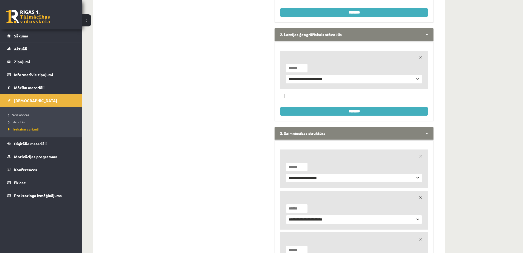
click at [347, 107] on input "********" at bounding box center [355, 111] width 148 height 9
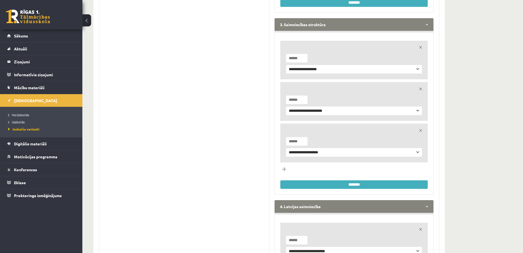
scroll to position [355, 0]
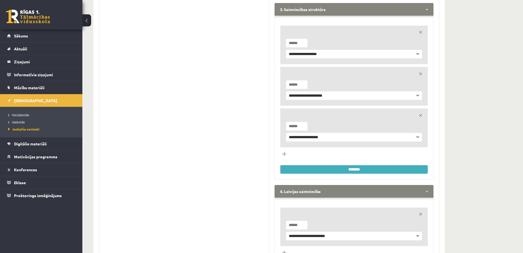
click at [354, 165] on input "********" at bounding box center [355, 169] width 148 height 9
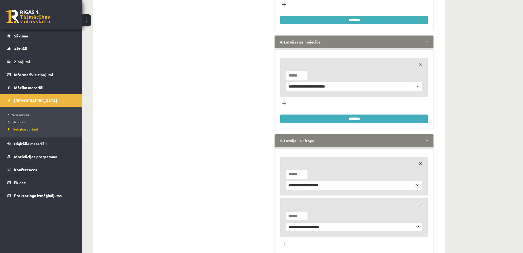
scroll to position [520, 0]
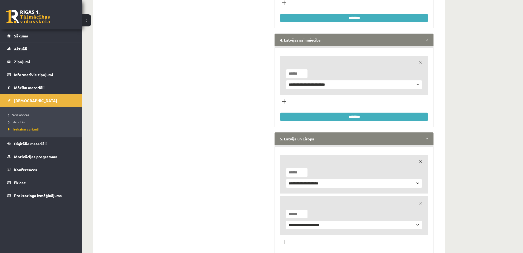
click at [345, 112] on input "********" at bounding box center [355, 116] width 148 height 9
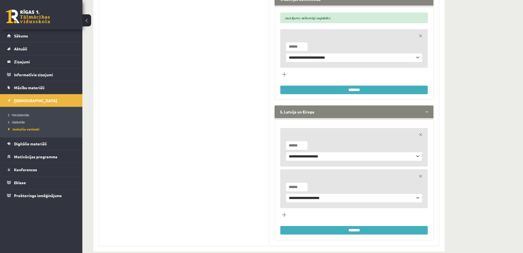
scroll to position [561, 0]
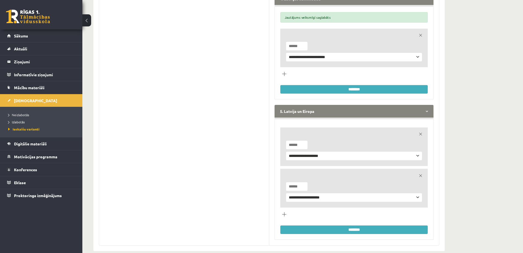
click at [365, 225] on input "********" at bounding box center [355, 229] width 148 height 9
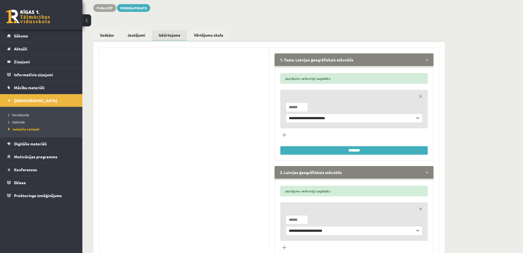
scroll to position [0, 0]
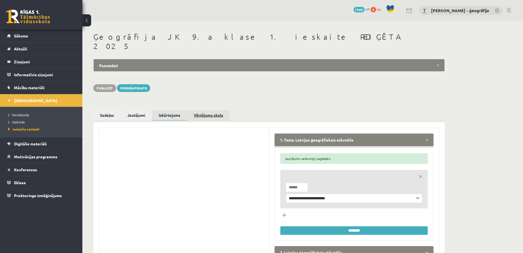
click at [201, 110] on link "Vērtējumu skala" at bounding box center [208, 115] width 43 height 10
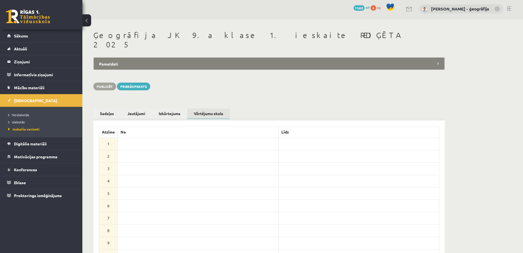
scroll to position [28, 0]
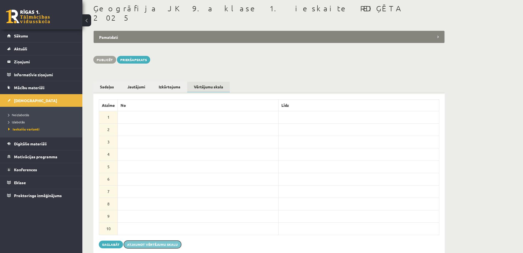
click at [136, 240] on button "Atjaunot vērtējumu skalu" at bounding box center [152, 244] width 57 height 8
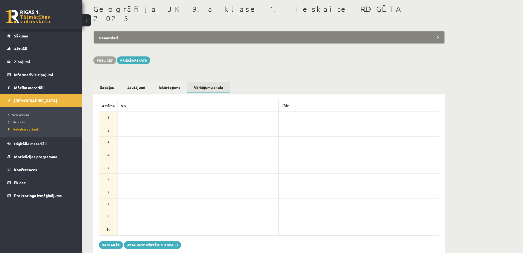
scroll to position [28, 0]
click at [107, 240] on button "Saglabāt" at bounding box center [111, 244] width 24 height 8
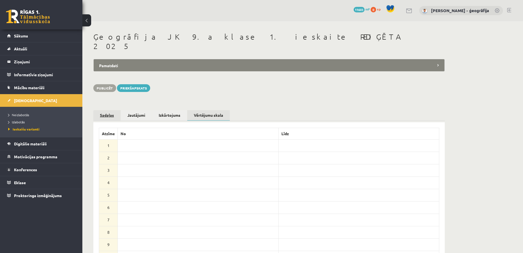
click at [100, 110] on link "Sadaļas" at bounding box center [106, 115] width 27 height 10
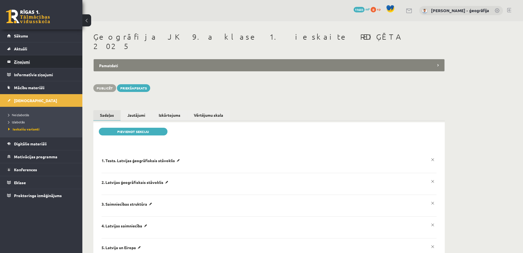
click at [15, 61] on legend "Ziņojumi 0" at bounding box center [45, 61] width 62 height 13
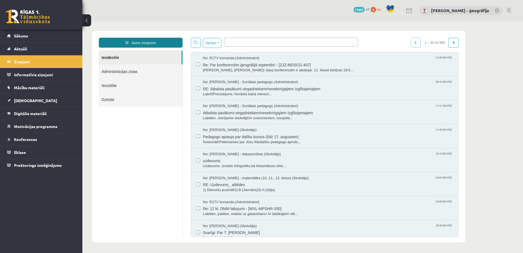
click at [142, 40] on link "Jauns ziņojums" at bounding box center [141, 43] width 84 height 10
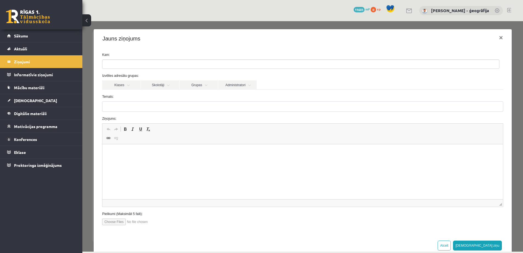
click at [127, 63] on ul at bounding box center [300, 64] width 397 height 9
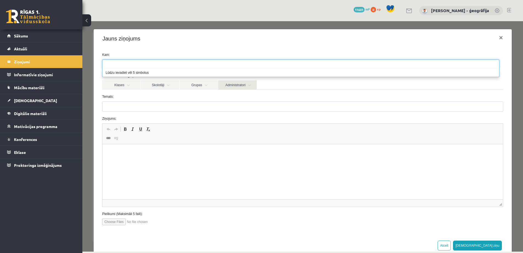
click at [234, 86] on link "Administratori" at bounding box center [237, 84] width 38 height 9
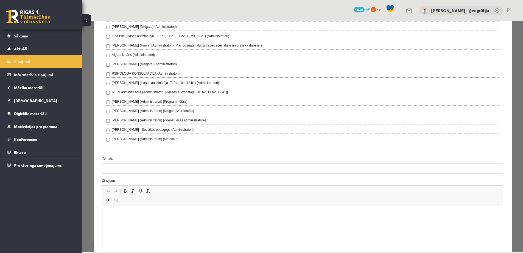
scroll to position [270, 0]
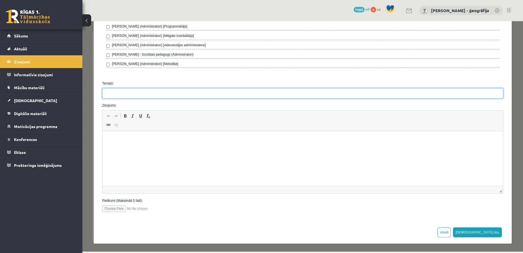
click at [112, 97] on input "Temats:" at bounding box center [302, 93] width 401 height 10
type input "**********"
click at [127, 145] on html at bounding box center [302, 139] width 401 height 17
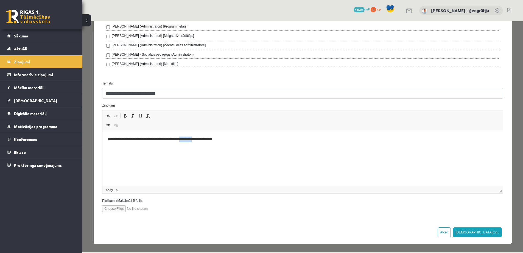
drag, startPoint x: 204, startPoint y: 139, endPoint x: 187, endPoint y: 138, distance: 17.9
click at [187, 138] on p "**********" at bounding box center [301, 139] width 386 height 6
click at [231, 139] on p "**********" at bounding box center [301, 139] width 386 height 6
click at [149, 137] on p "**********" at bounding box center [301, 139] width 386 height 6
drag, startPoint x: 228, startPoint y: 138, endPoint x: 150, endPoint y: 139, distance: 78.0
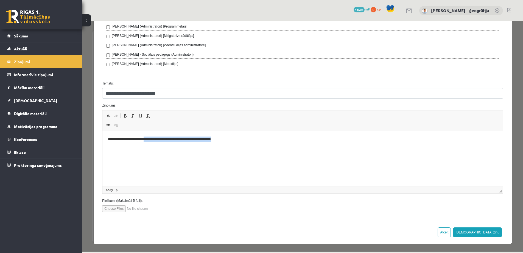
click at [150, 139] on p "**********" at bounding box center [301, 139] width 386 height 6
copy p "**********"
click at [237, 138] on p "**********" at bounding box center [301, 139] width 386 height 6
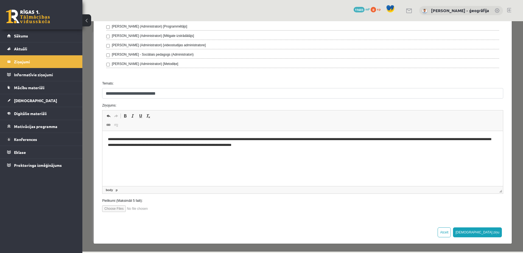
click at [244, 139] on p "**********" at bounding box center [301, 142] width 386 height 12
click at [321, 139] on p "**********" at bounding box center [301, 142] width 386 height 12
click at [398, 138] on p "**********" at bounding box center [301, 142] width 386 height 12
click at [459, 139] on p "**********" at bounding box center [301, 142] width 386 height 12
click at [149, 144] on p "**********" at bounding box center [301, 142] width 386 height 12
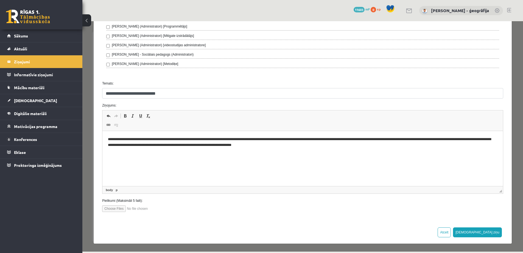
click at [148, 145] on p "**********" at bounding box center [301, 142] width 386 height 12
click at [165, 145] on p "**********" at bounding box center [301, 142] width 386 height 12
click at [227, 145] on p "**********" at bounding box center [301, 142] width 386 height 12
click at [151, 139] on p "**********" at bounding box center [301, 142] width 386 height 12
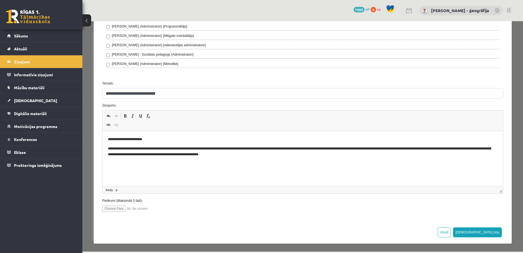
click at [185, 148] on p "**********" at bounding box center [301, 152] width 386 height 12
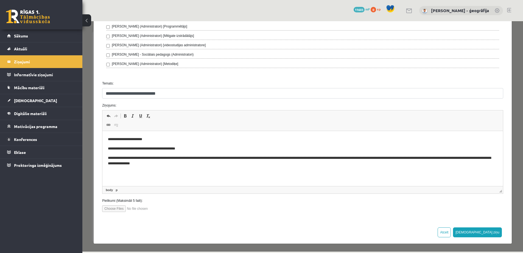
click at [185, 158] on p "**********" at bounding box center [301, 161] width 386 height 12
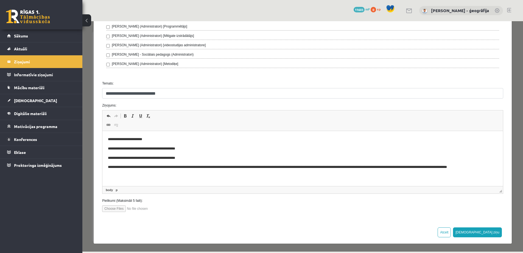
click at [184, 166] on p "**********" at bounding box center [301, 167] width 386 height 6
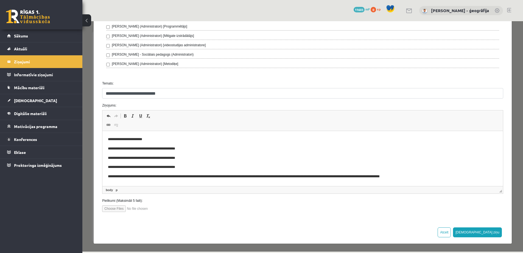
click at [185, 176] on p "**********" at bounding box center [301, 176] width 386 height 6
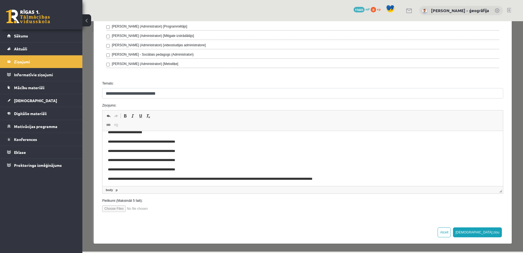
scroll to position [8, 0]
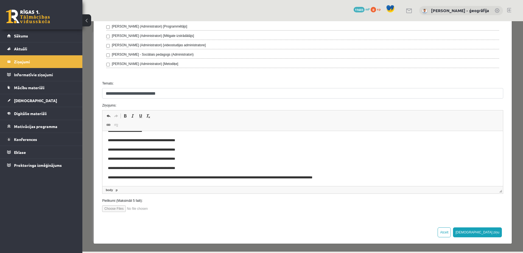
click at [186, 177] on p "**********" at bounding box center [299, 177] width 382 height 6
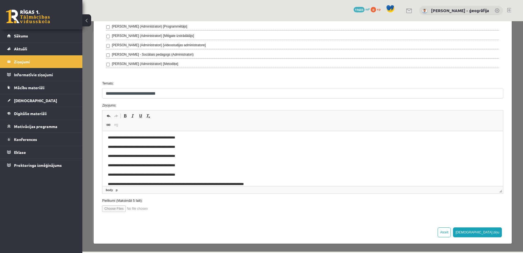
scroll to position [18, 0]
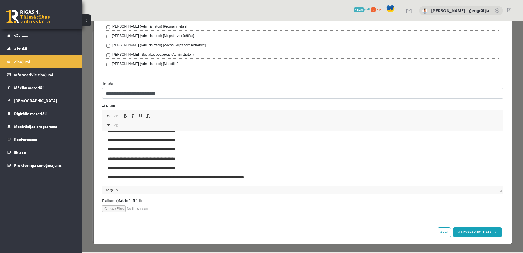
click at [185, 177] on p "**********" at bounding box center [299, 177] width 382 height 6
click at [187, 178] on p "**********" at bounding box center [299, 178] width 382 height 6
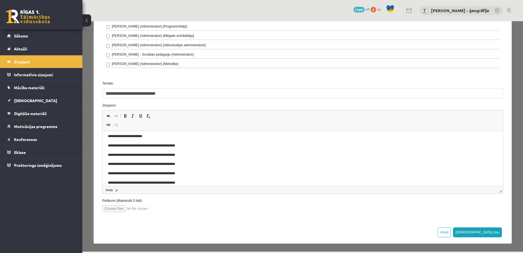
scroll to position [0, 0]
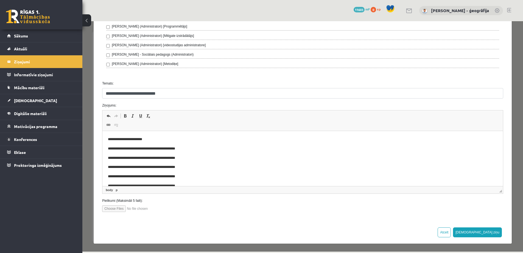
click at [152, 139] on p "**********" at bounding box center [299, 139] width 382 height 6
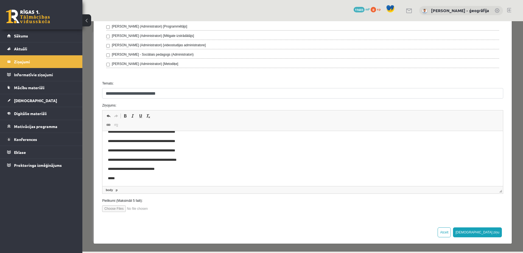
scroll to position [45, 0]
drag, startPoint x: 158, startPoint y: 158, endPoint x: 142, endPoint y: 157, distance: 16.5
click at [142, 157] on p "**********" at bounding box center [299, 159] width 382 height 6
click at [156, 158] on p "**********" at bounding box center [299, 159] width 382 height 6
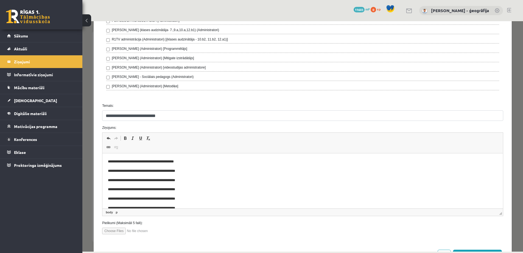
scroll to position [270, 0]
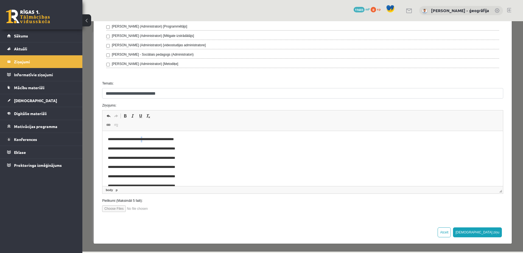
click at [149, 139] on p "**********" at bounding box center [299, 139] width 382 height 6
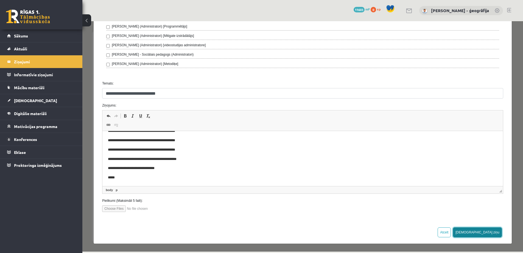
click at [488, 232] on button "[DEMOGRAPHIC_DATA] ziņu" at bounding box center [477, 232] width 49 height 10
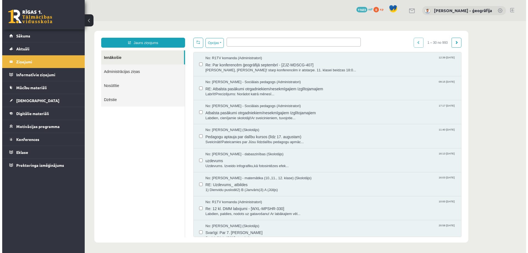
scroll to position [0, 0]
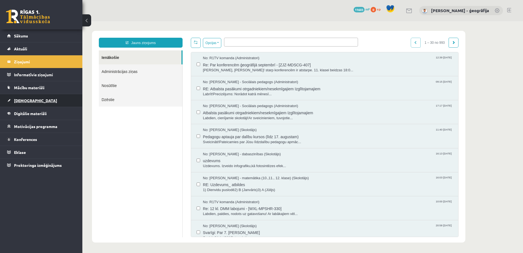
click at [23, 101] on span "[DEMOGRAPHIC_DATA]" at bounding box center [35, 100] width 43 height 5
